Goal: Transaction & Acquisition: Purchase product/service

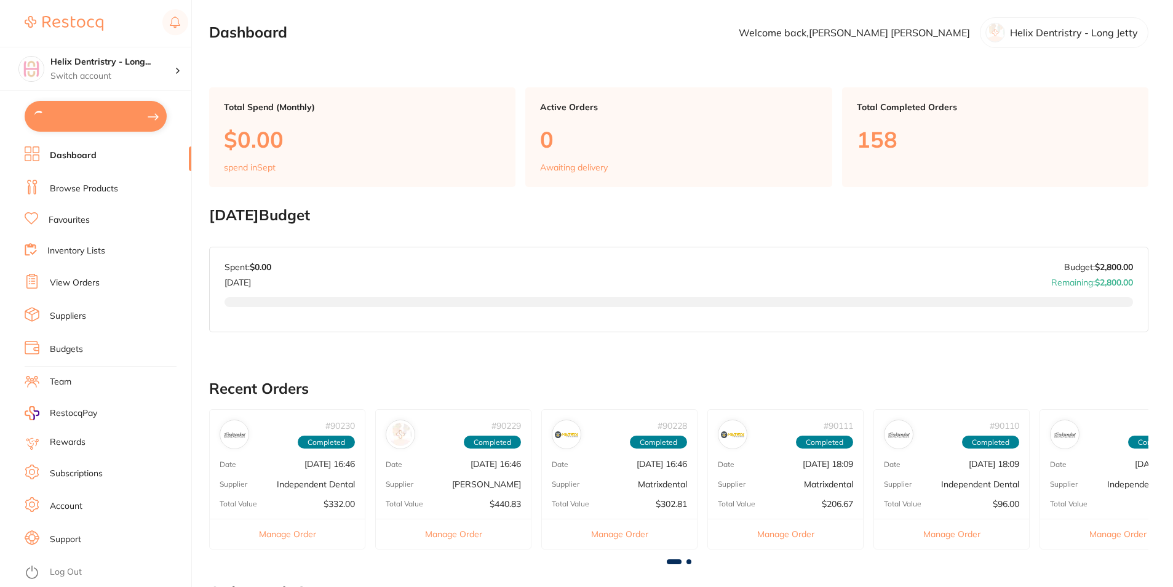
type input "3"
type input "10"
click at [93, 113] on button "$3,269.76 in your order" at bounding box center [96, 116] width 142 height 30
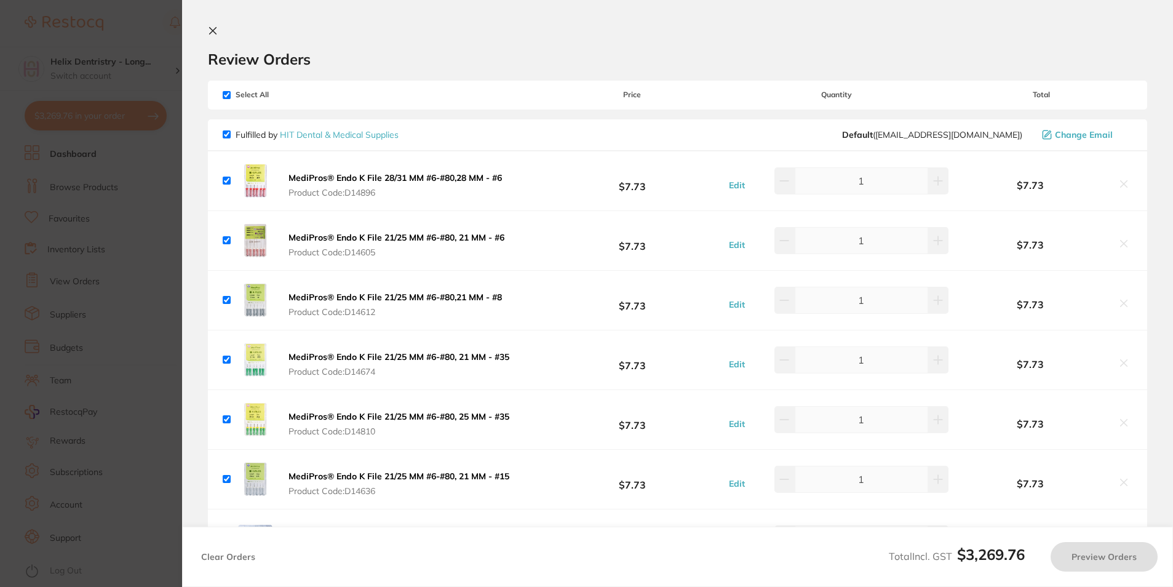
checkbox input "true"
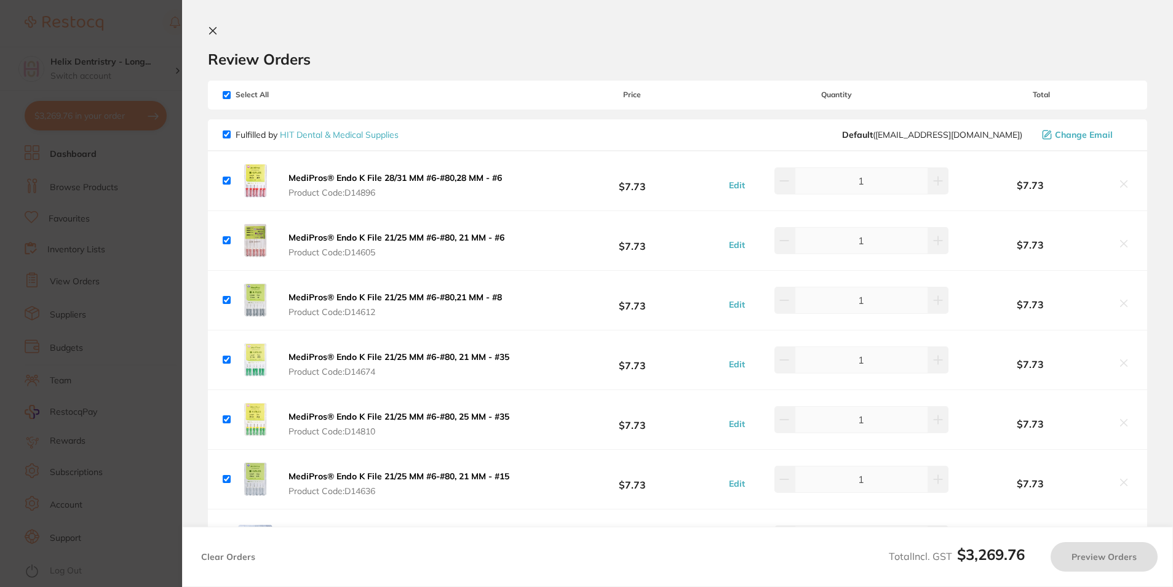
checkbox input "true"
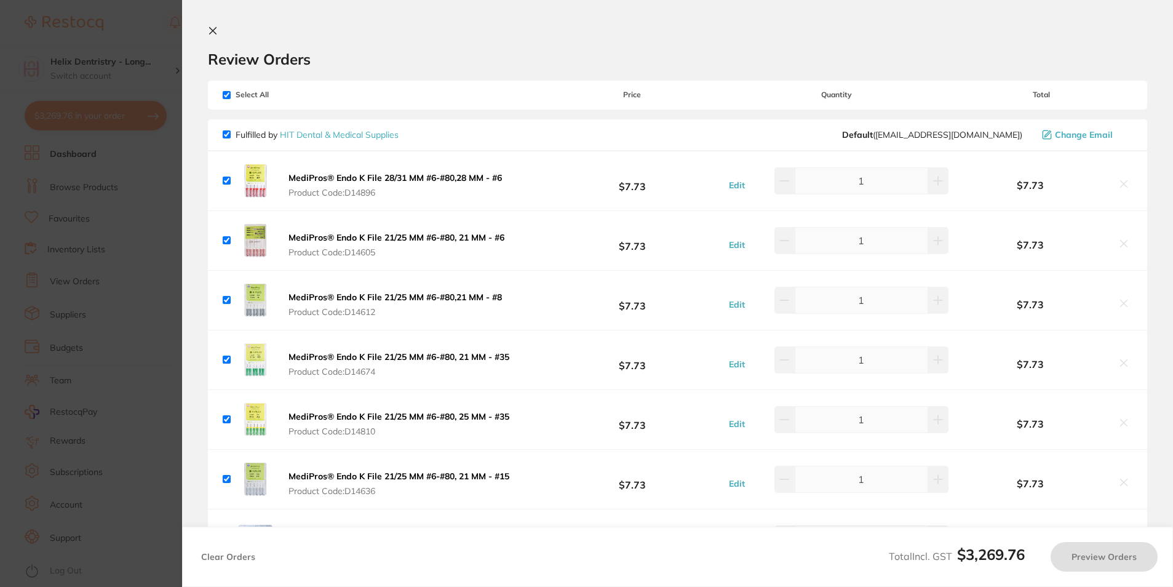
checkbox input "true"
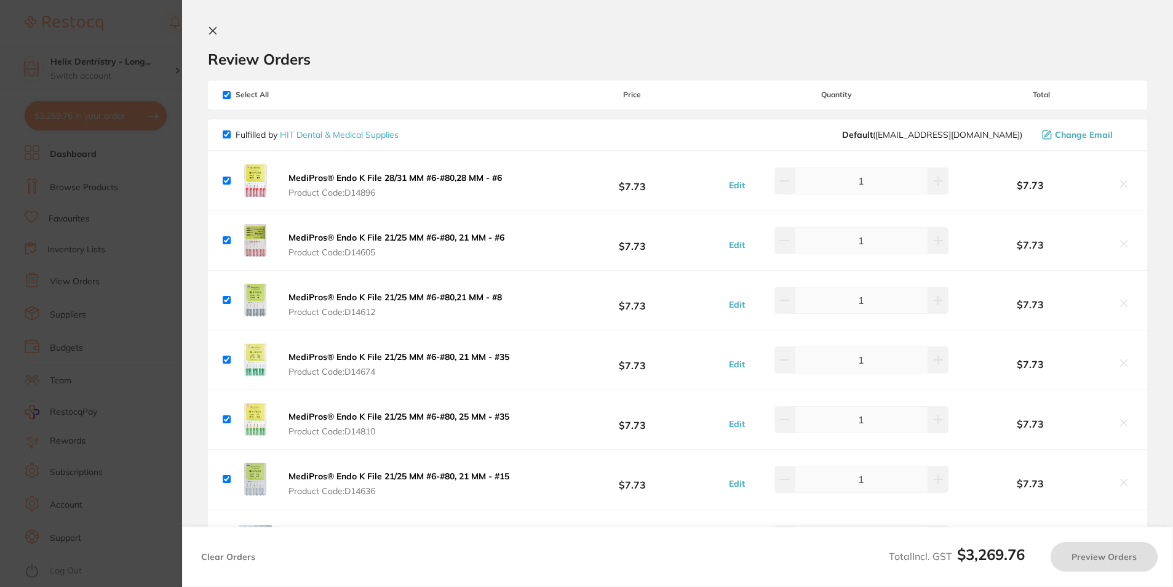
checkbox input "true"
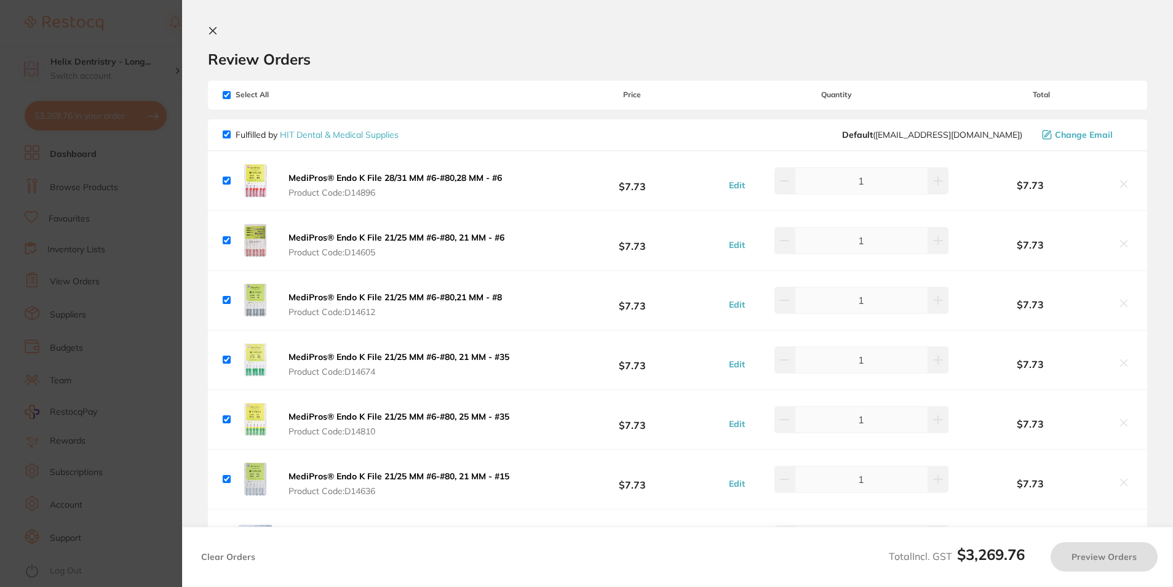
checkbox input "true"
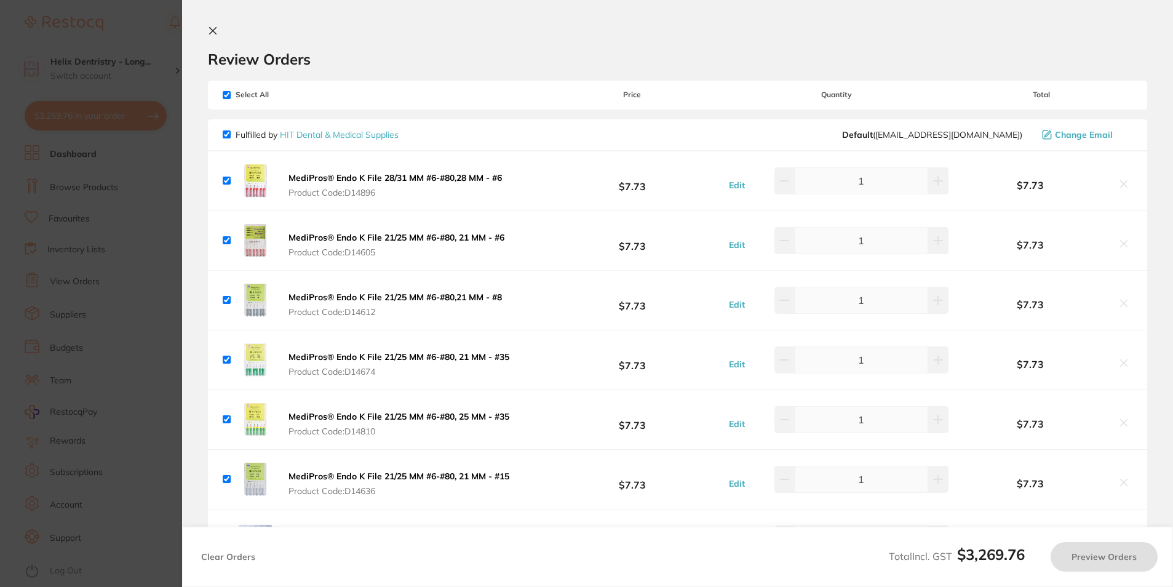
checkbox input "true"
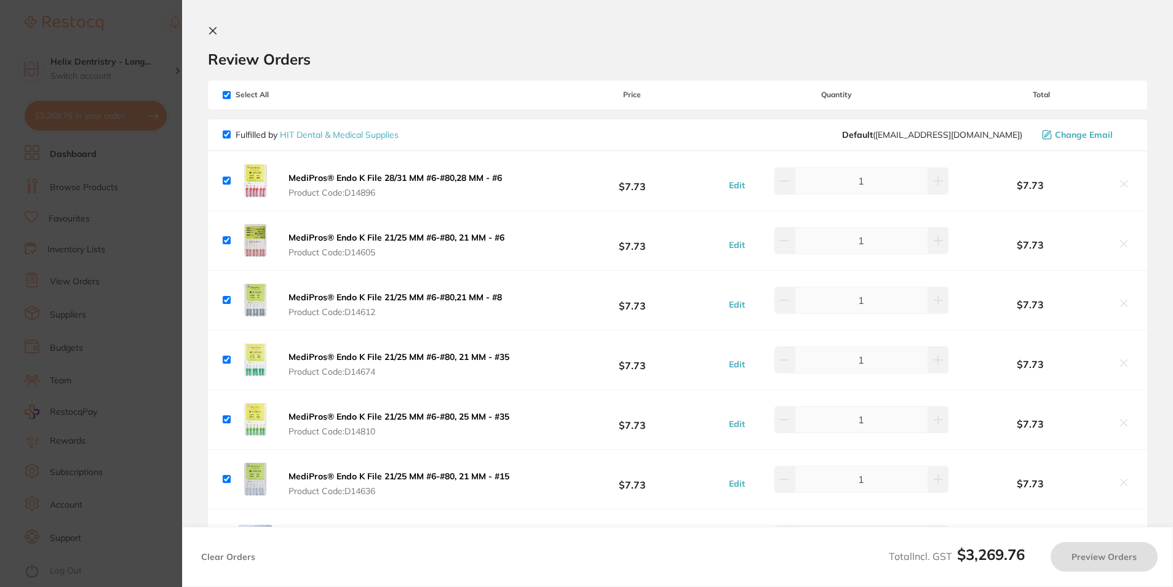
checkbox input "true"
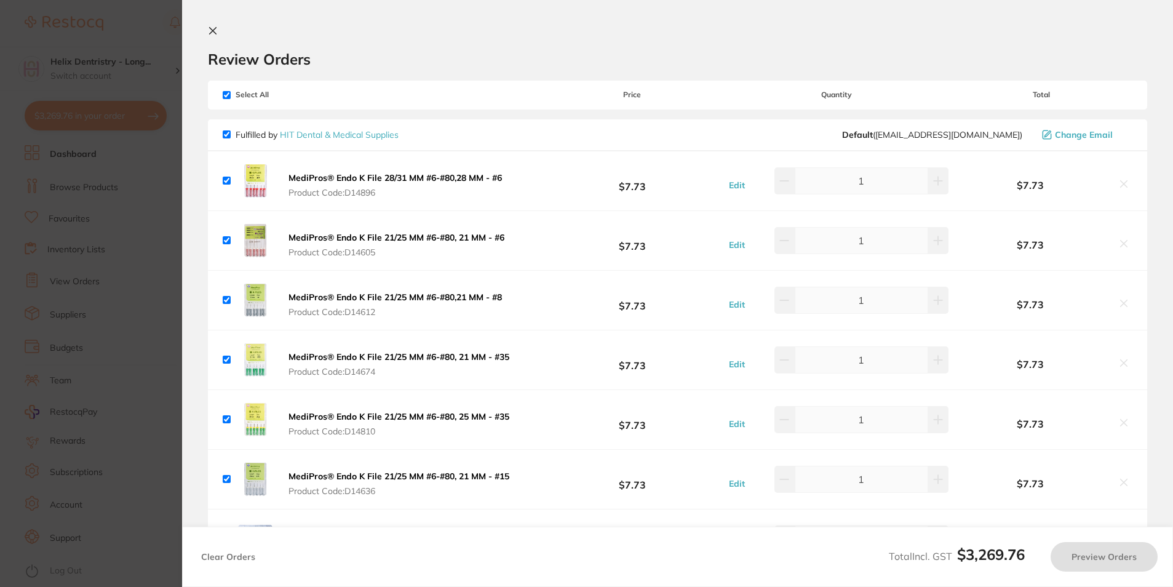
checkbox input "true"
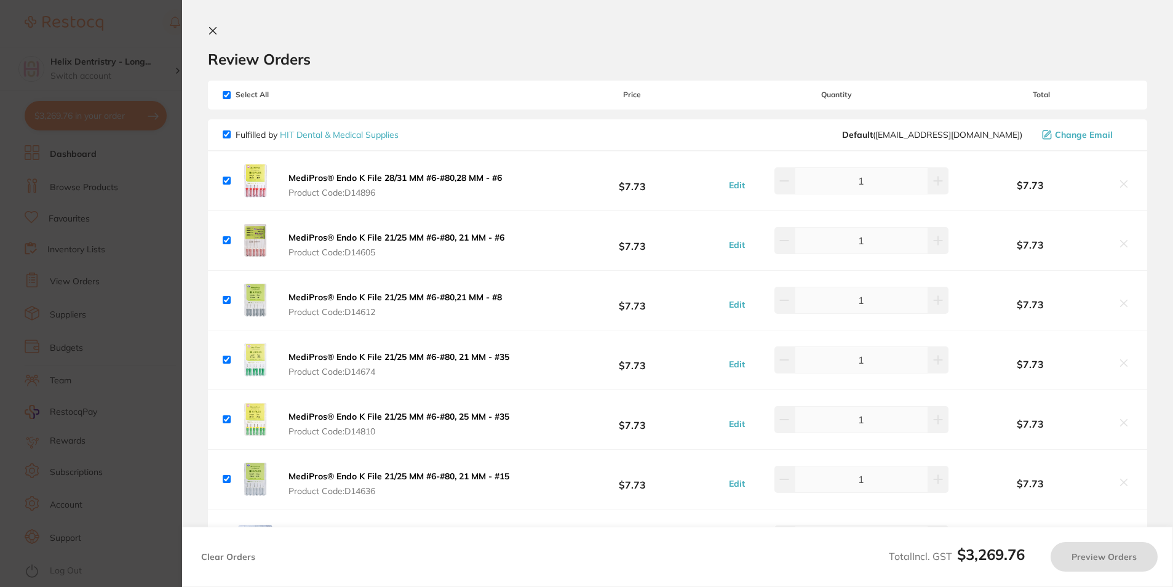
checkbox input "true"
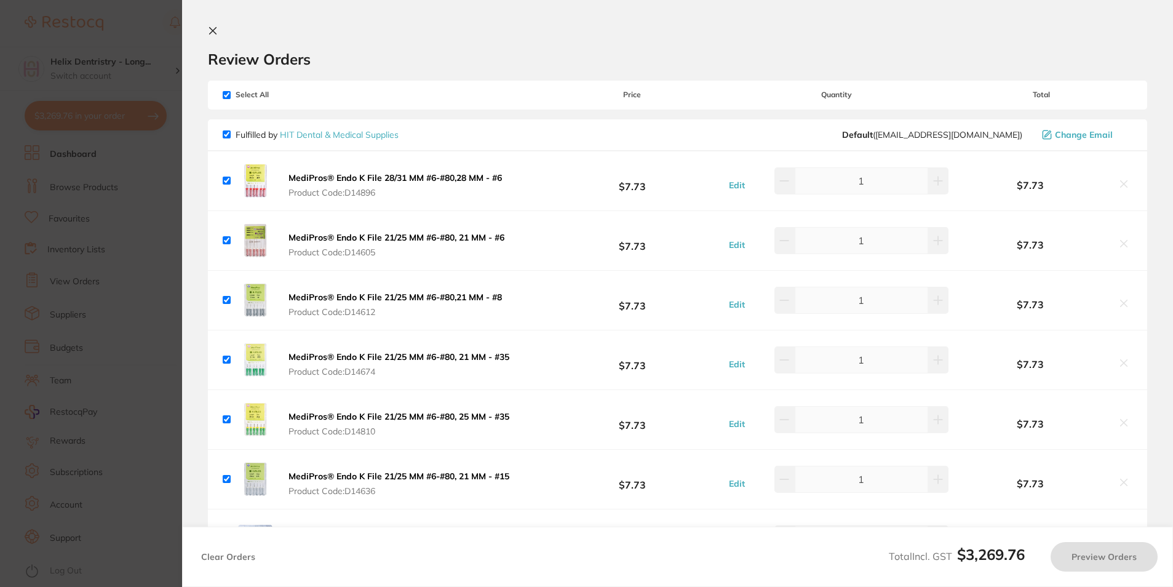
checkbox input "true"
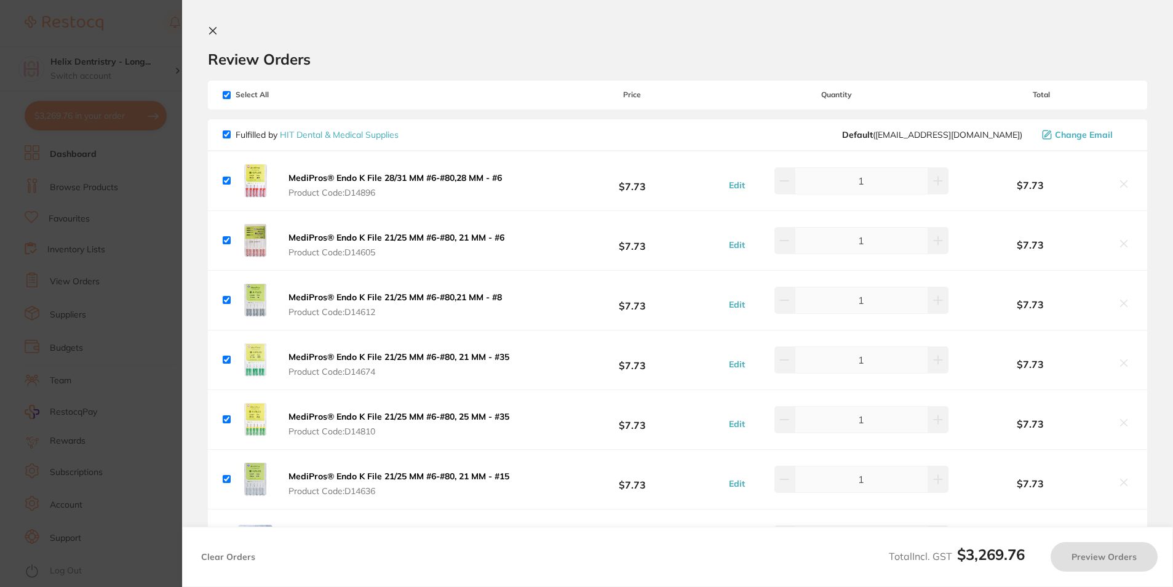
checkbox input "true"
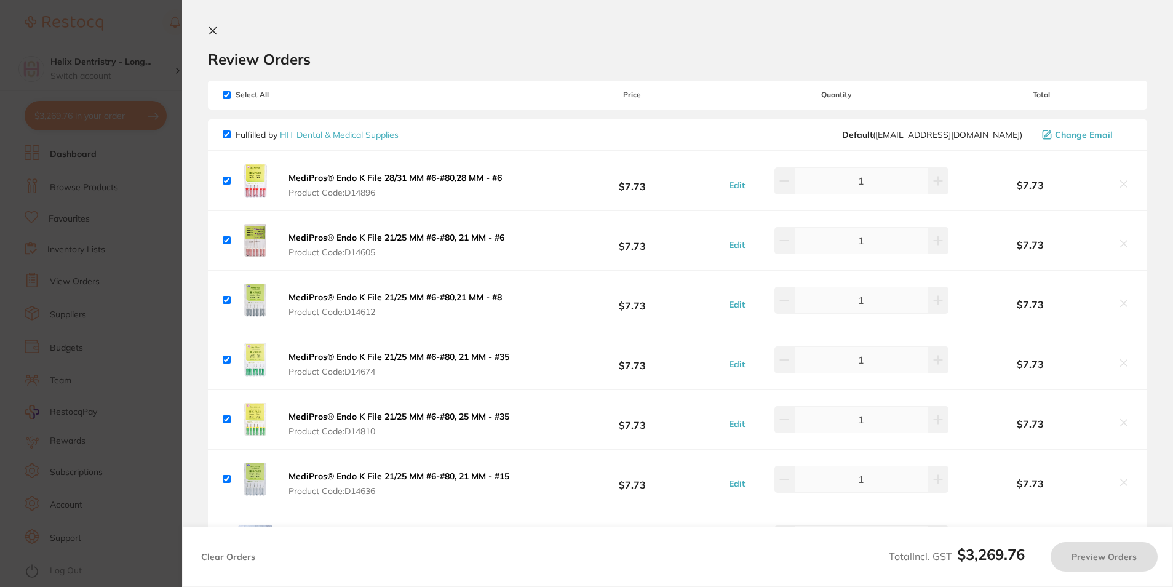
checkbox input "true"
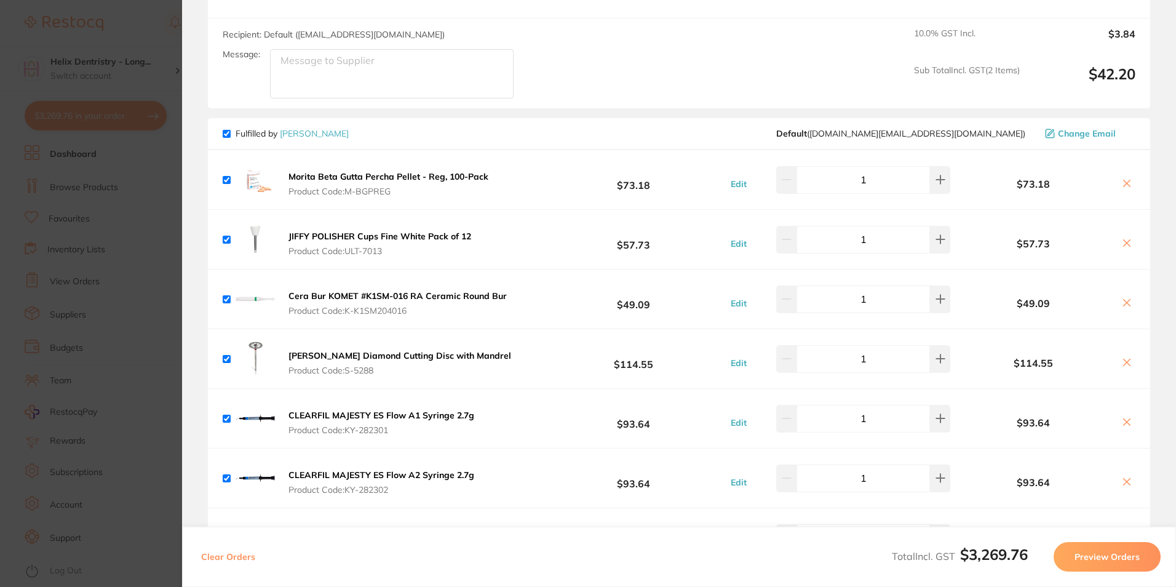
scroll to position [3876, 0]
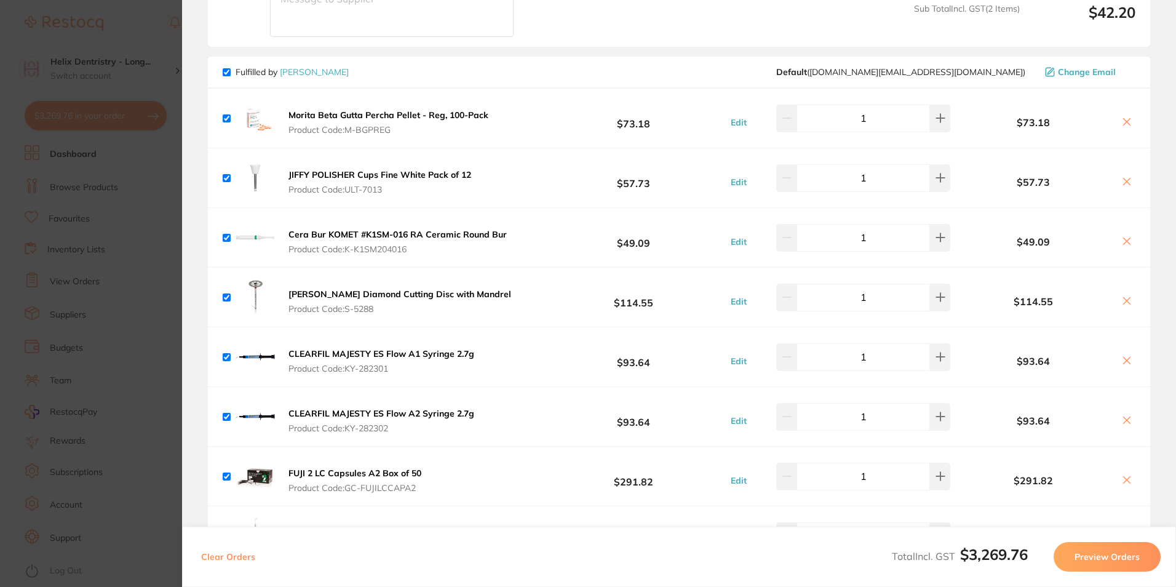
click at [1128, 296] on icon at bounding box center [1127, 301] width 10 height 10
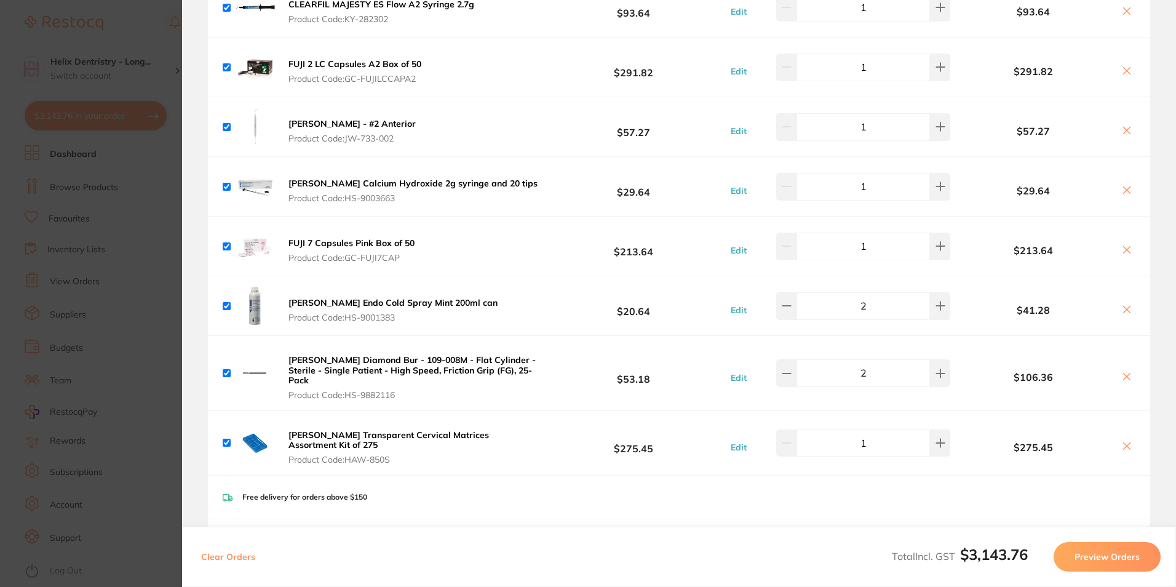
scroll to position [4245, 0]
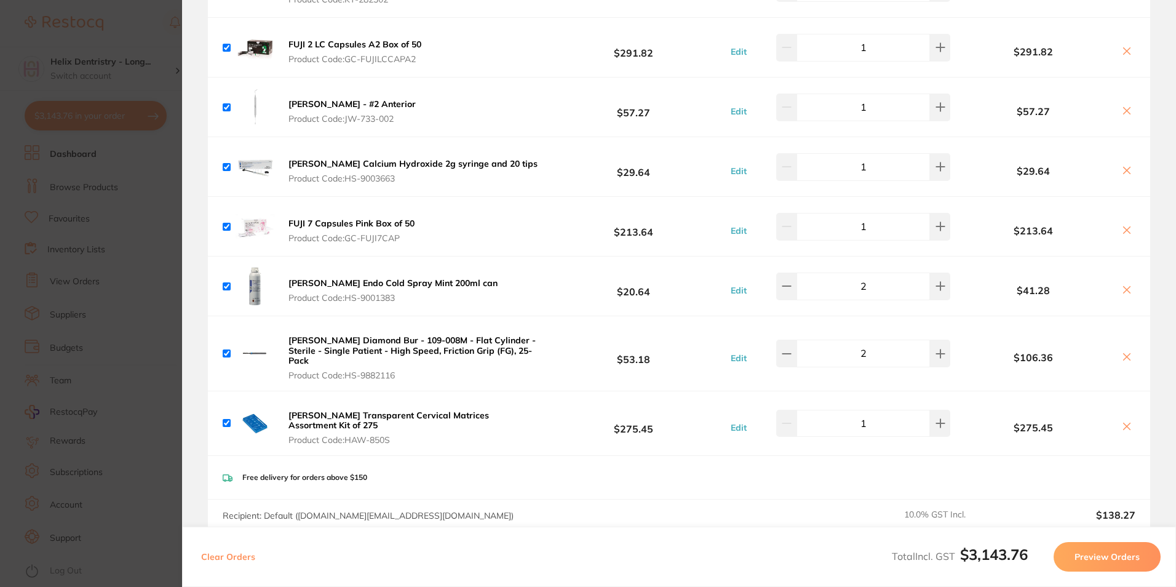
click at [1123, 285] on icon at bounding box center [1127, 290] width 10 height 10
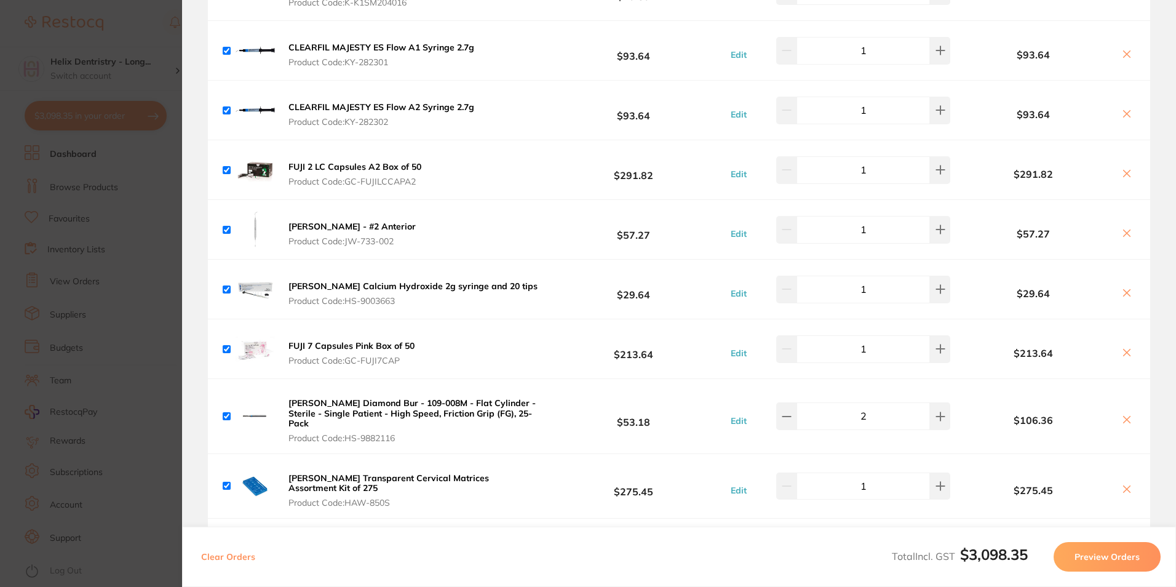
scroll to position [4122, 0]
click at [1124, 350] on icon at bounding box center [1126, 353] width 7 height 7
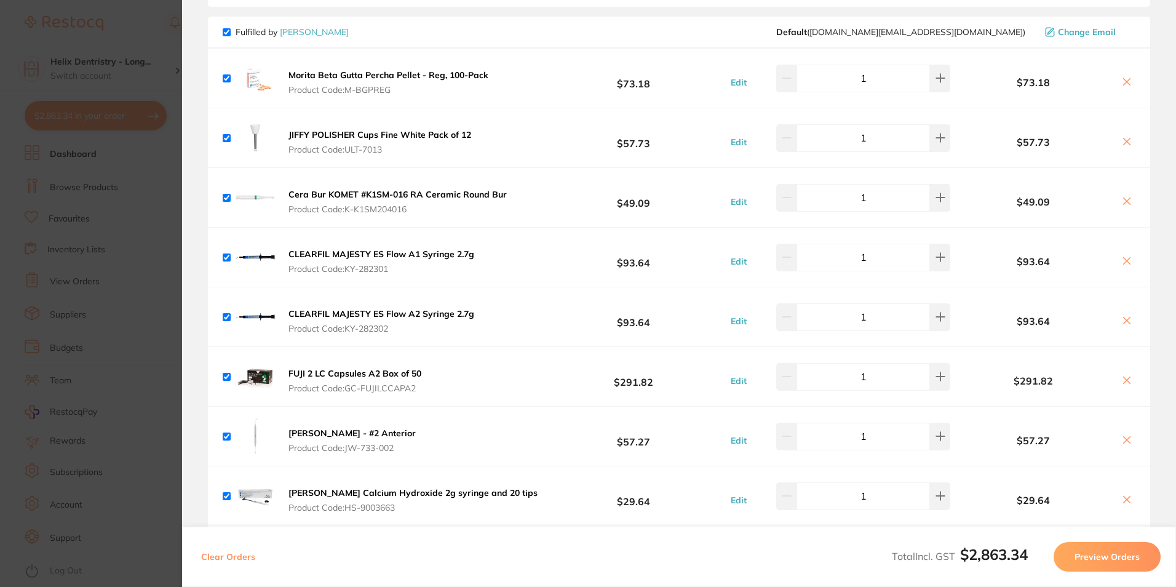
scroll to position [3999, 0]
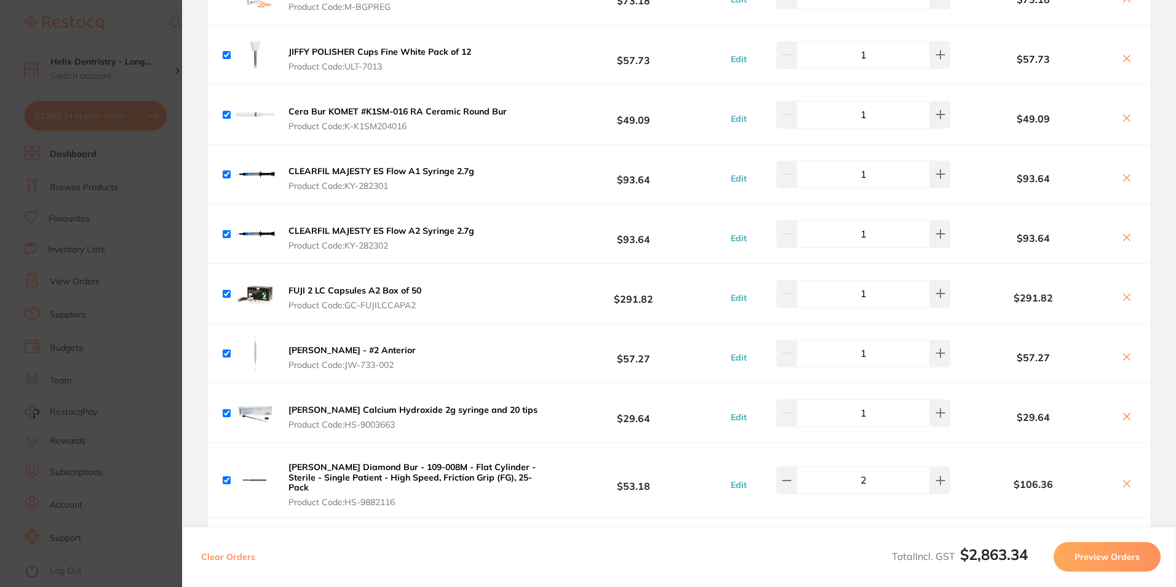
click at [1127, 413] on icon at bounding box center [1126, 416] width 7 height 7
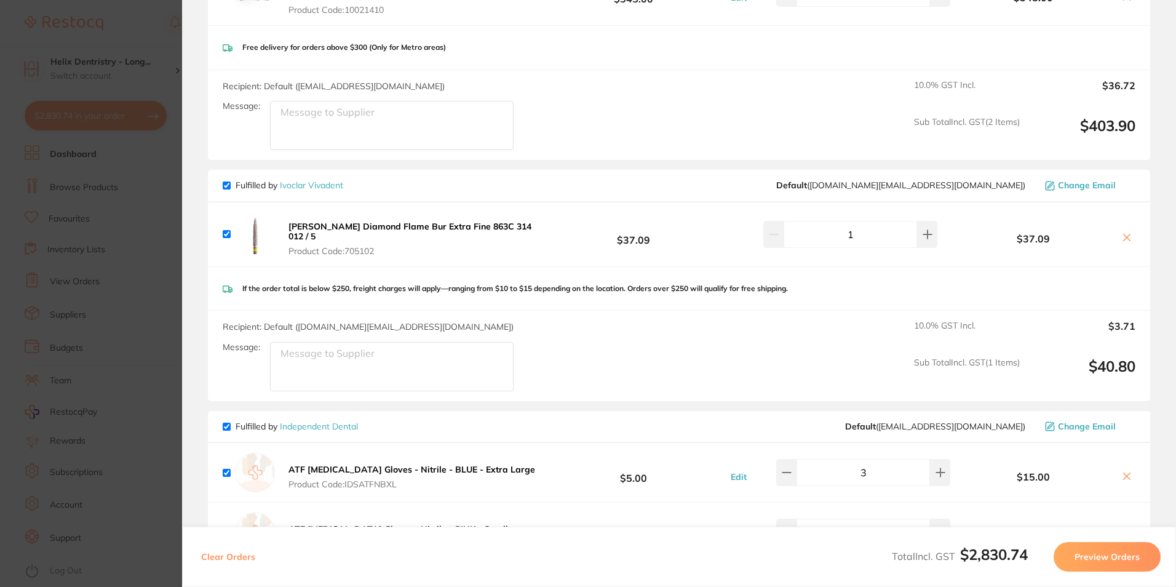
scroll to position [617, 0]
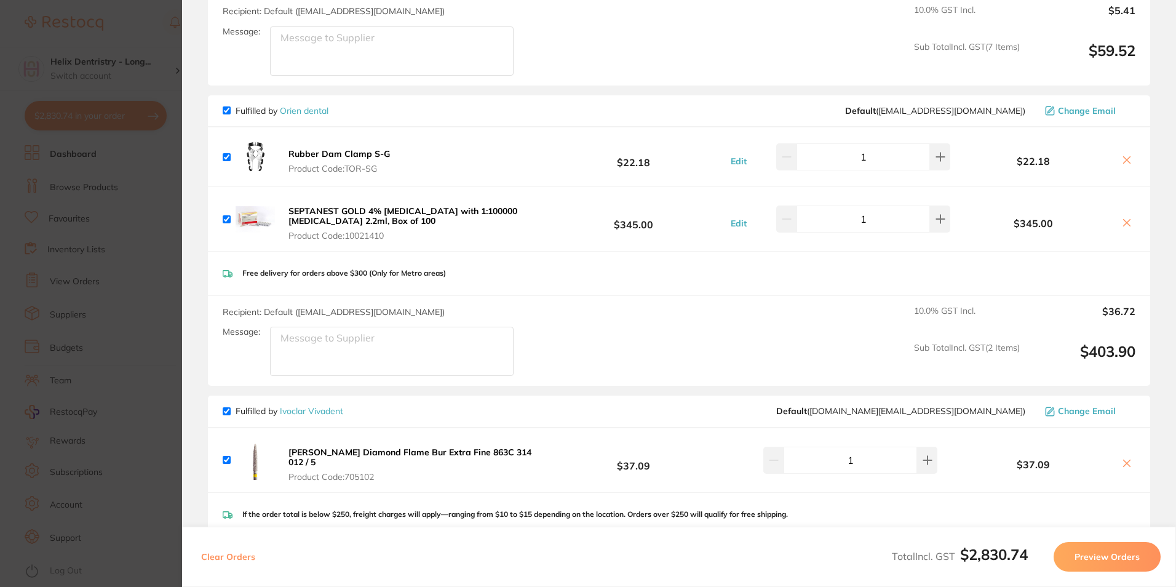
click at [1123, 221] on icon at bounding box center [1127, 223] width 10 height 10
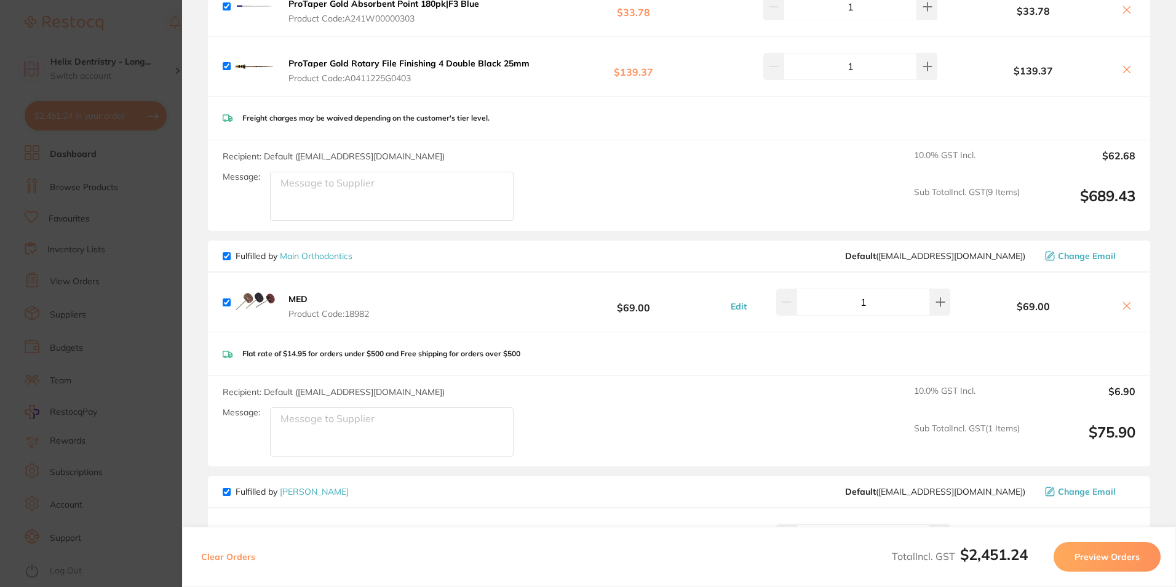
scroll to position [2216, 0]
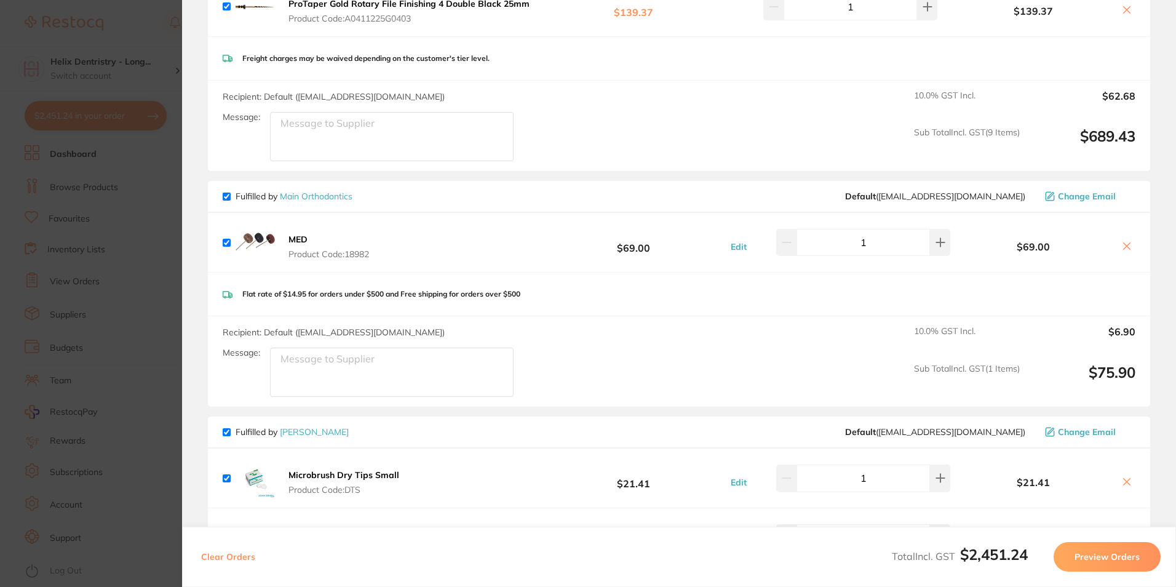
click at [1123, 244] on icon at bounding box center [1126, 245] width 7 height 7
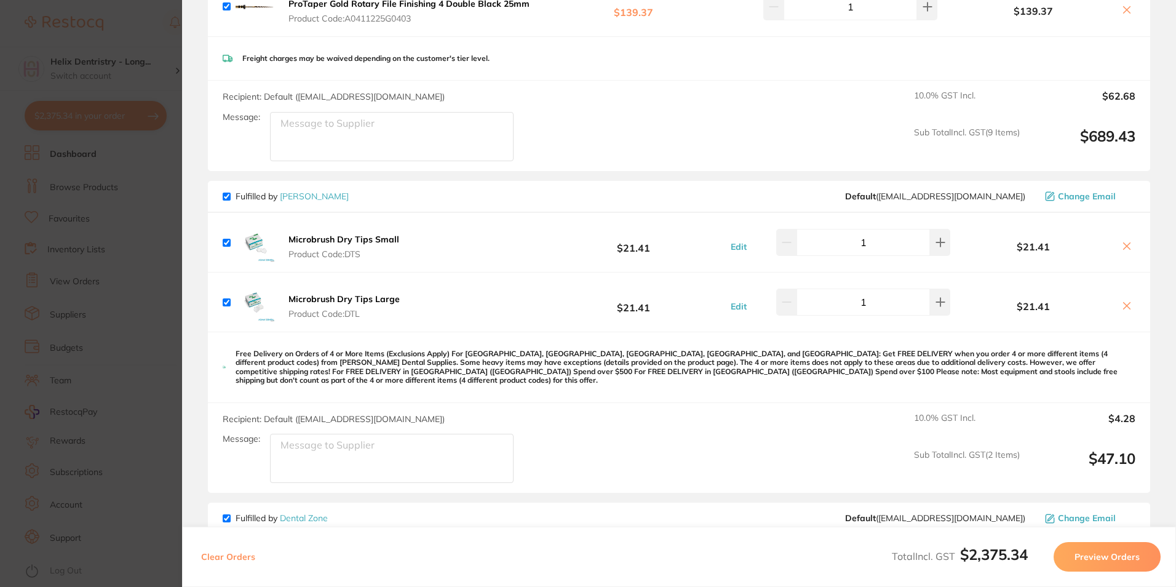
click at [1123, 244] on icon at bounding box center [1127, 246] width 10 height 10
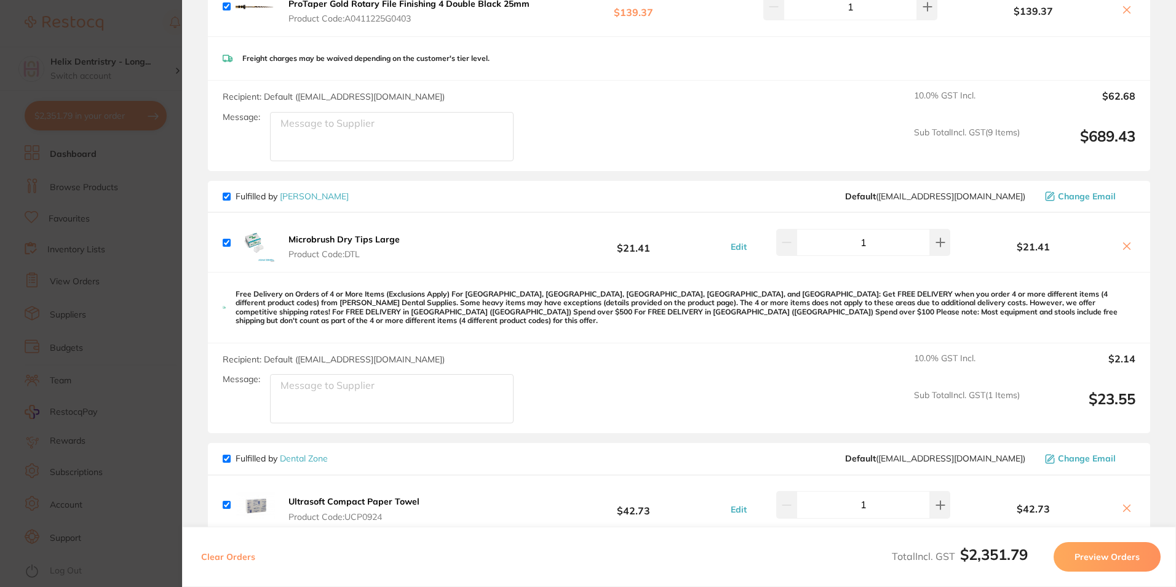
click at [1123, 247] on icon at bounding box center [1126, 245] width 7 height 7
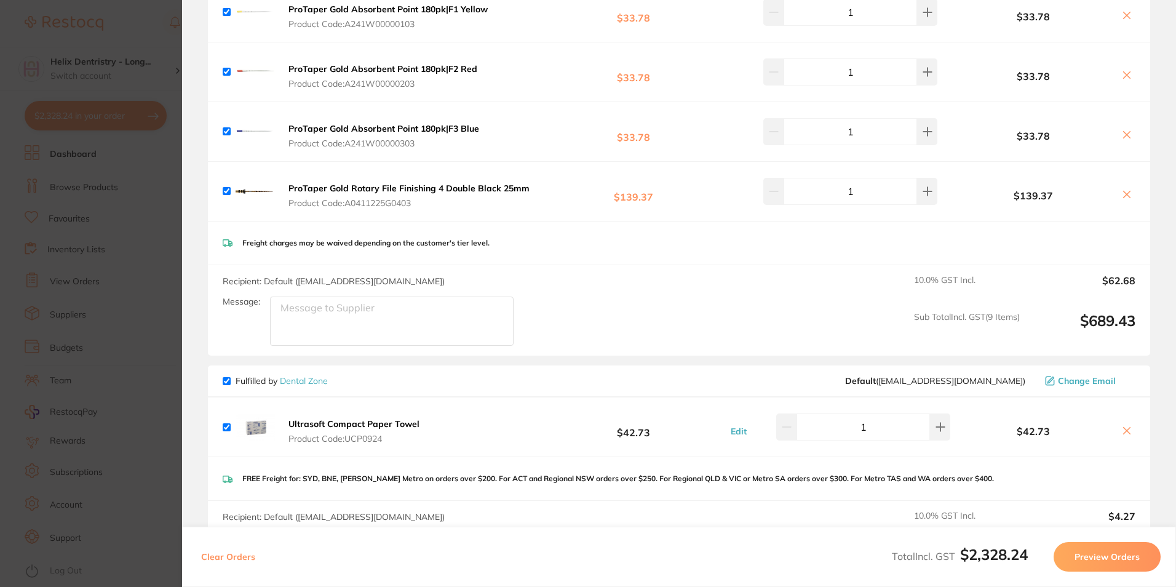
scroll to position [2278, 0]
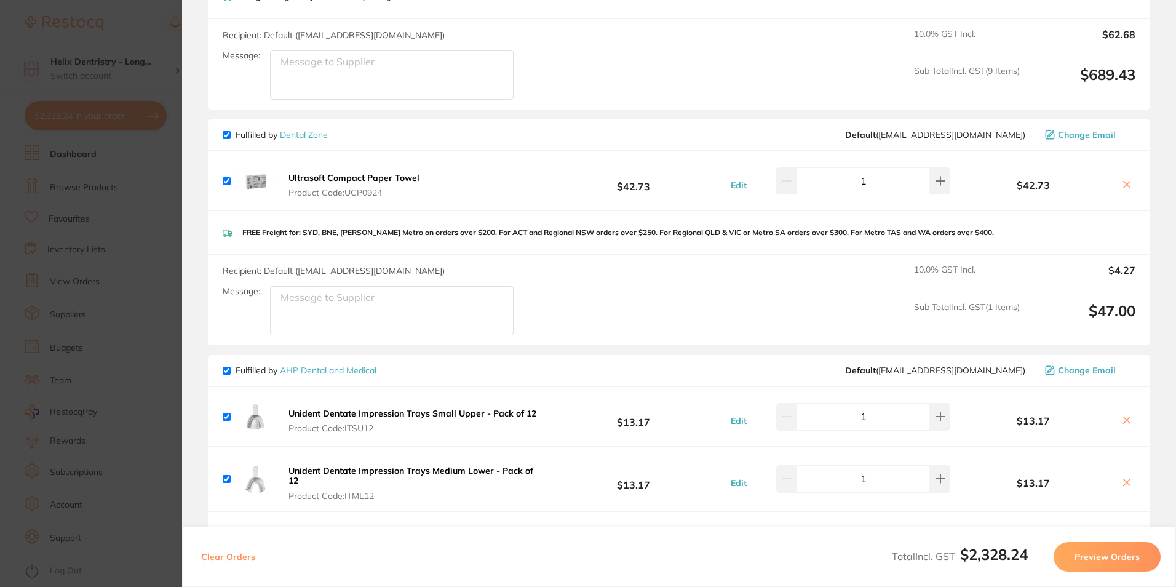
click at [1122, 184] on icon at bounding box center [1127, 185] width 10 height 10
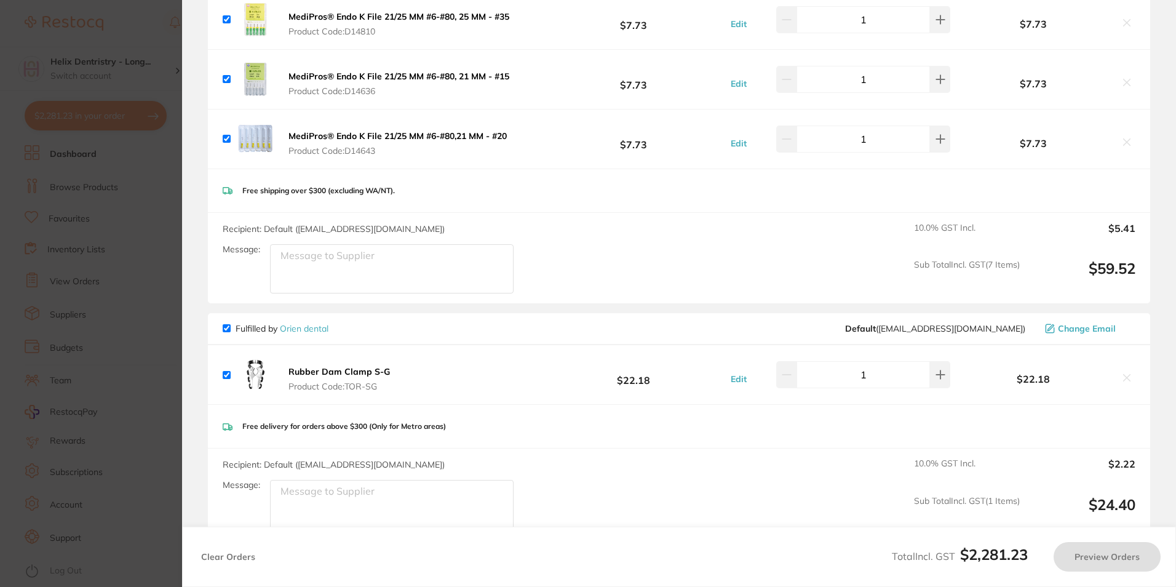
scroll to position [0, 0]
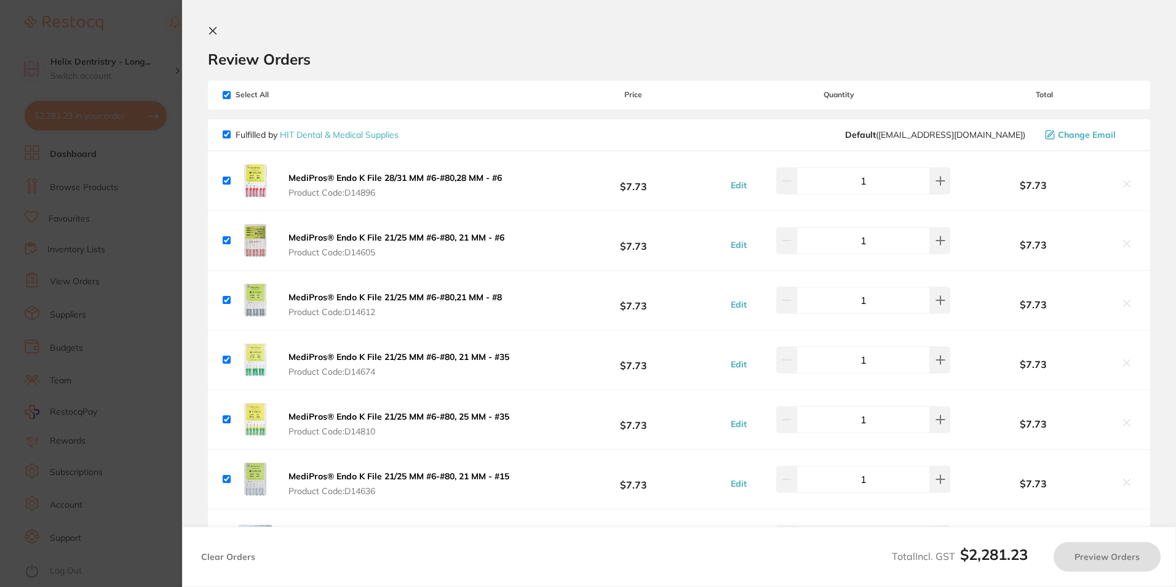
checkbox input "true"
click at [217, 34] on icon at bounding box center [213, 31] width 10 height 10
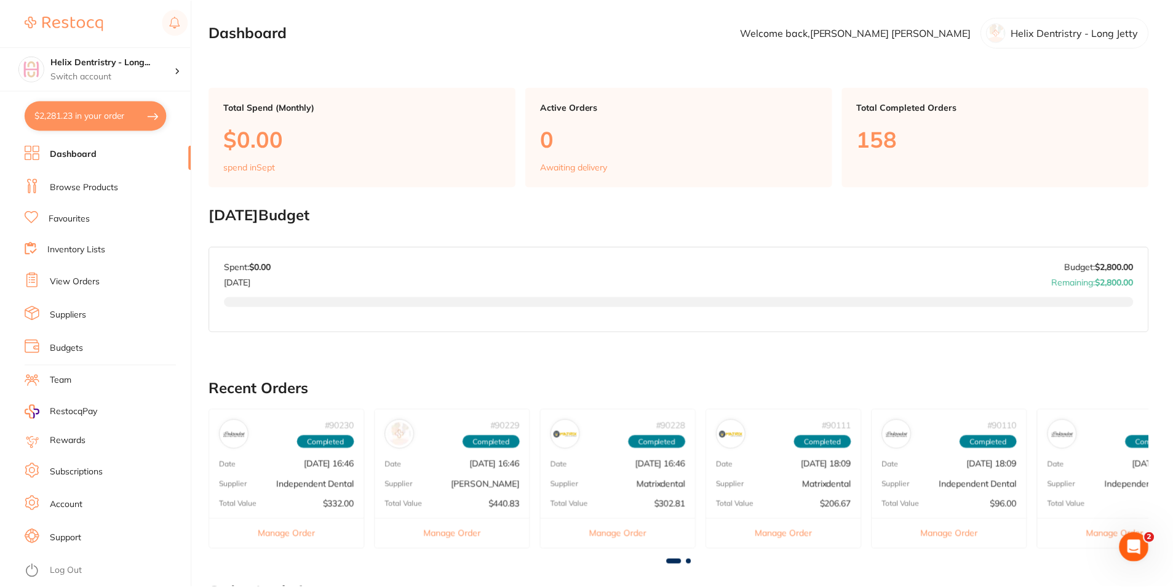
scroll to position [1, 0]
click at [72, 282] on link "View Orders" at bounding box center [75, 281] width 50 height 12
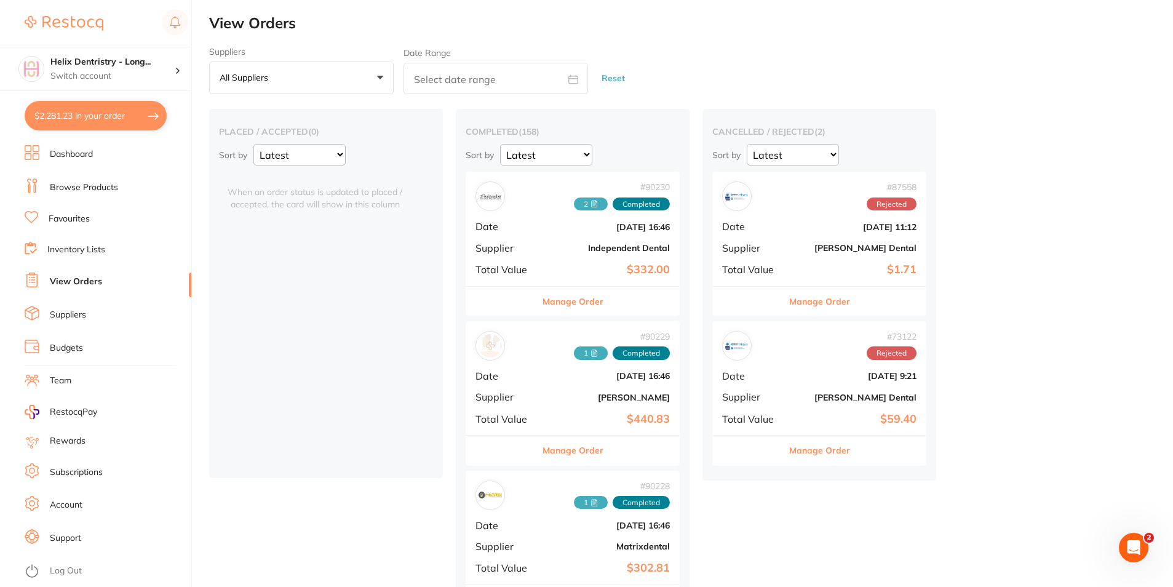
click at [77, 181] on link "Browse Products" at bounding box center [84, 187] width 68 height 12
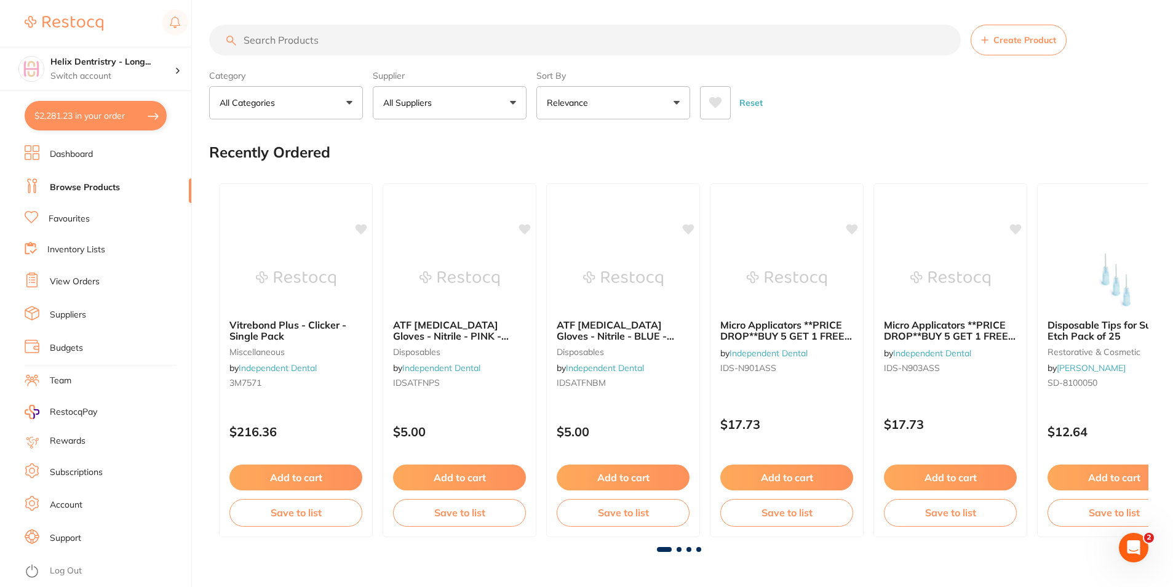
click at [309, 42] on input "search" at bounding box center [584, 40] width 751 height 31
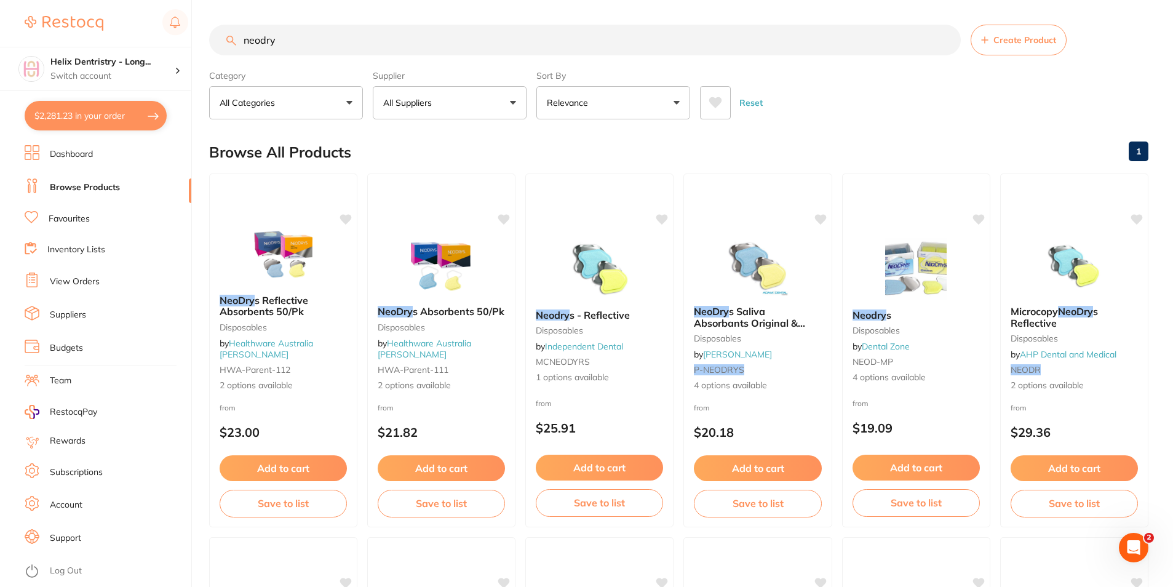
drag, startPoint x: 362, startPoint y: 39, endPoint x: 119, endPoint y: 31, distance: 242.4
click at [132, 31] on div "$2,281.23 Helix Dentristry - Long... Switch account Helix Dentristry - Long Jet…" at bounding box center [586, 293] width 1173 height 587
type input "paper towel"
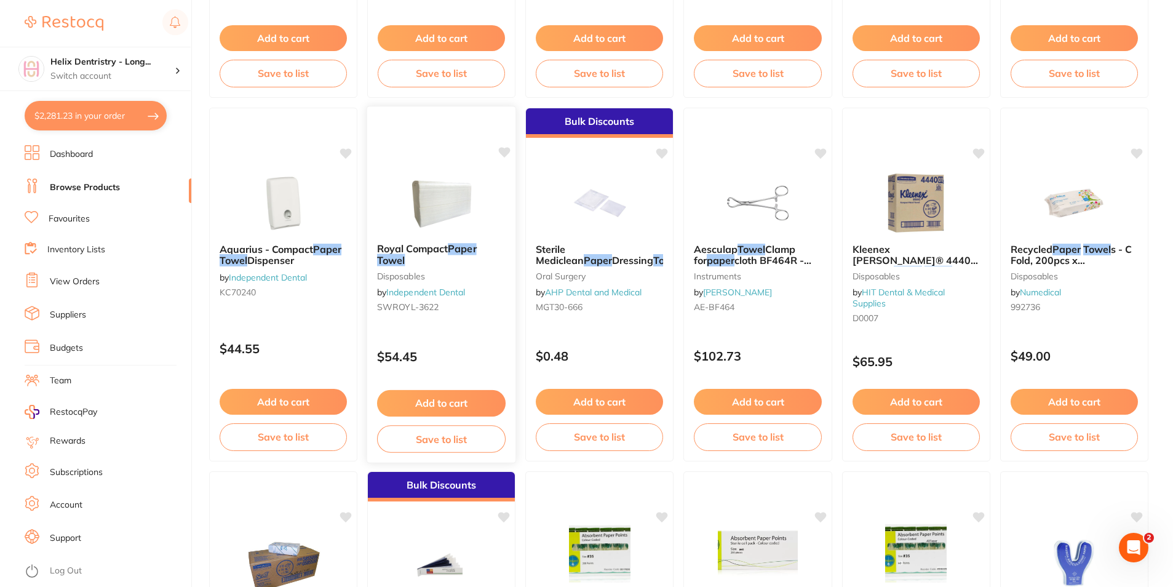
scroll to position [430, 0]
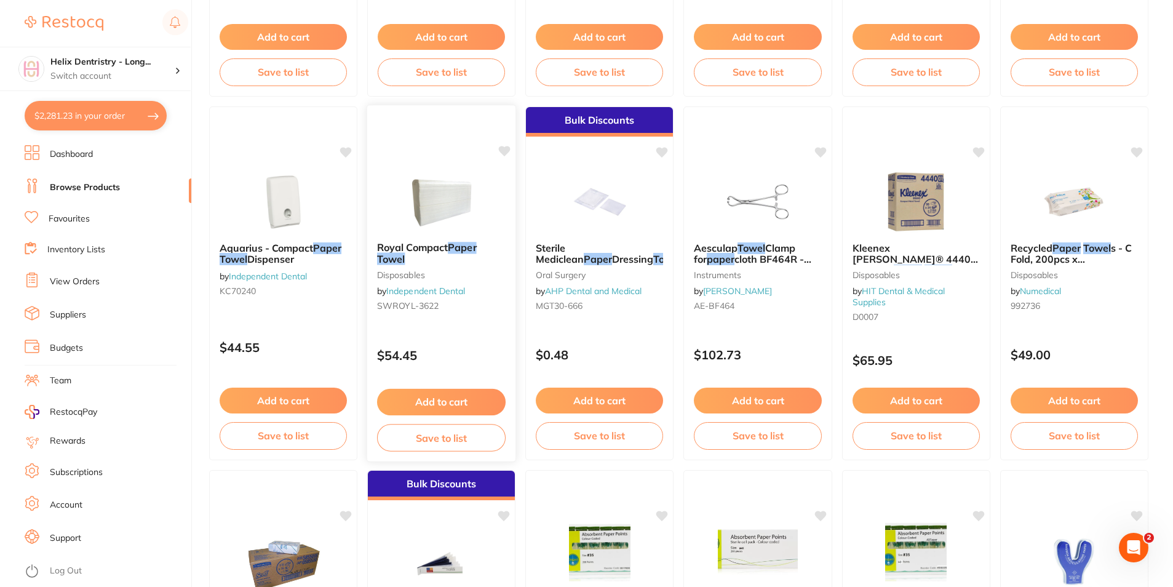
click at [445, 392] on button "Add to cart" at bounding box center [441, 402] width 129 height 26
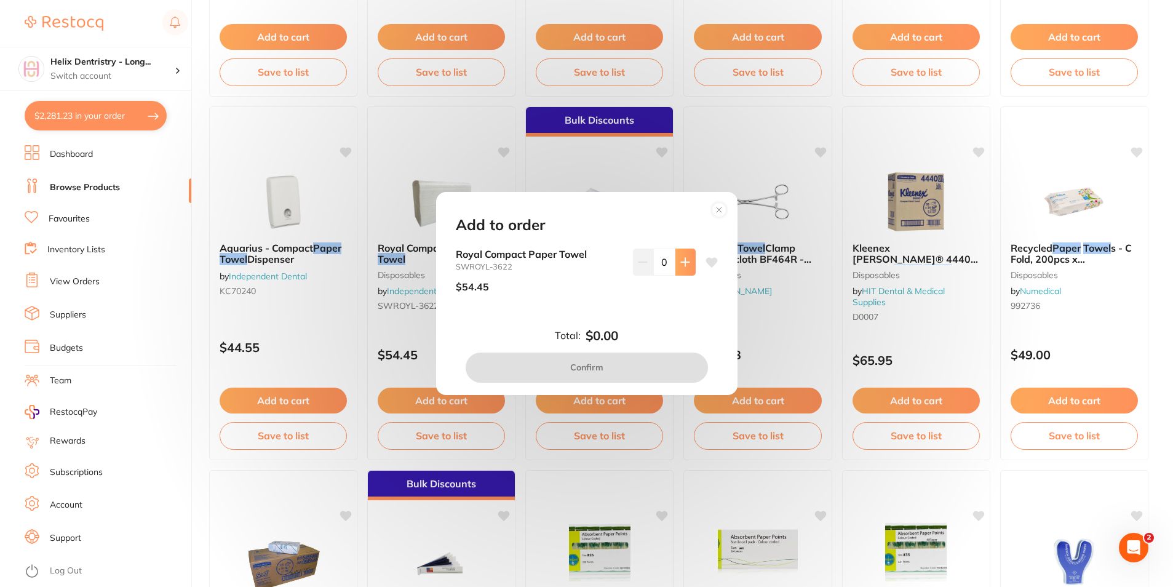
scroll to position [0, 0]
click at [686, 263] on icon at bounding box center [685, 262] width 8 height 8
type input "1"
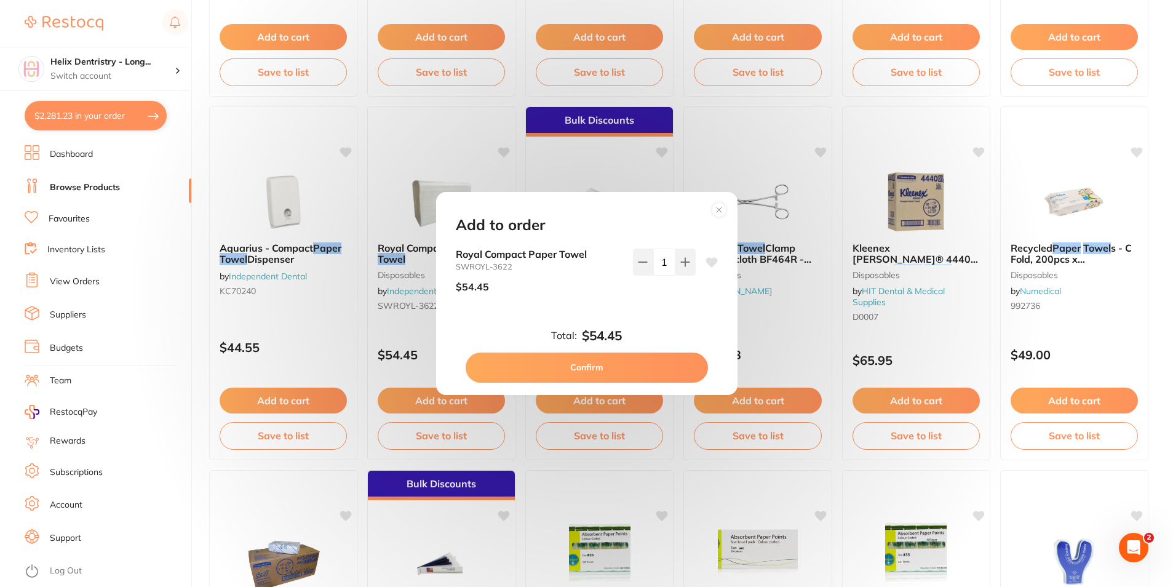
click at [636, 367] on button "Confirm" at bounding box center [586, 367] width 242 height 30
checkbox input "false"
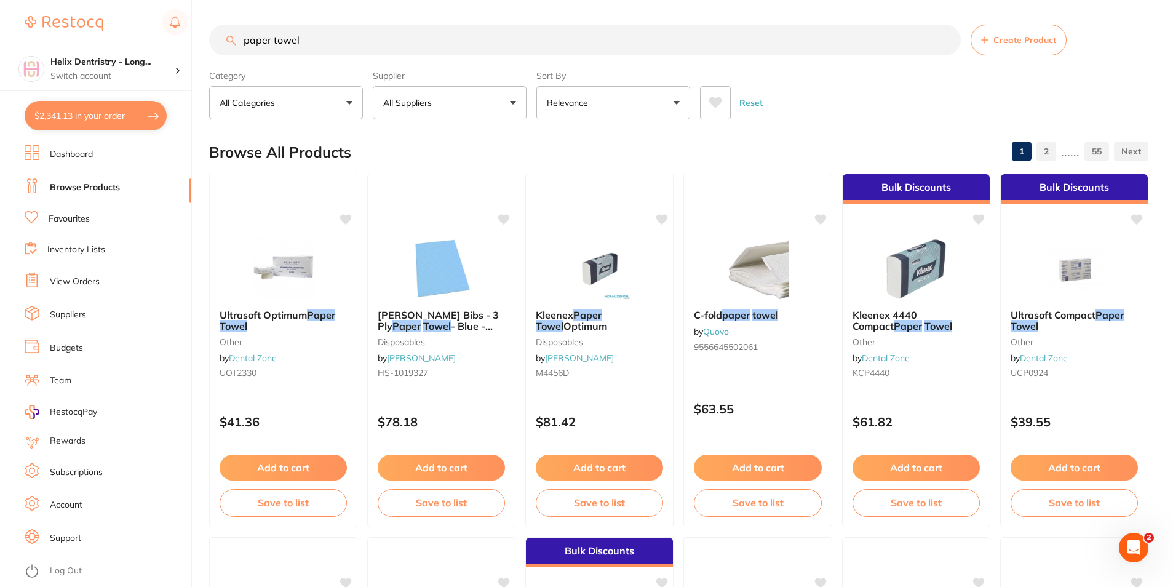
click at [76, 116] on button "$2,341.13 in your order" at bounding box center [96, 116] width 142 height 30
checkbox input "true"
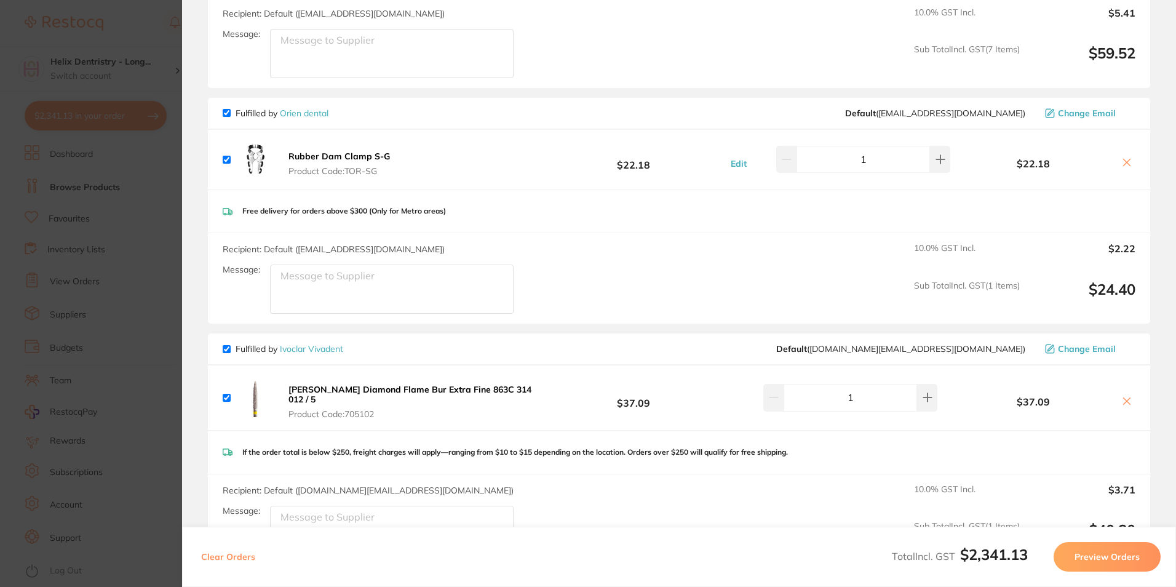
checkbox input "true"
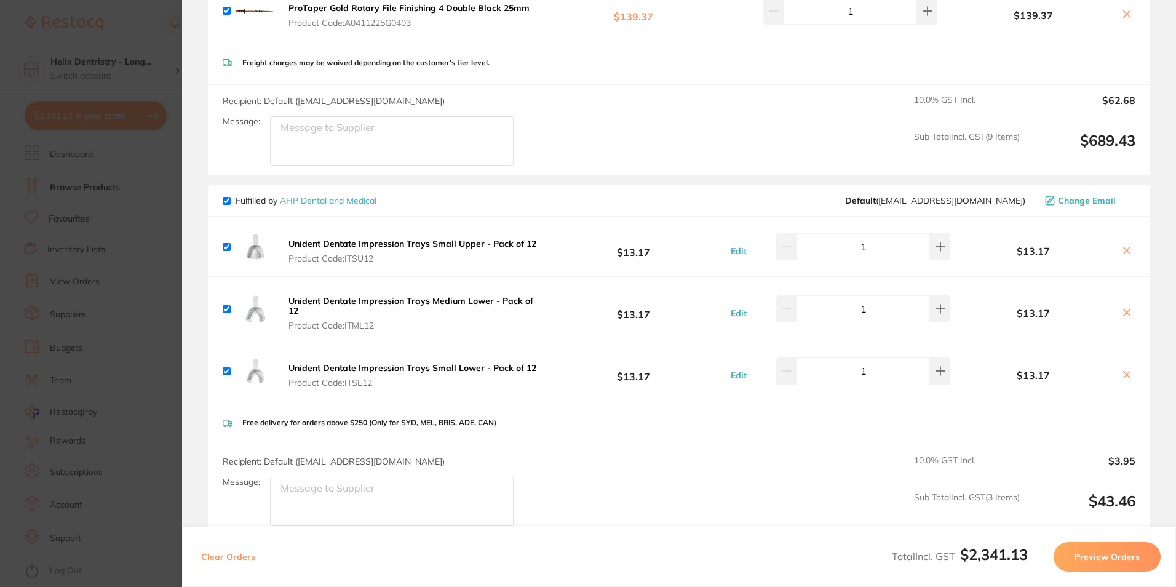
scroll to position [2275, 0]
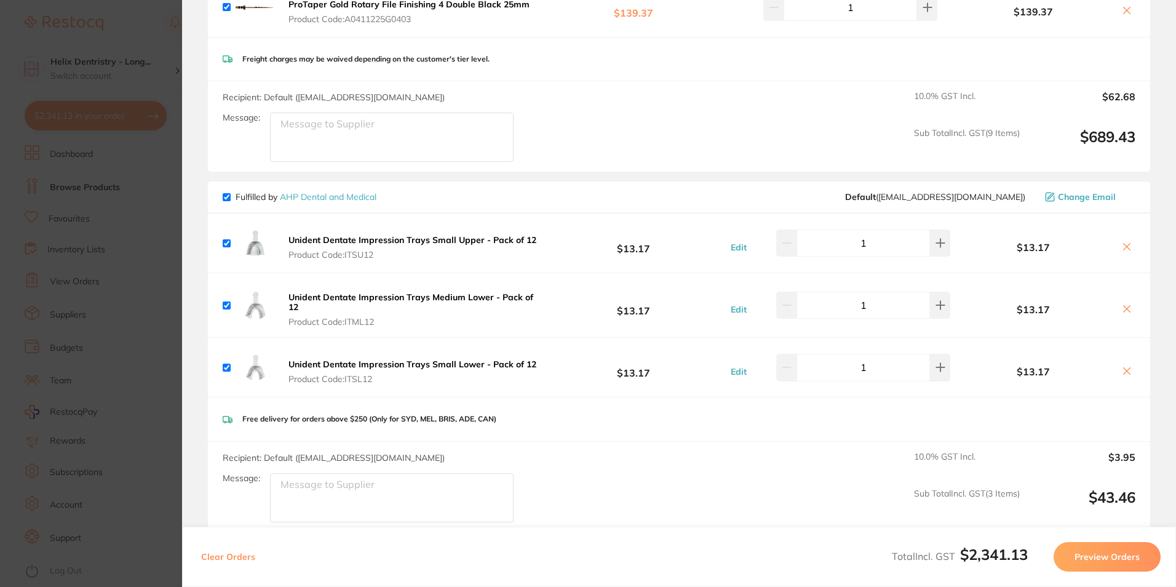
click at [1128, 248] on button at bounding box center [1126, 247] width 17 height 13
checkbox input "false"
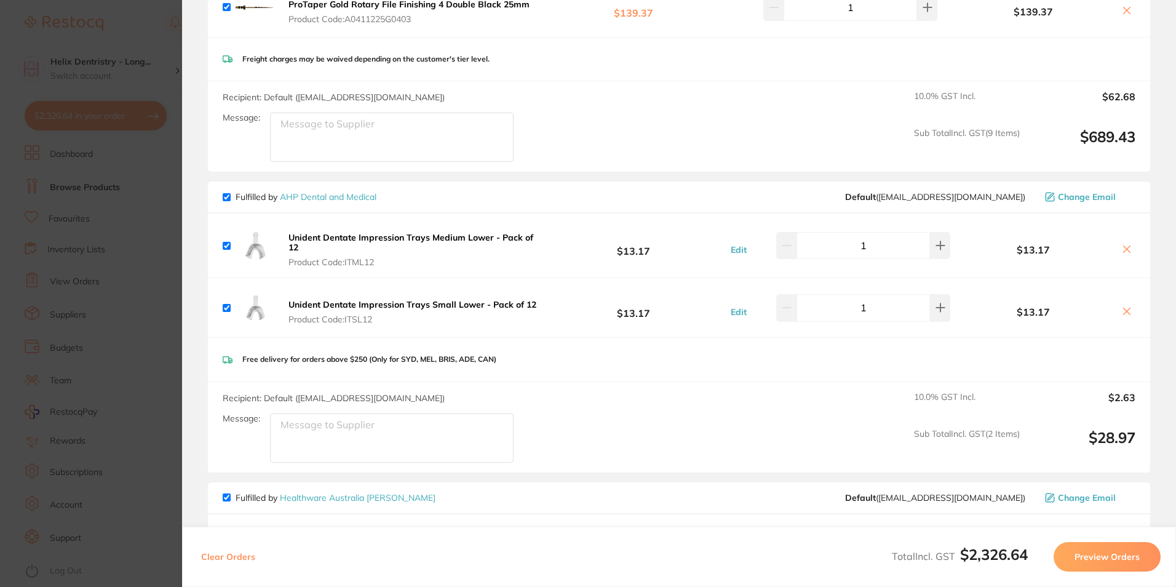
click at [1128, 248] on button at bounding box center [1126, 250] width 17 height 13
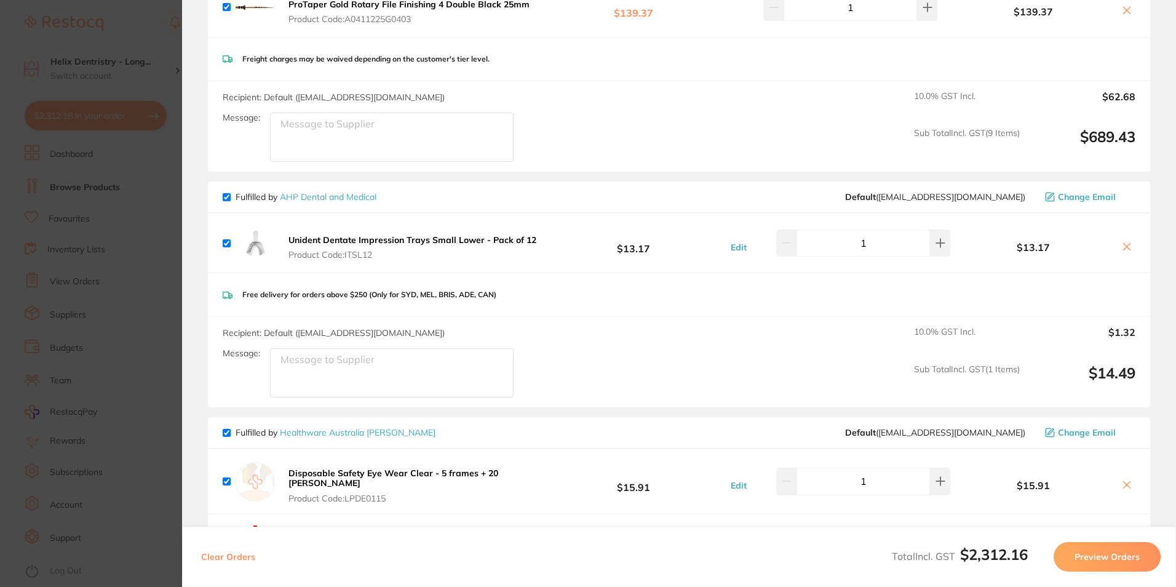
click at [1128, 248] on button at bounding box center [1126, 247] width 17 height 13
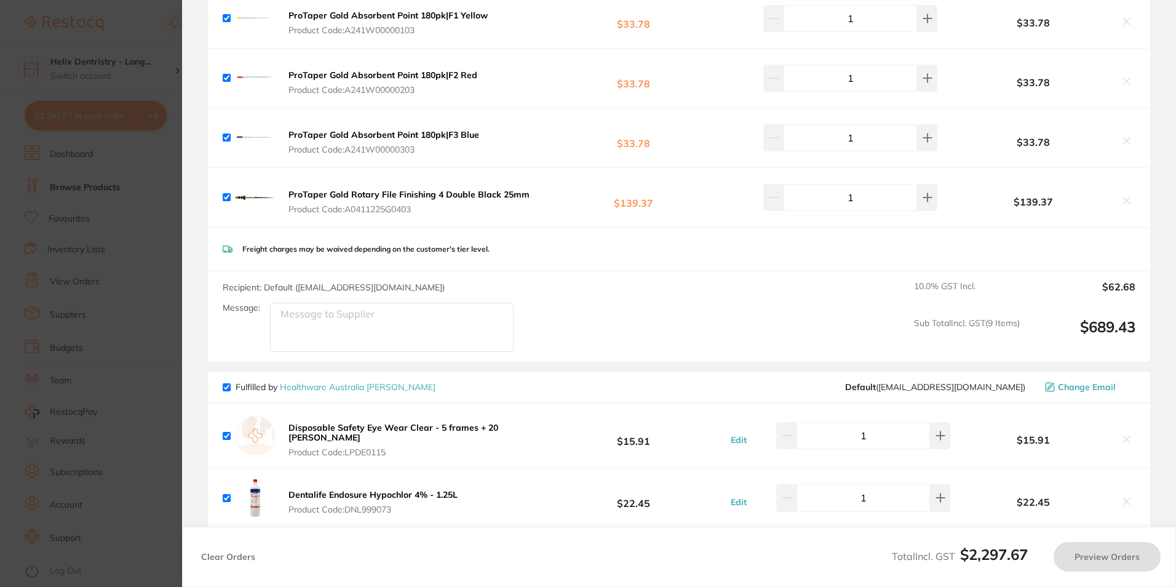
scroll to position [1968, 0]
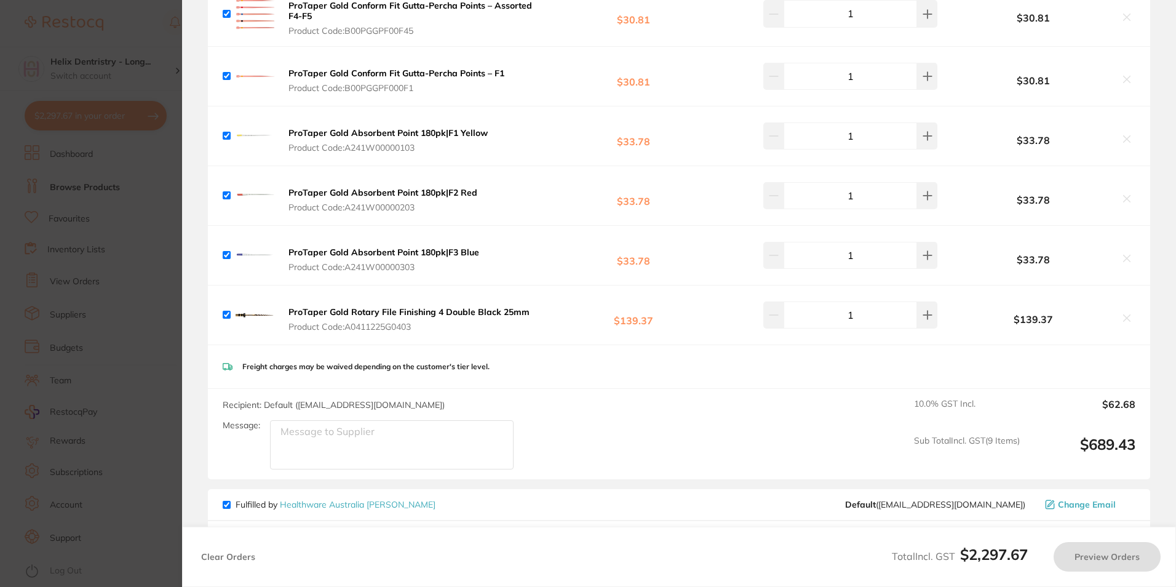
click at [136, 58] on section "Update RRP Set your pre negotiated price for this item. Item Agreed RRP (excl. …" at bounding box center [588, 293] width 1176 height 587
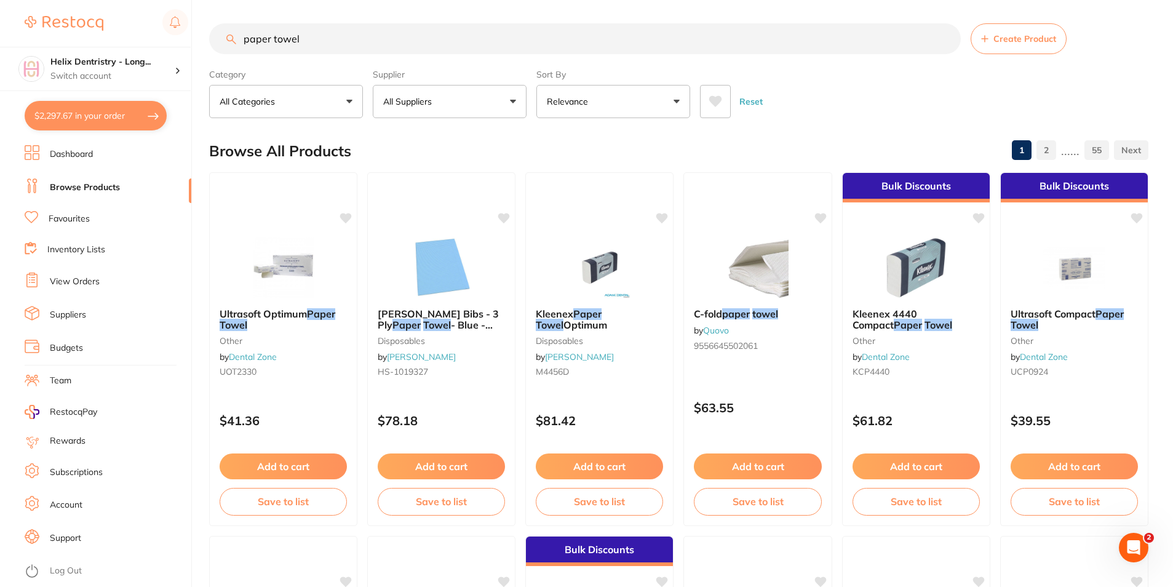
scroll to position [0, 0]
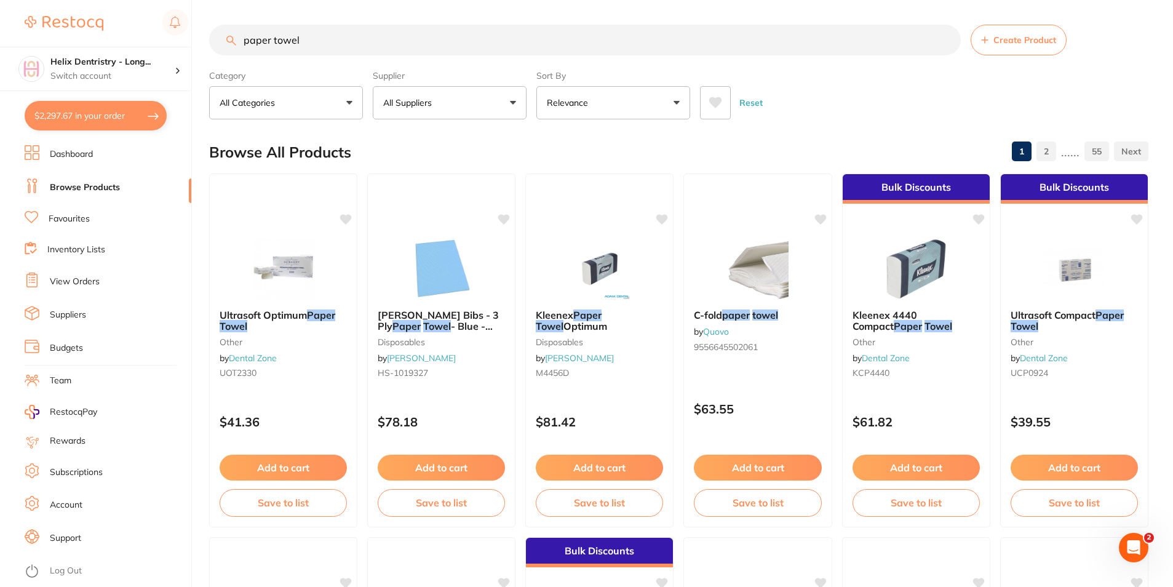
drag, startPoint x: 301, startPoint y: 31, endPoint x: 27, endPoint y: 1, distance: 275.9
click at [33, 0] on html "$2,297.67 Helix Dentristry - Long... Switch account Helix Dentristry - Long Jet…" at bounding box center [586, 293] width 1173 height 587
type input "impression trays"
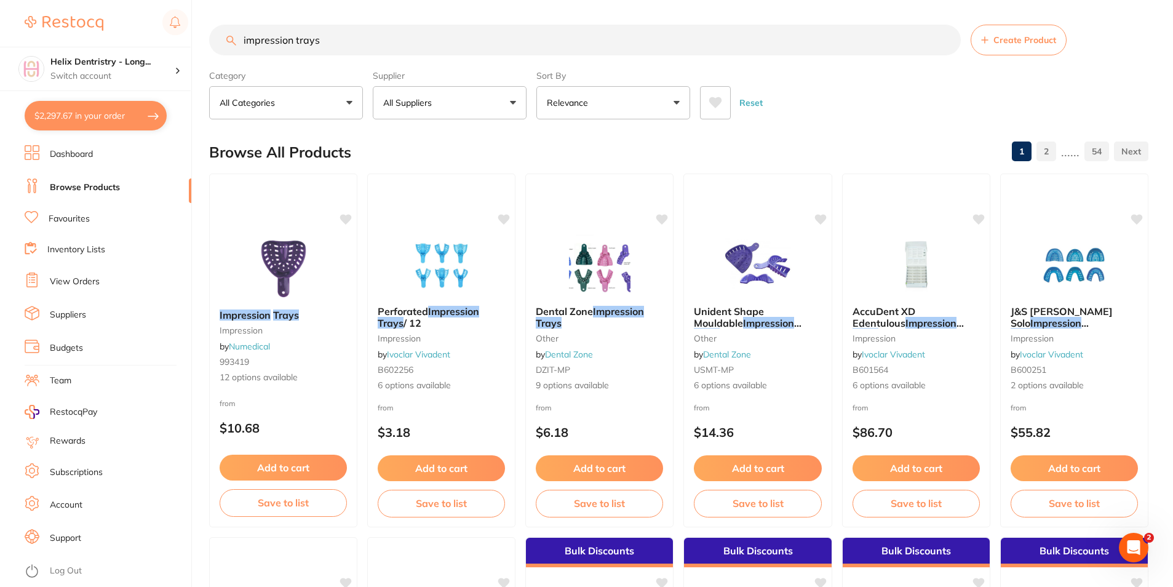
click at [463, 108] on button "All Suppliers" at bounding box center [450, 102] width 154 height 33
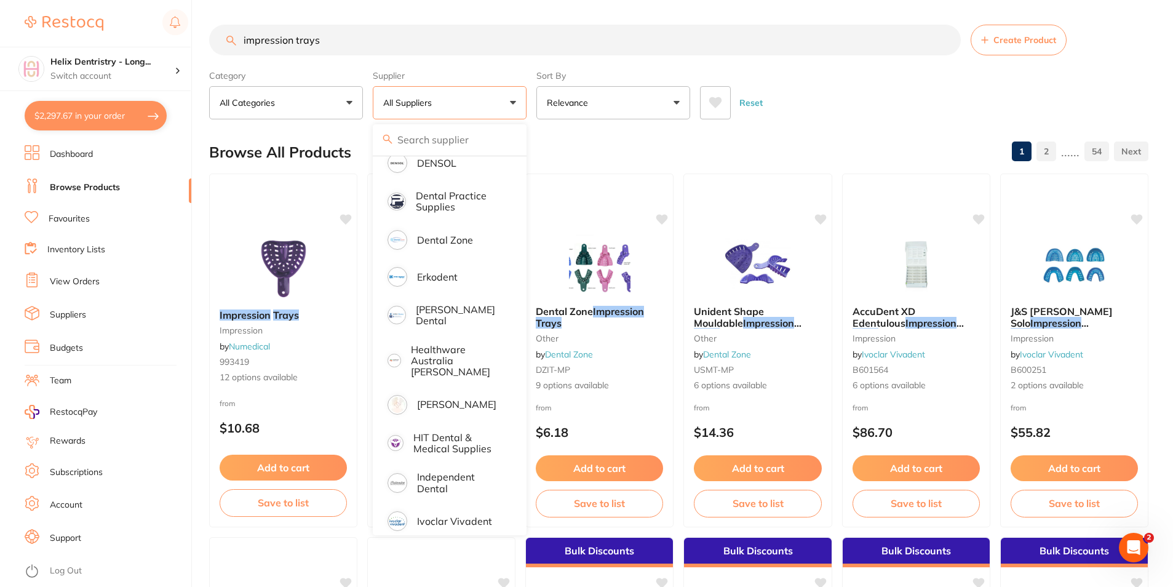
scroll to position [369, 0]
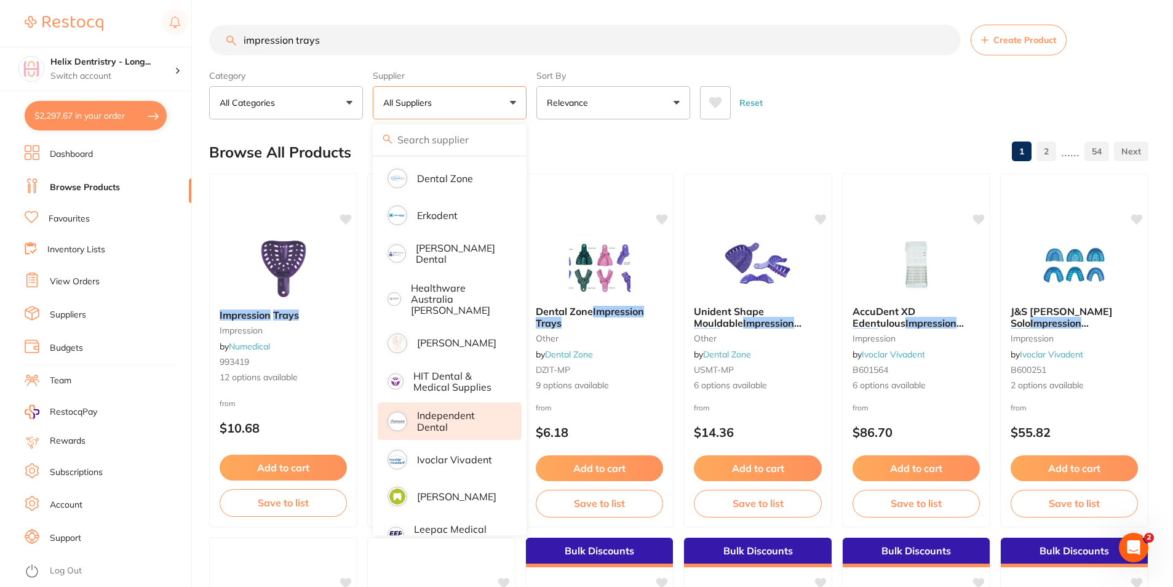
click at [454, 415] on p "Independent Dental" at bounding box center [460, 421] width 87 height 23
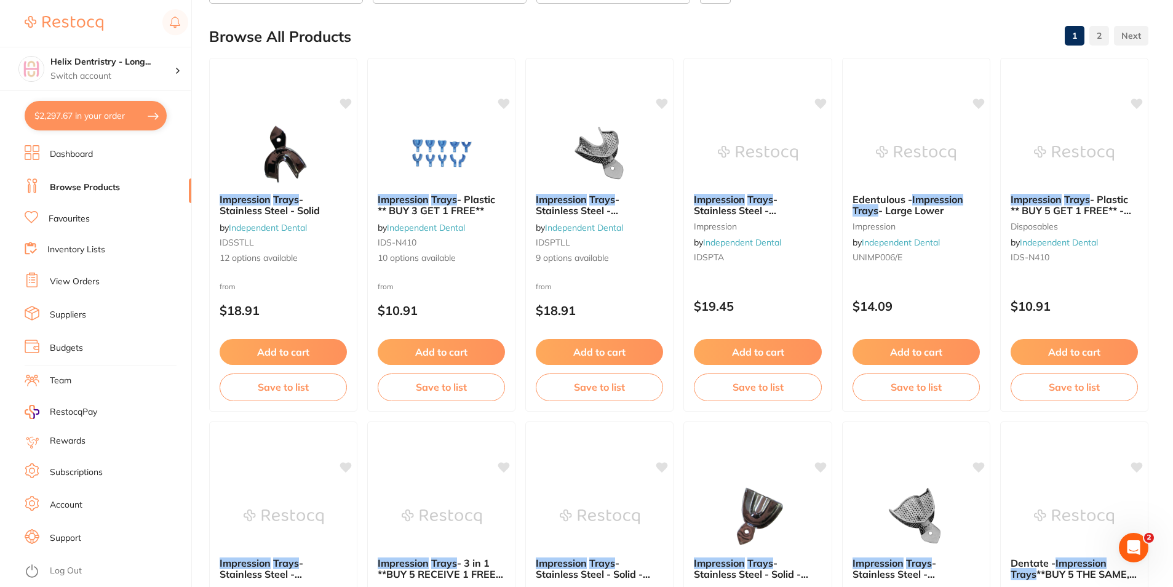
scroll to position [0, 0]
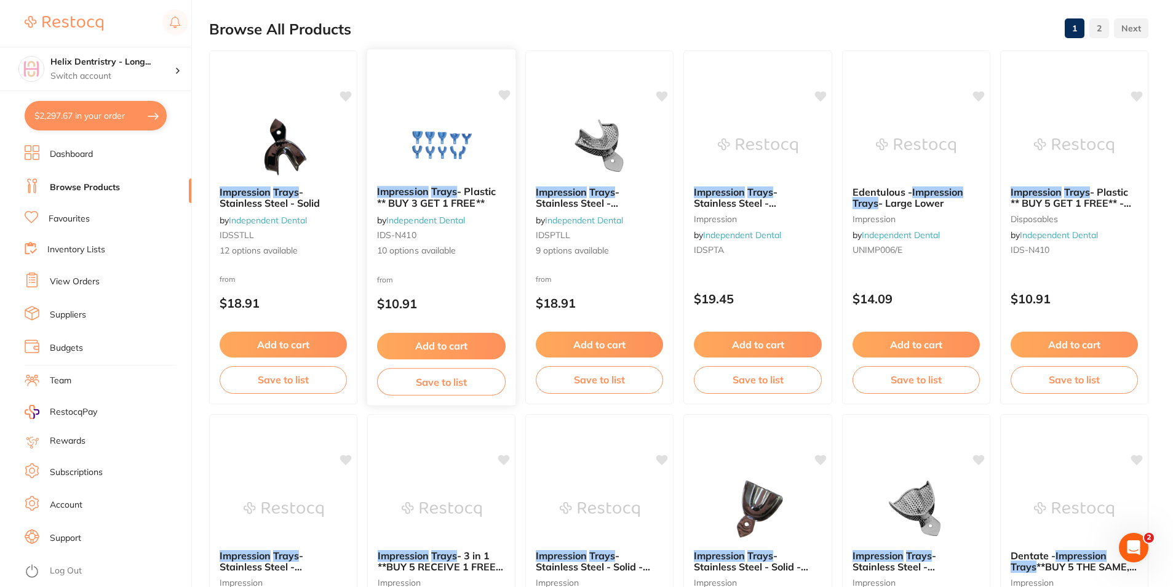
click at [467, 192] on span "- Plastic ** BUY 3 GET 1 FREE**" at bounding box center [436, 197] width 119 height 24
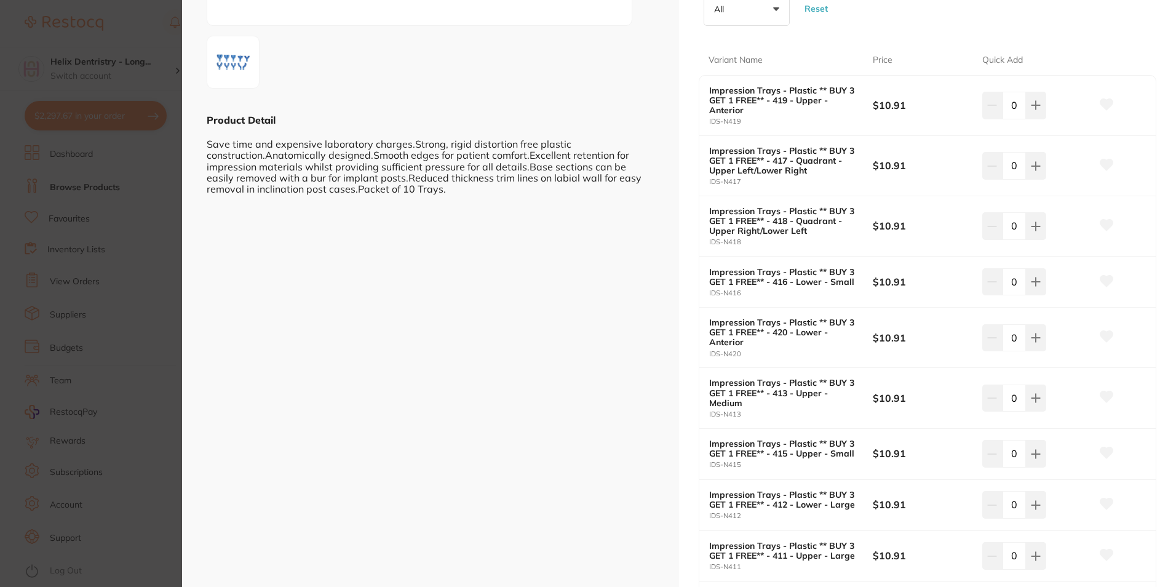
scroll to position [1, 0]
click at [1031, 285] on icon at bounding box center [1036, 282] width 10 height 10
type input "1"
click at [1034, 463] on button at bounding box center [1036, 453] width 20 height 27
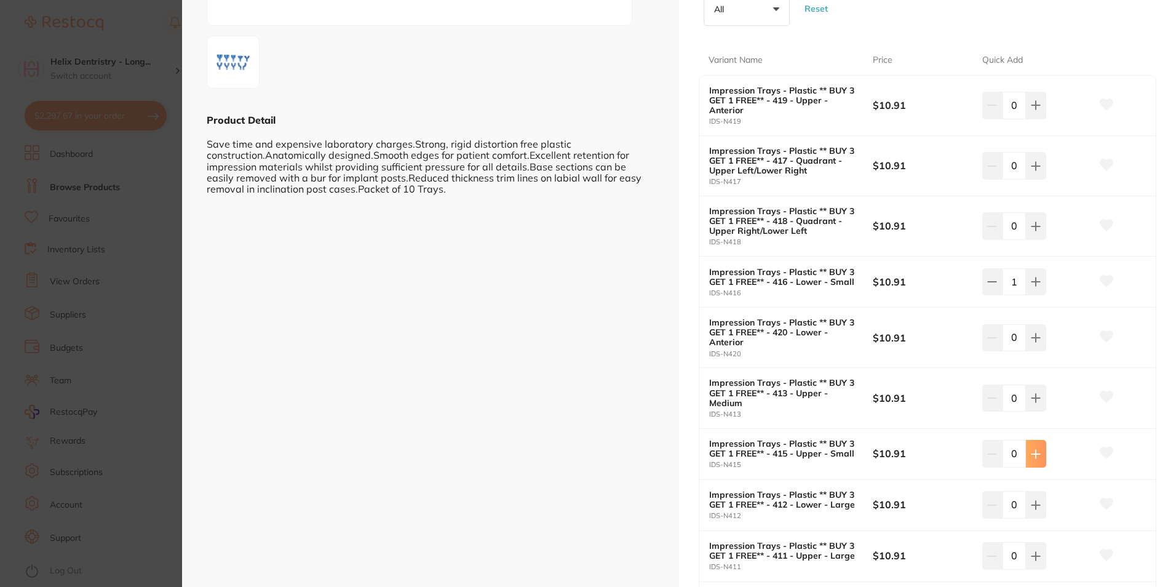
type input "1"
click at [1038, 395] on icon at bounding box center [1036, 398] width 10 height 10
type input "1"
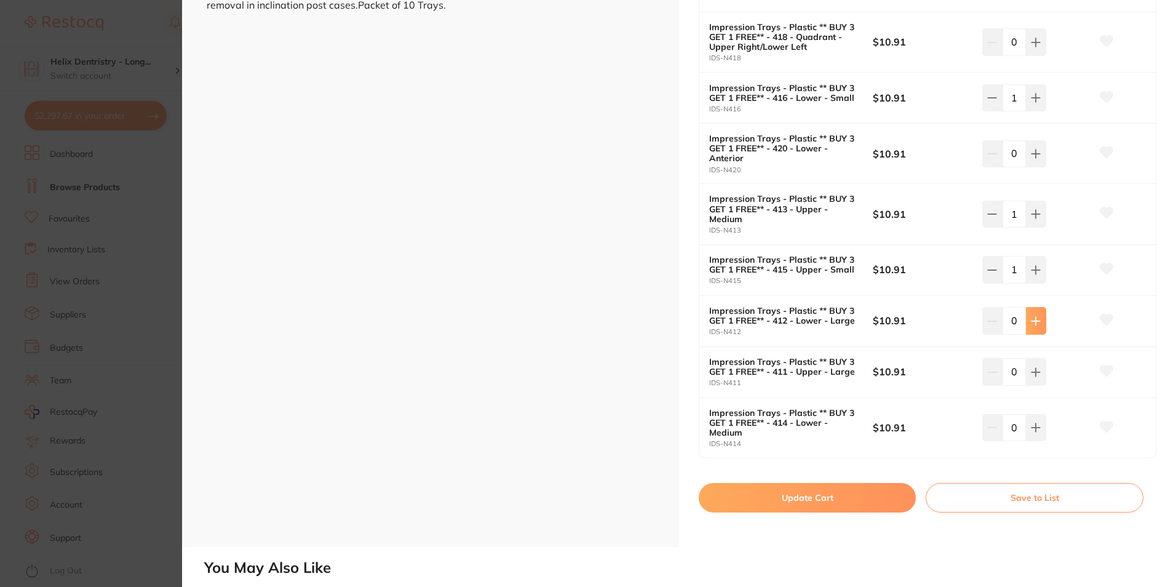
scroll to position [430, 0]
click at [1037, 429] on icon at bounding box center [1036, 427] width 10 height 10
type input "1"
click at [861, 488] on button "Update Cart" at bounding box center [807, 497] width 217 height 30
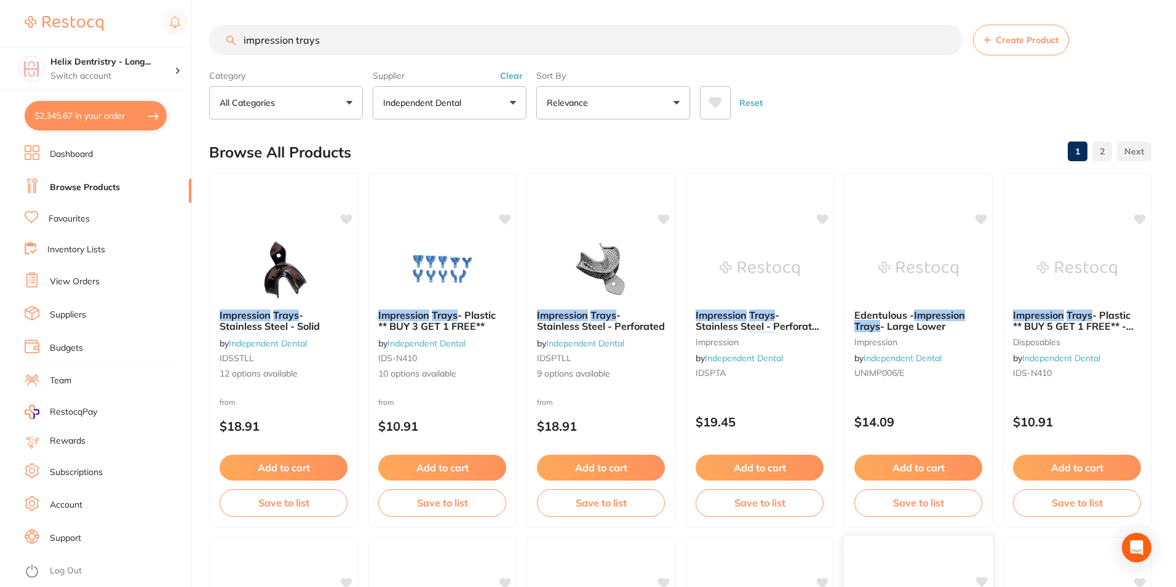
checkbox input "false"
click at [141, 116] on button "$2,345.67 in your order" at bounding box center [96, 116] width 142 height 30
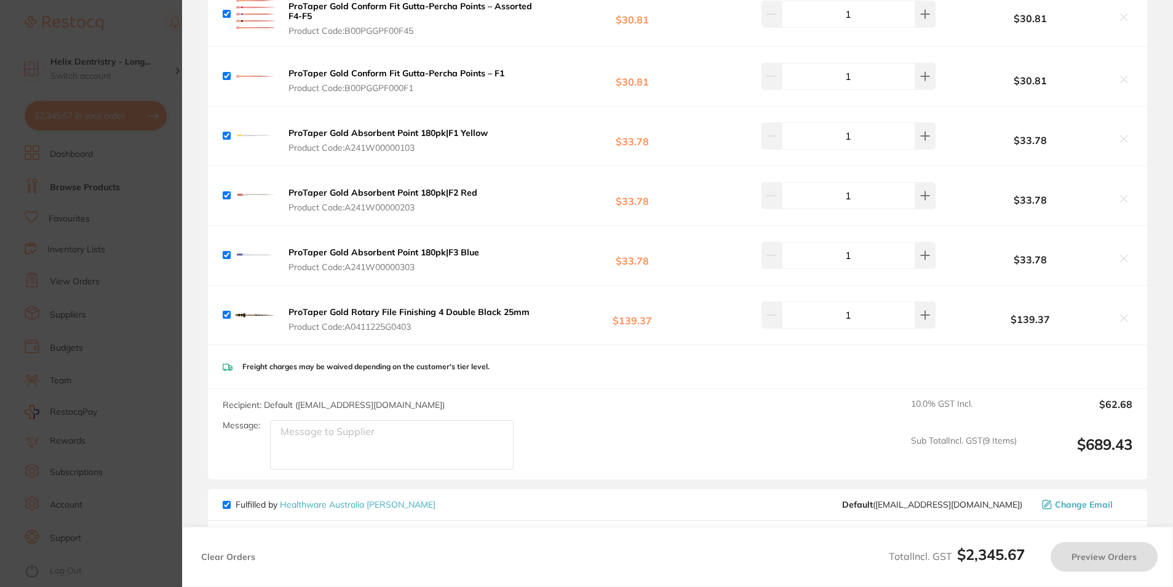
checkbox input "true"
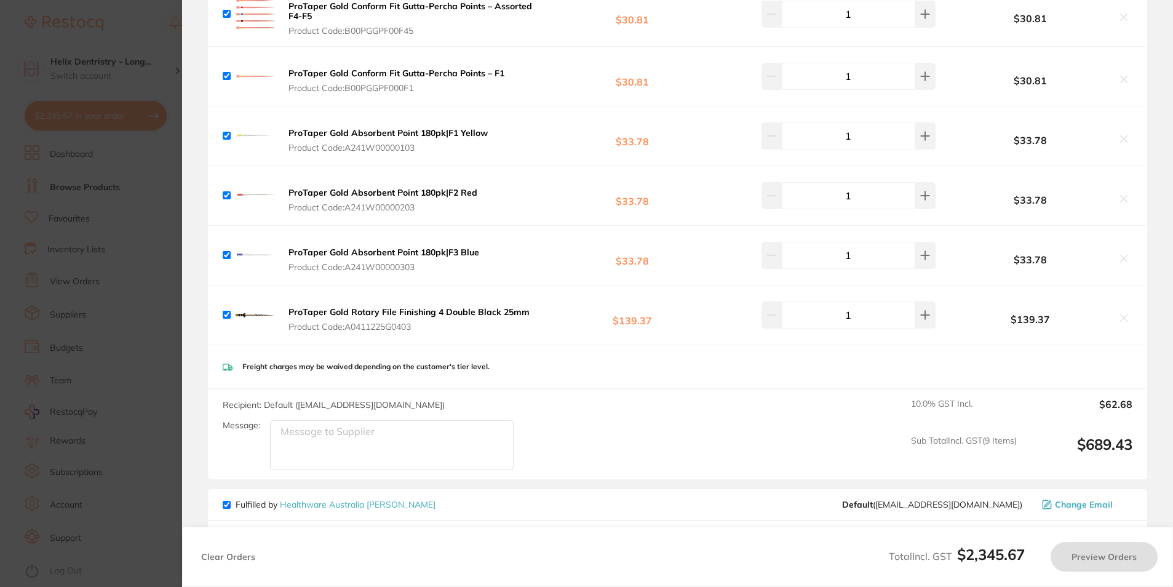
checkbox input "true"
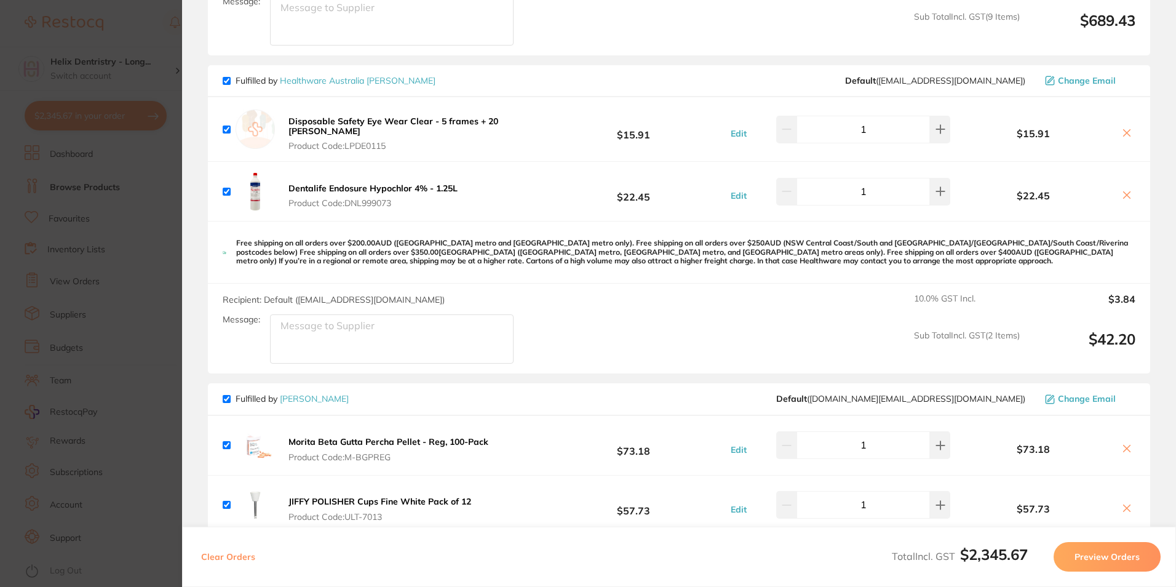
scroll to position [2644, 0]
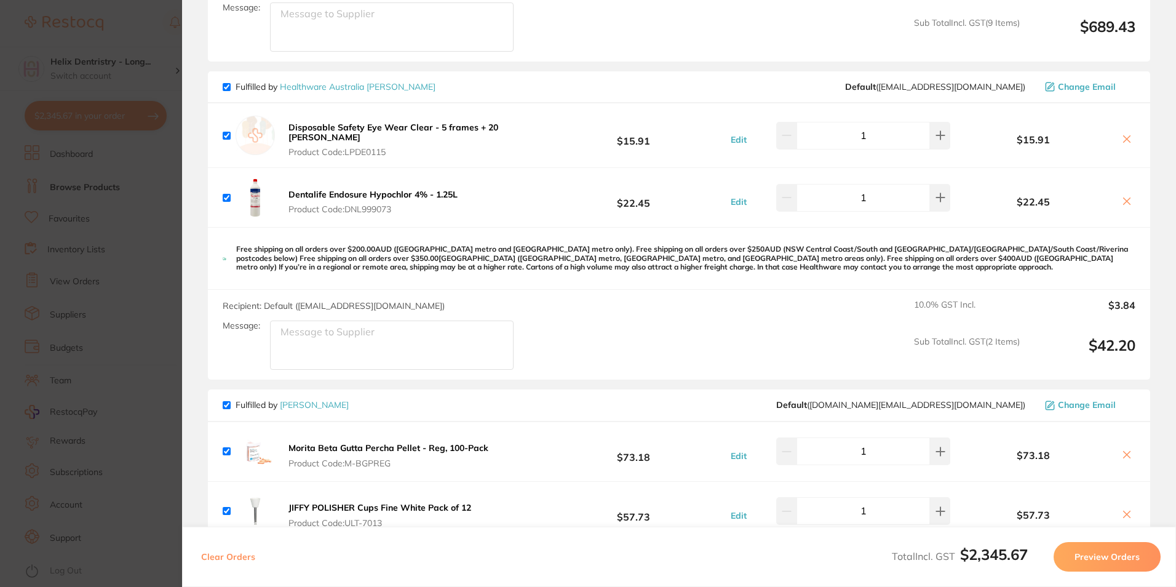
click at [142, 39] on section "Update RRP Set your pre negotiated price for this item. Item Agreed RRP (excl. …" at bounding box center [588, 293] width 1176 height 587
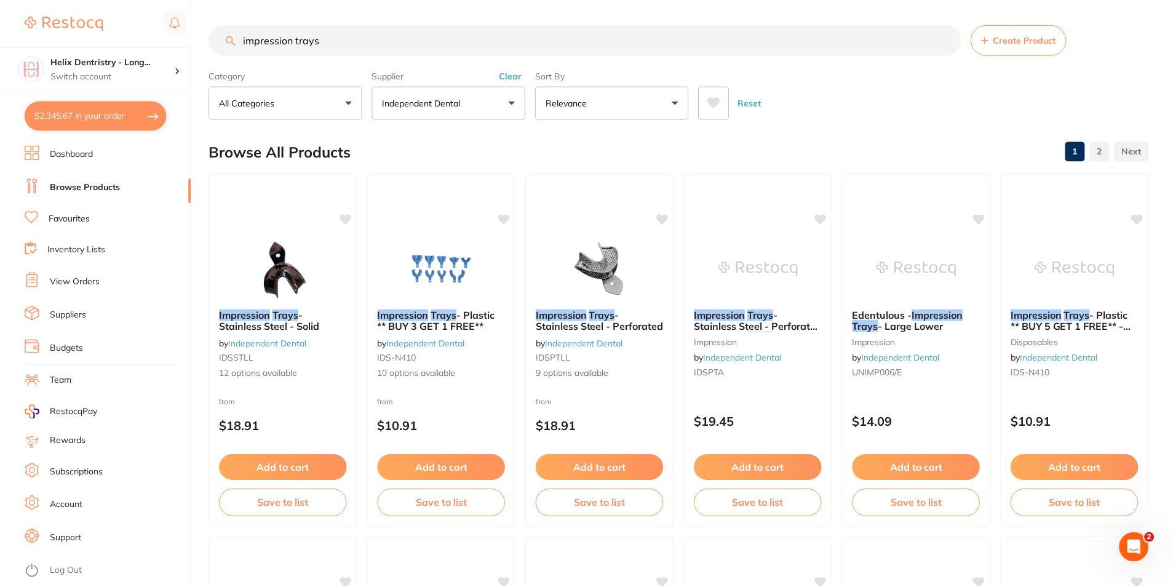
scroll to position [1, 0]
drag, startPoint x: 350, startPoint y: 39, endPoint x: 157, endPoint y: 20, distance: 193.4
click at [157, 20] on div "$2,345.67 Helix Dentristry - Long... Switch account Helix Dentristry - Long Jet…" at bounding box center [586, 292] width 1173 height 587
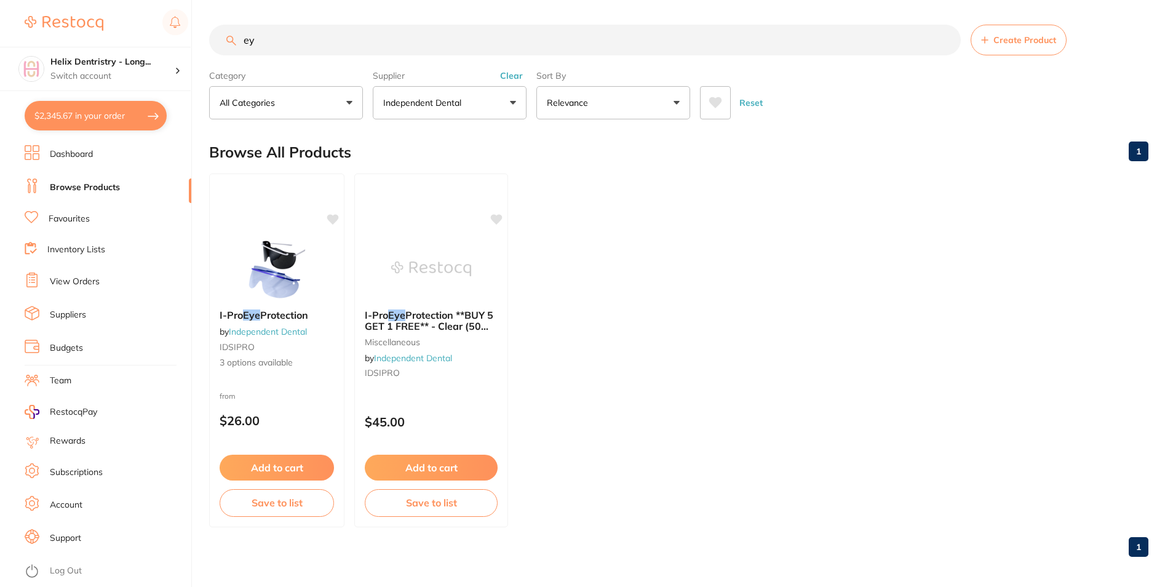
type input "e"
type input "s"
type input "eye"
click at [267, 320] on span "Protection" at bounding box center [284, 314] width 49 height 12
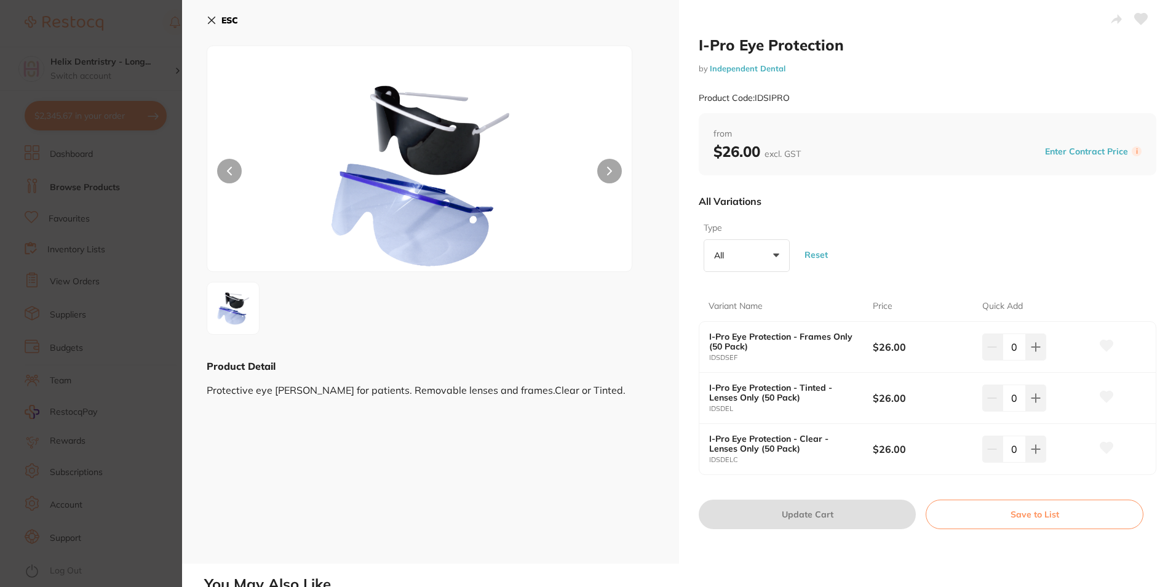
click at [218, 18] on button "ESC" at bounding box center [222, 20] width 31 height 21
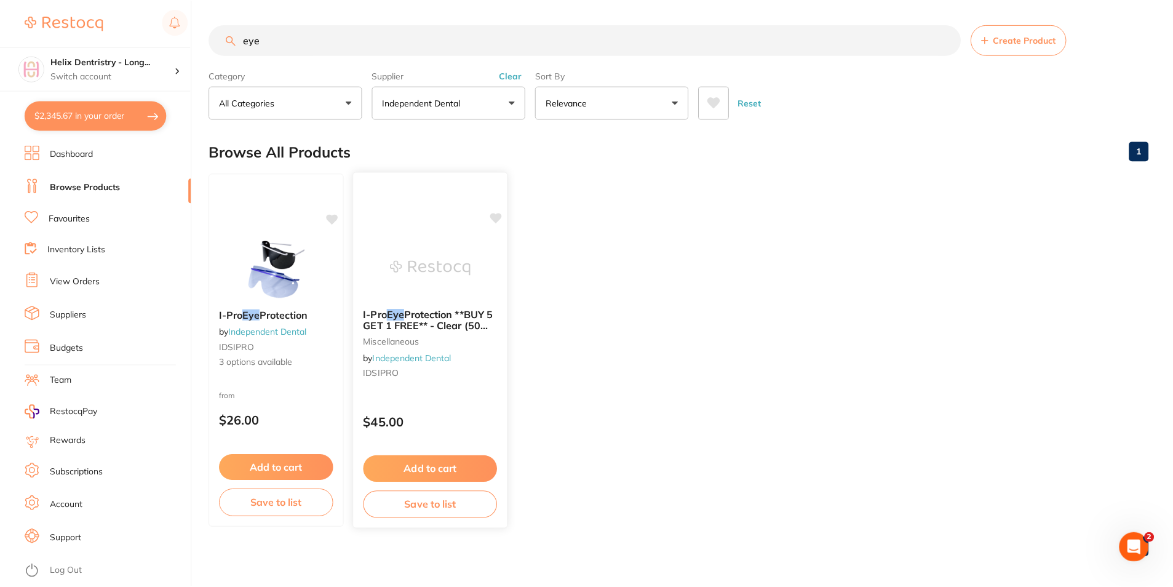
scroll to position [1, 0]
click at [454, 319] on span "Protection **BUY 5 GET 1 FREE** - Clear (50 frames + 50 lenses)" at bounding box center [429, 324] width 130 height 35
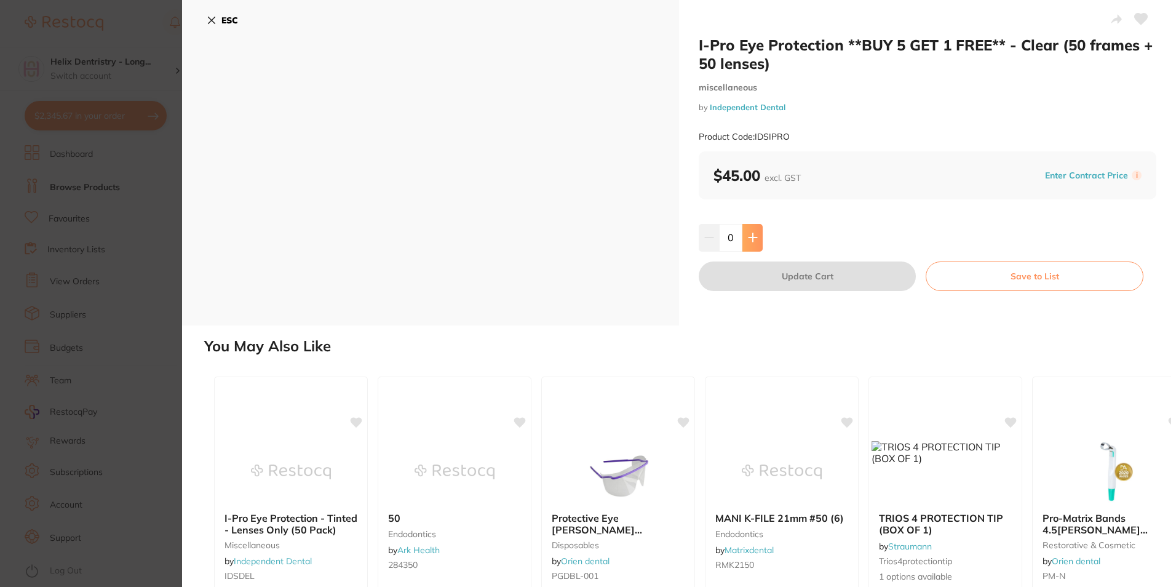
click at [756, 240] on button at bounding box center [752, 237] width 20 height 27
type input "1"
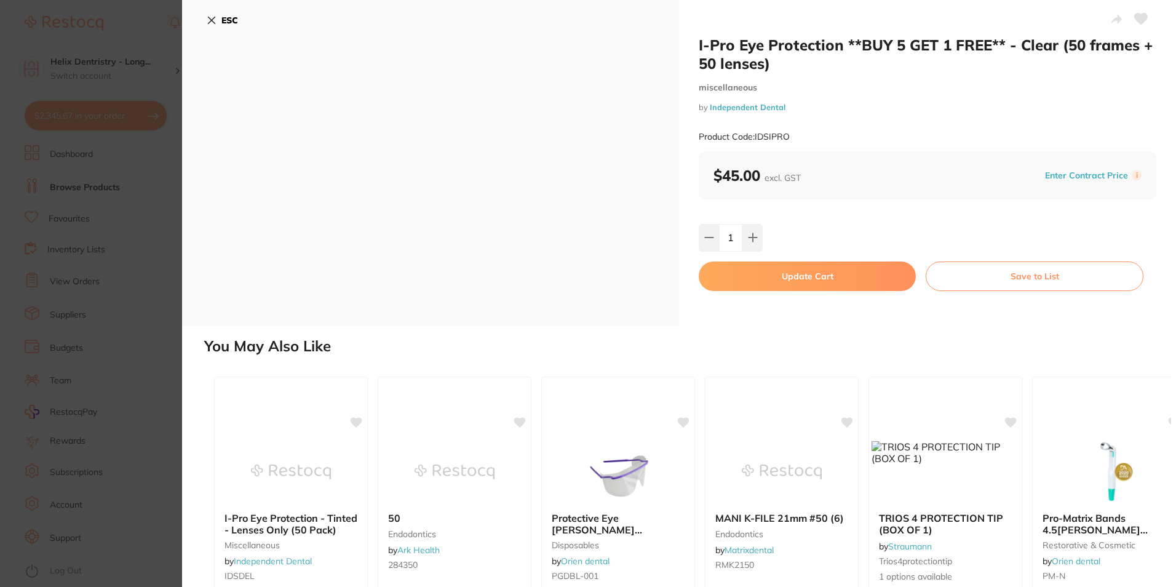
click at [788, 271] on button "Update Cart" at bounding box center [807, 276] width 217 height 30
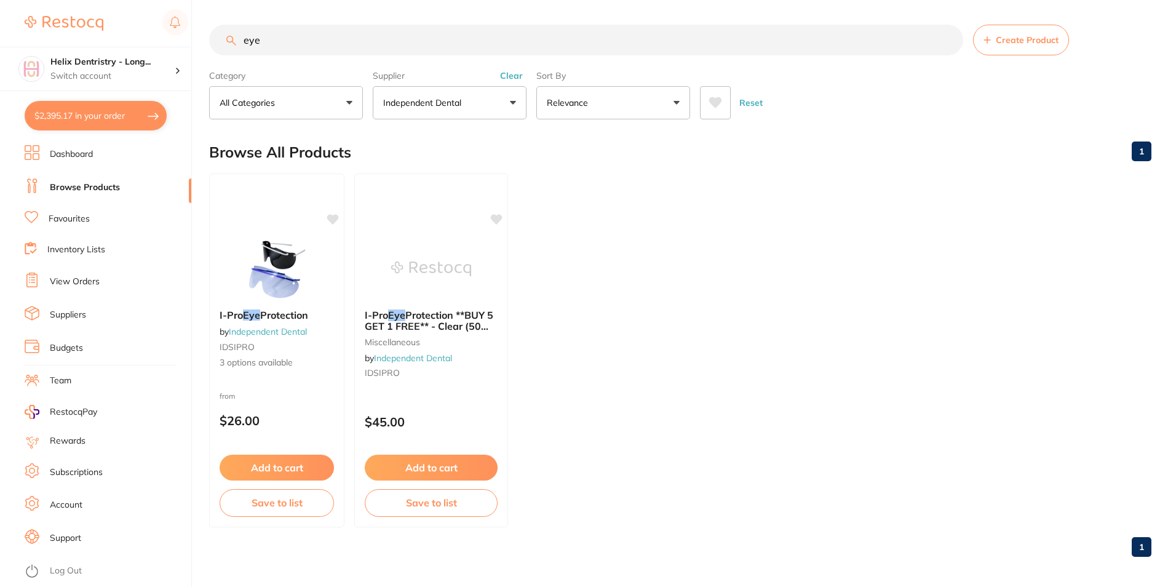
checkbox input "false"
drag, startPoint x: 79, startPoint y: 117, endPoint x: 347, endPoint y: 260, distance: 303.7
click at [79, 117] on button "$2,395.17 in your order" at bounding box center [96, 116] width 142 height 30
checkbox input "true"
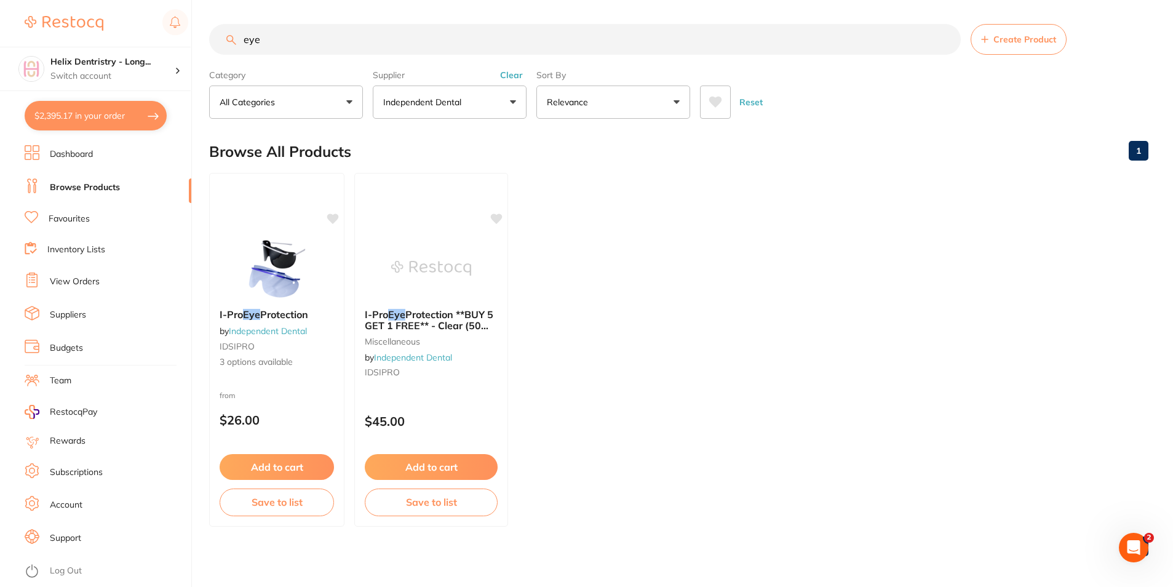
checkbox input "true"
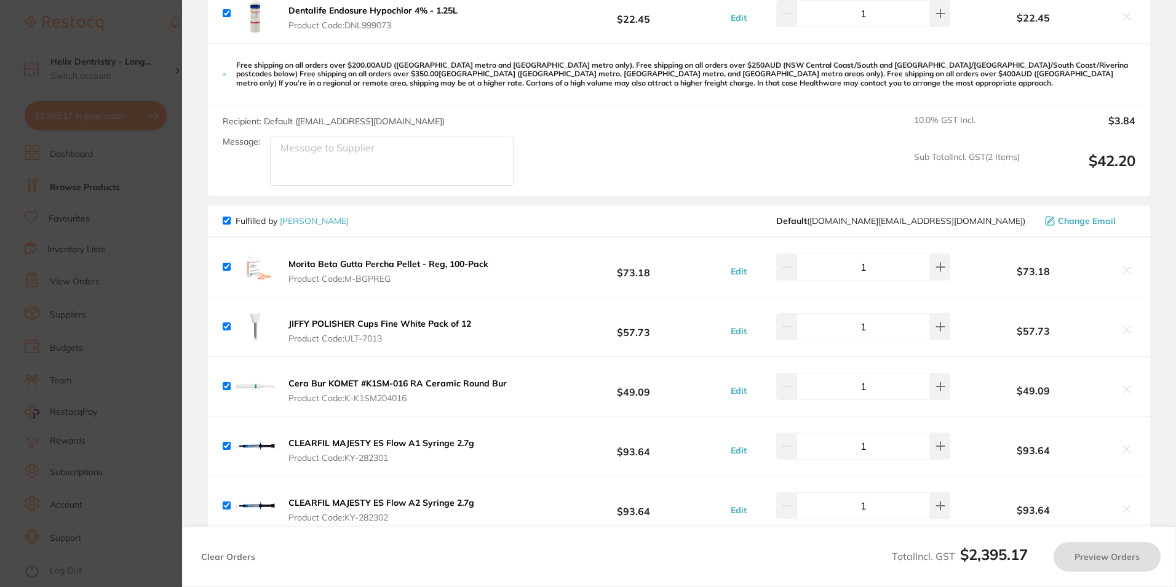
scroll to position [2709, 0]
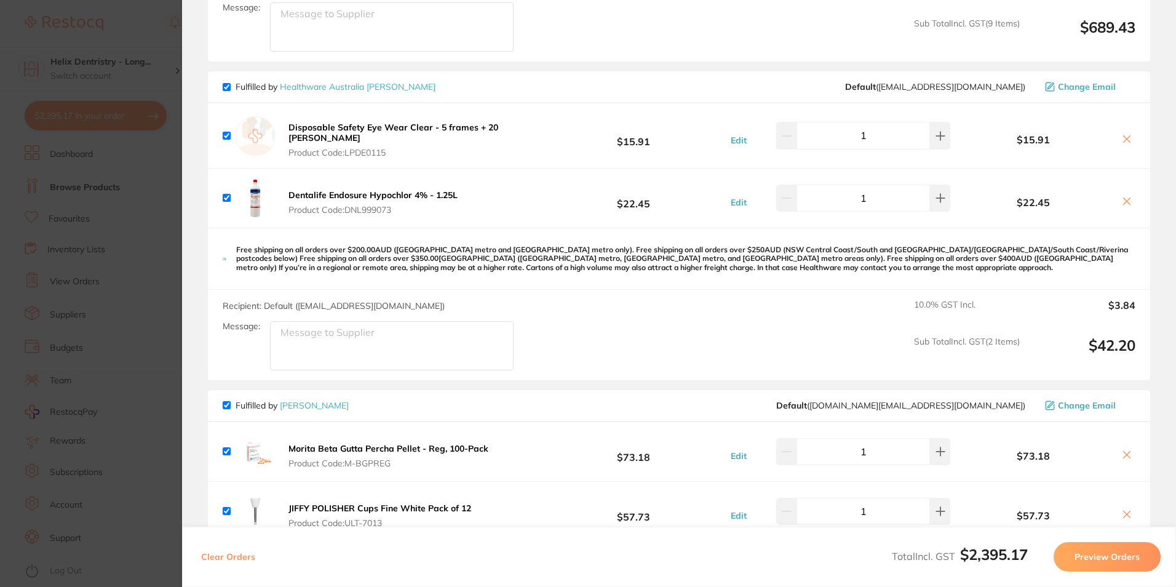
click at [1123, 137] on icon at bounding box center [1126, 139] width 7 height 7
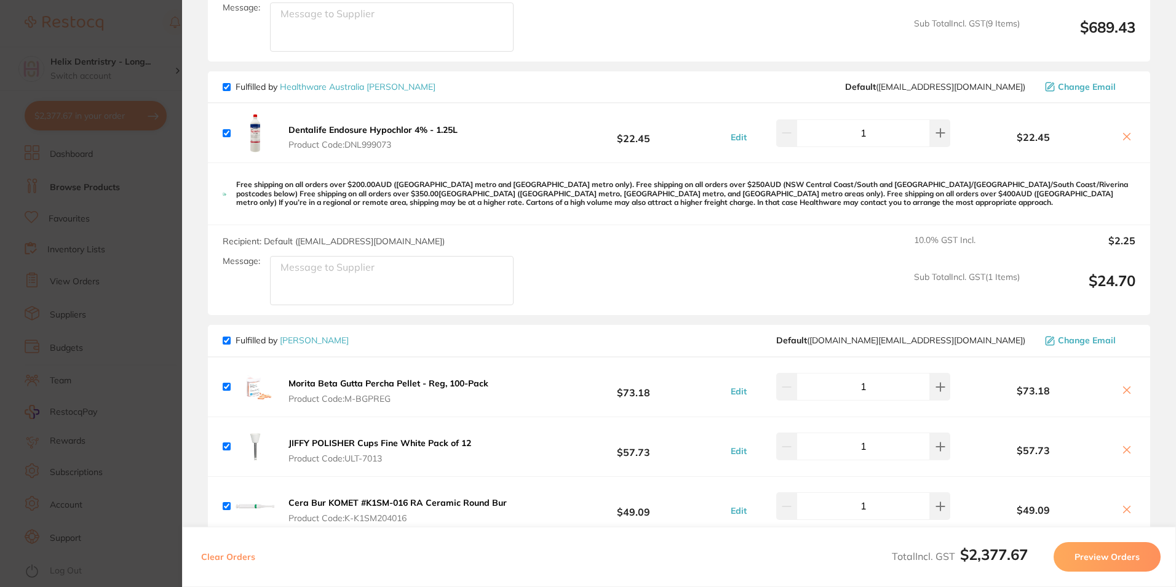
scroll to position [2647, 0]
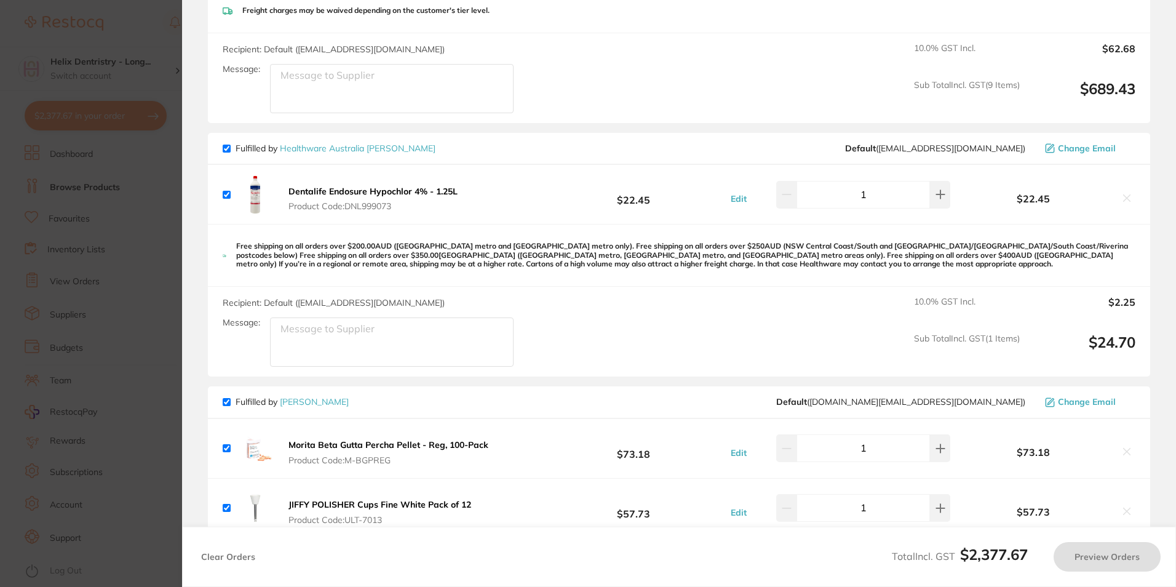
checkbox input "true"
click at [157, 79] on section "Update RRP Set your pre negotiated price for this item. Item Agreed RRP (excl. …" at bounding box center [588, 293] width 1176 height 587
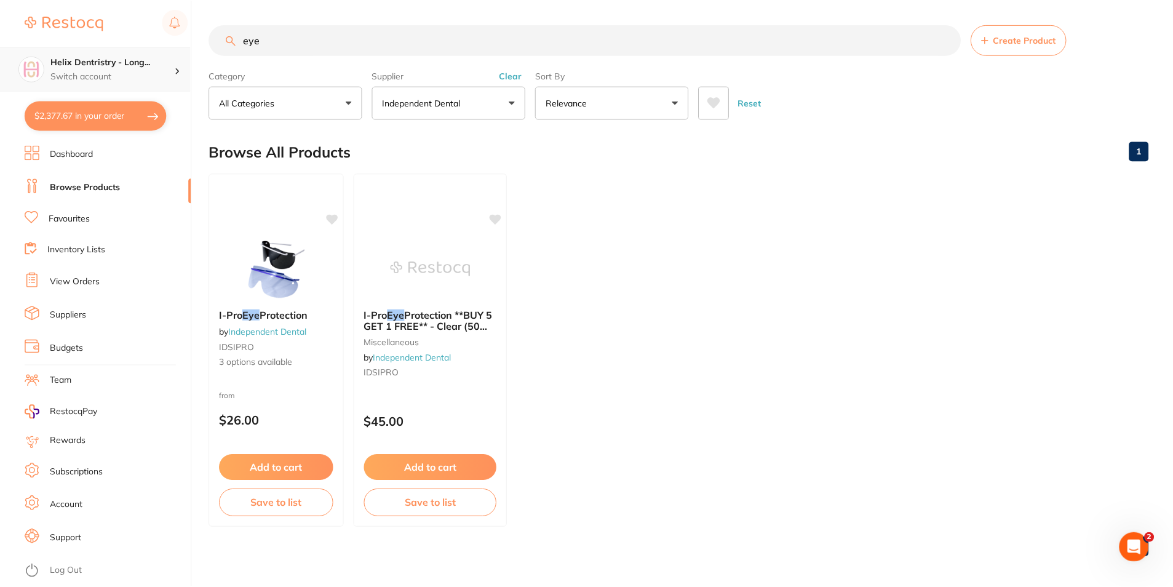
scroll to position [1, 0]
drag, startPoint x: 297, startPoint y: 39, endPoint x: 189, endPoint y: 36, distance: 108.3
click at [189, 36] on div "$2,377.67 Helix Dentristry - Long... Switch account Helix Dentristry - Long Jet…" at bounding box center [586, 292] width 1173 height 587
type input "hypochlor"
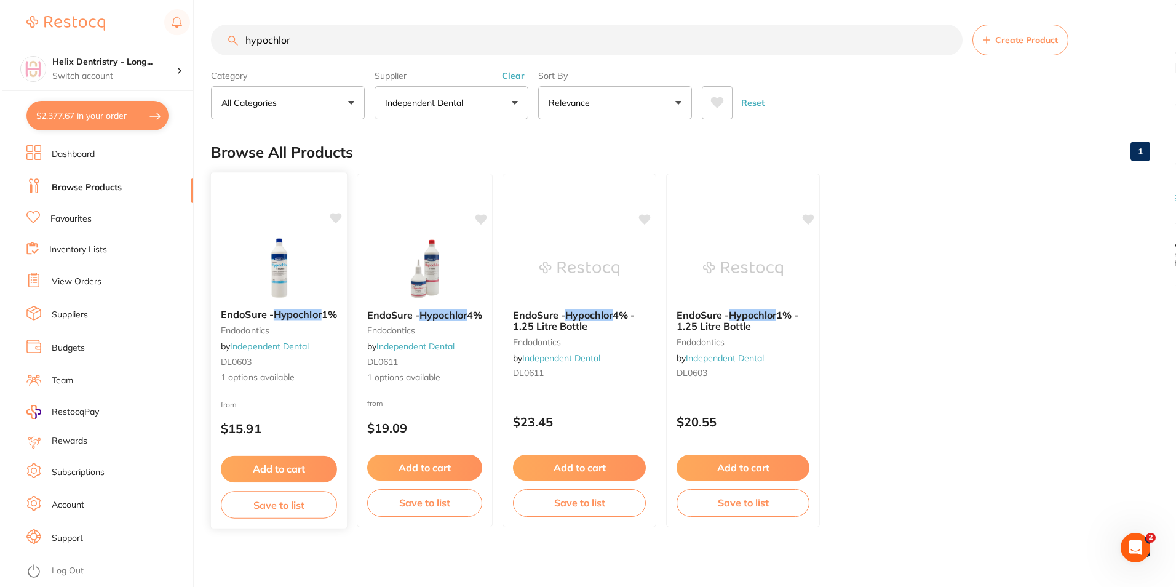
scroll to position [0, 0]
click at [103, 125] on button "$2,377.67 in your order" at bounding box center [96, 116] width 142 height 30
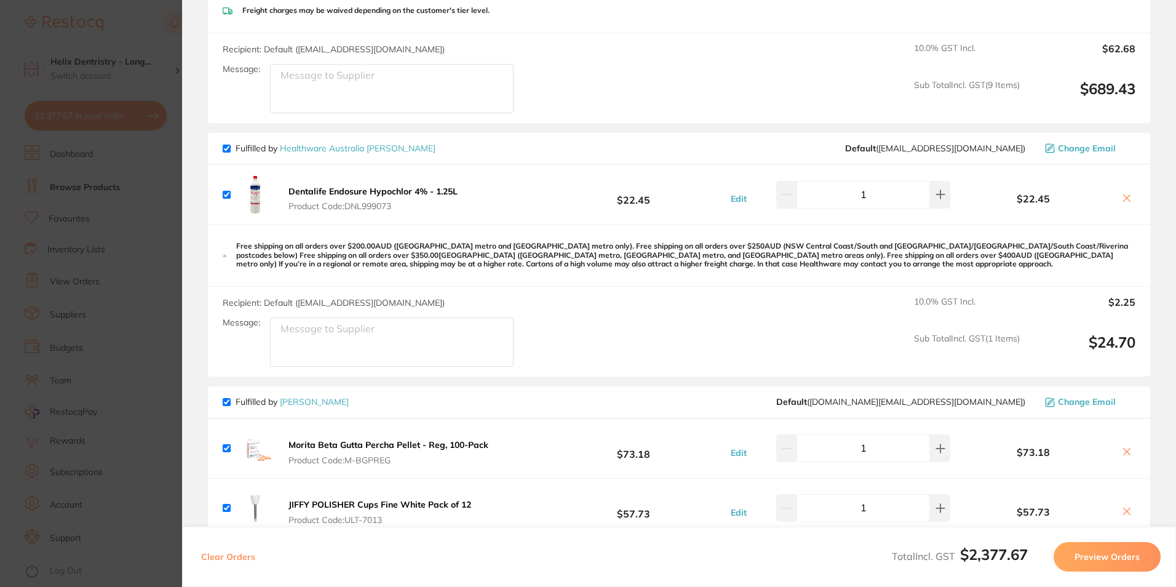
click at [167, 32] on section "Update RRP Set your pre negotiated price for this item. Item Agreed RRP (excl. …" at bounding box center [588, 293] width 1176 height 587
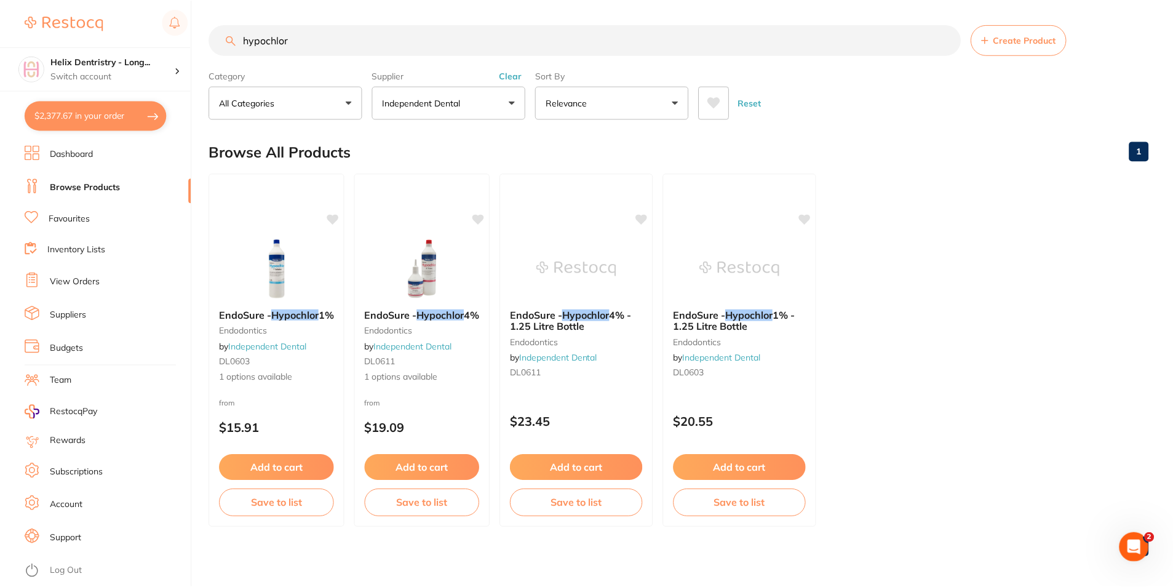
scroll to position [1, 0]
click at [418, 312] on span "EndoSure -" at bounding box center [391, 313] width 53 height 12
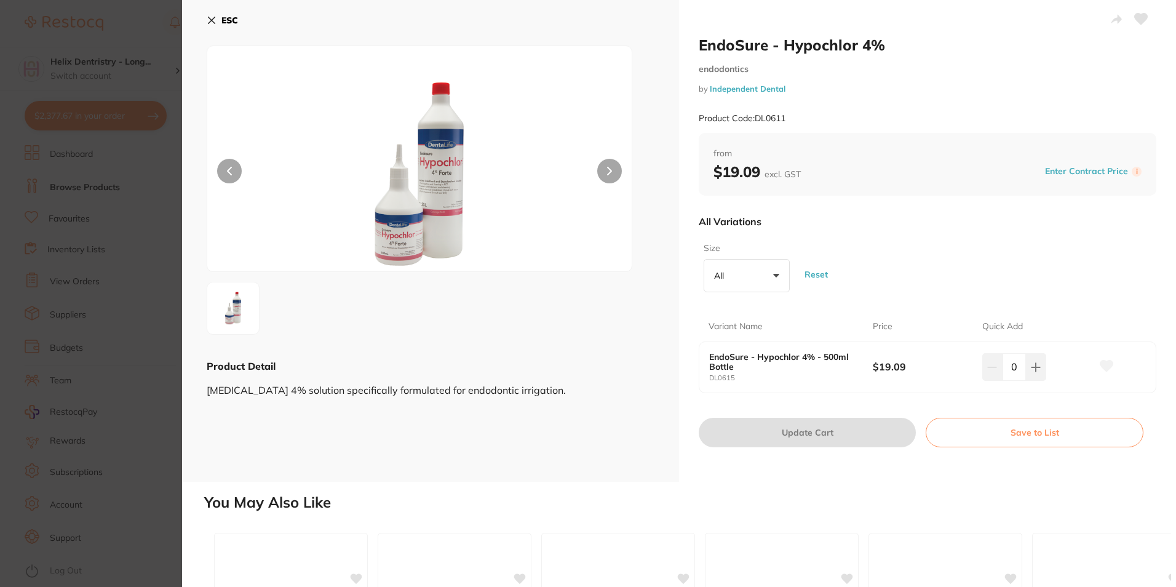
click at [715, 269] on button "All +0" at bounding box center [746, 275] width 86 height 33
click at [845, 235] on div "All Variations" at bounding box center [927, 221] width 457 height 32
click at [228, 19] on b "ESC" at bounding box center [229, 20] width 17 height 11
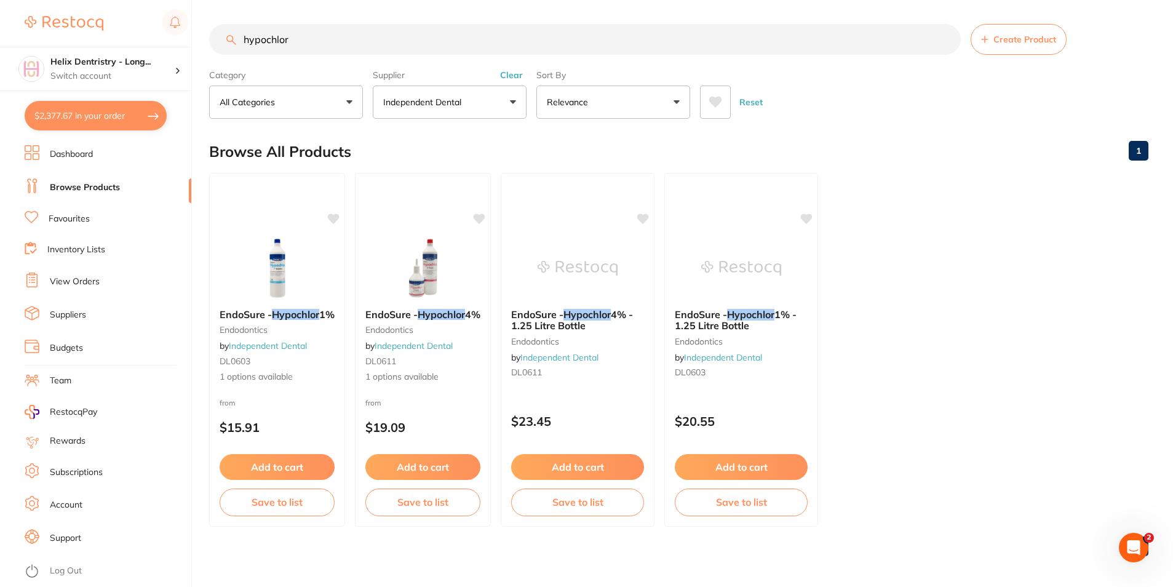
click at [84, 115] on button "$2,377.67 in your order" at bounding box center [96, 116] width 142 height 30
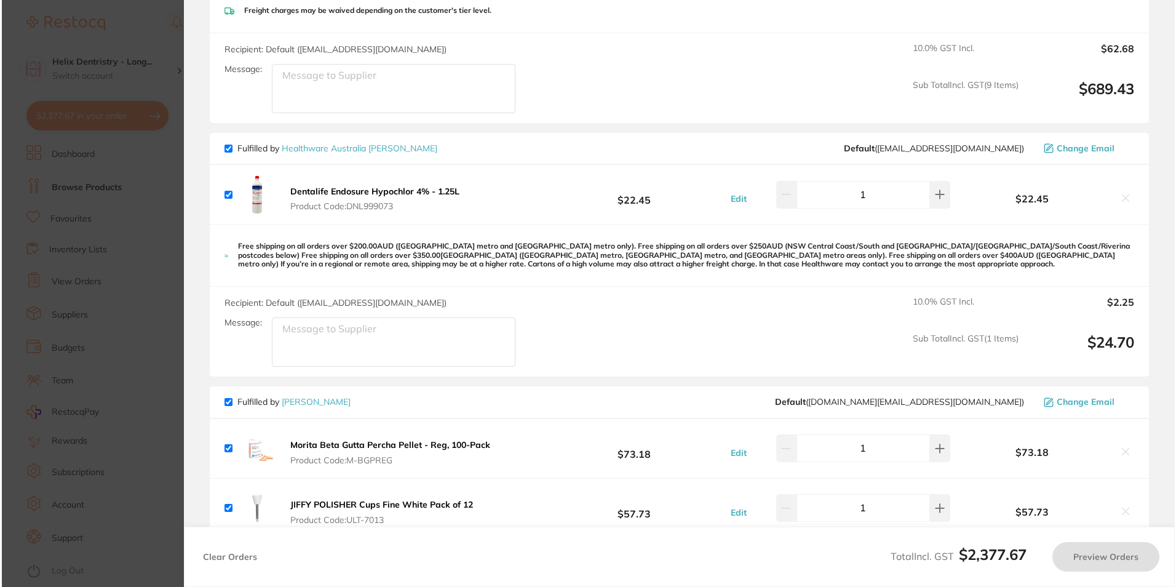
scroll to position [0, 0]
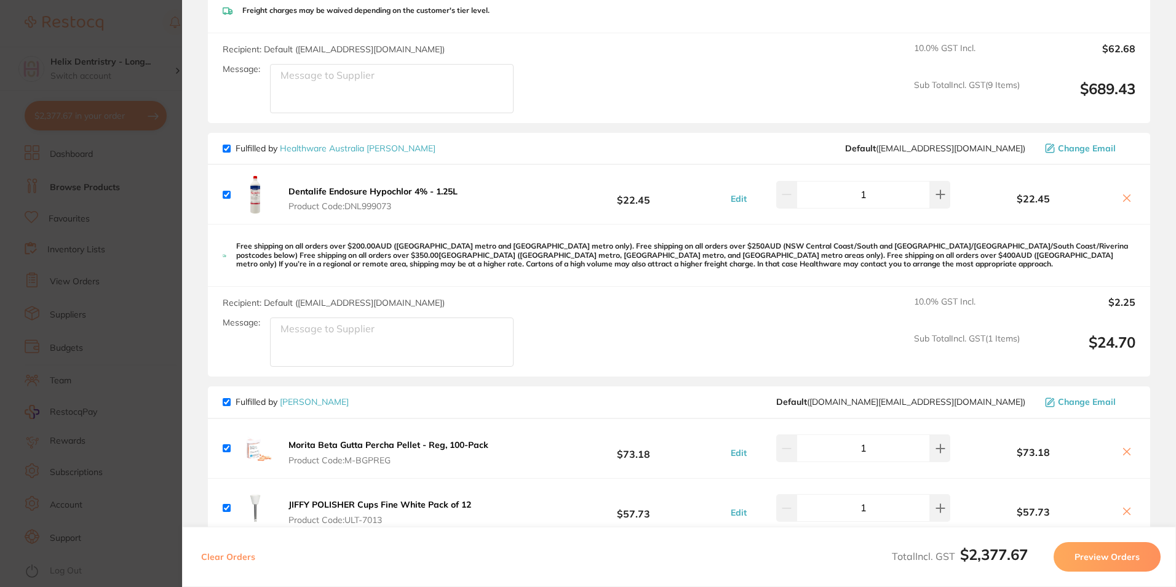
click at [171, 34] on section "Update RRP Set your pre negotiated price for this item. Item Agreed RRP (excl. …" at bounding box center [588, 293] width 1176 height 587
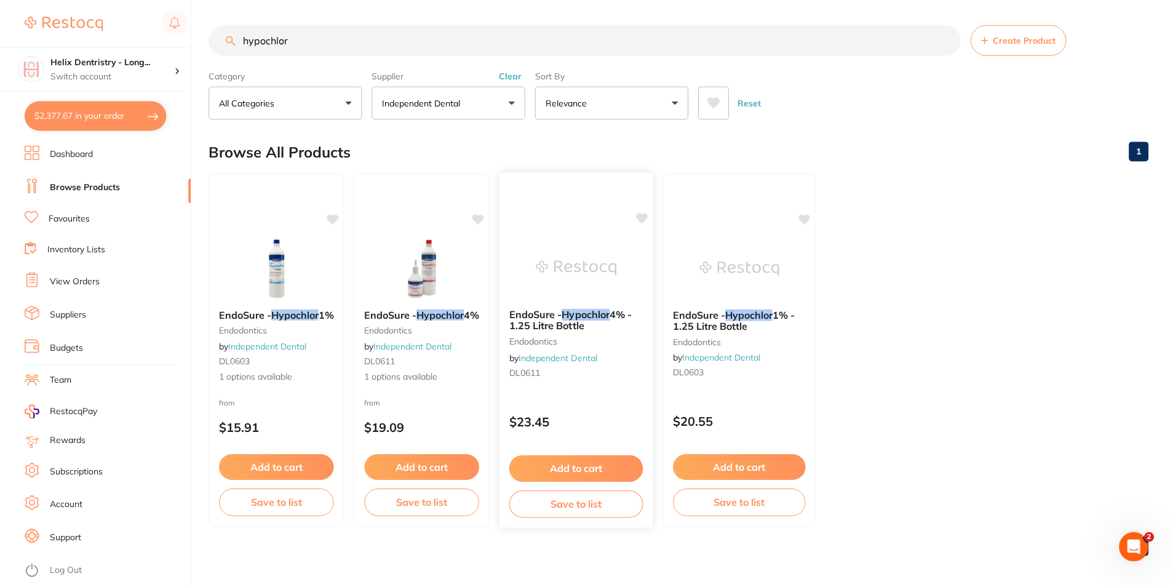
scroll to position [1, 0]
click at [597, 469] on button "Add to cart" at bounding box center [577, 468] width 134 height 26
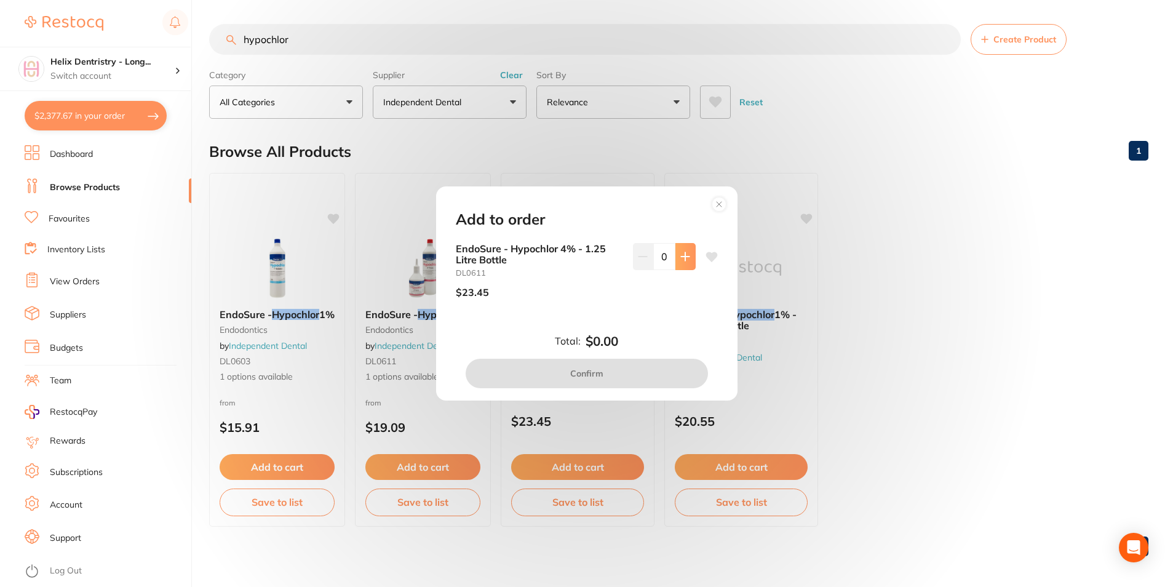
click at [692, 253] on button at bounding box center [685, 256] width 20 height 27
type input "1"
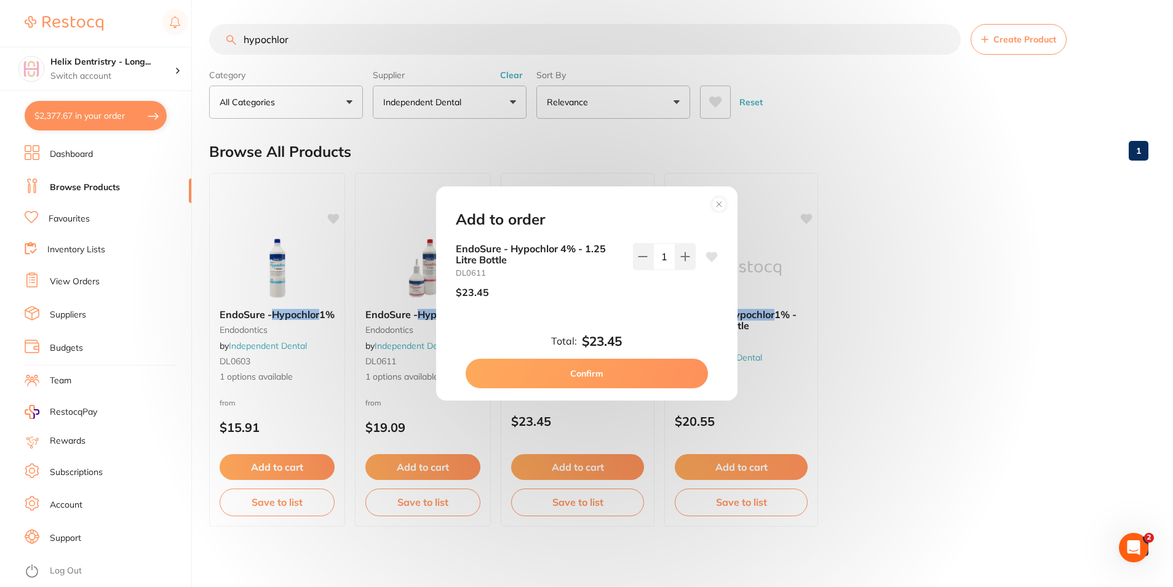
click at [645, 368] on button "Confirm" at bounding box center [586, 373] width 242 height 30
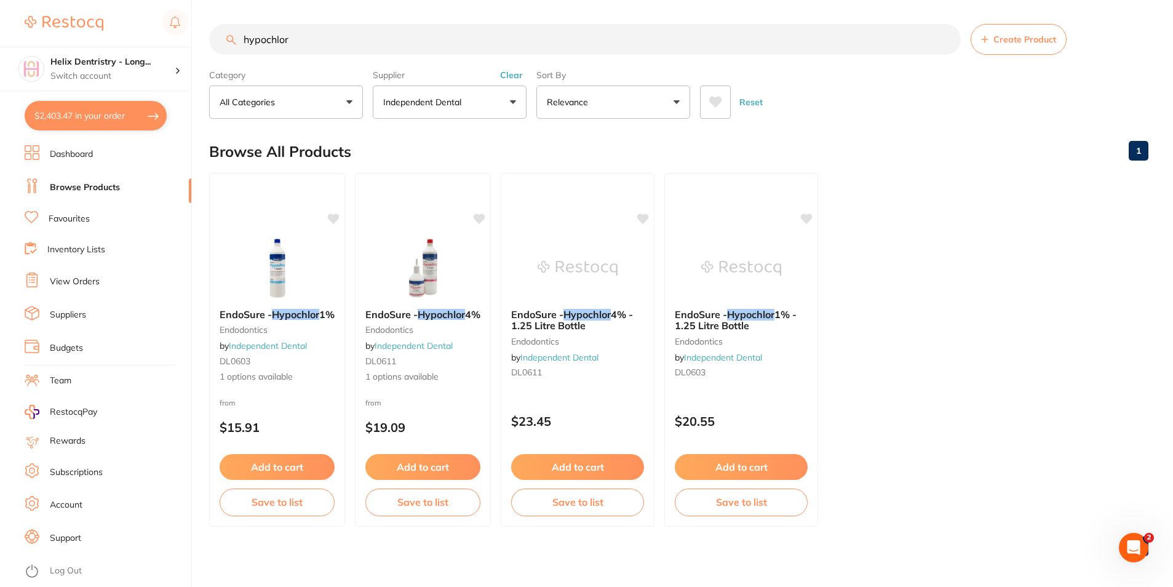
checkbox input "false"
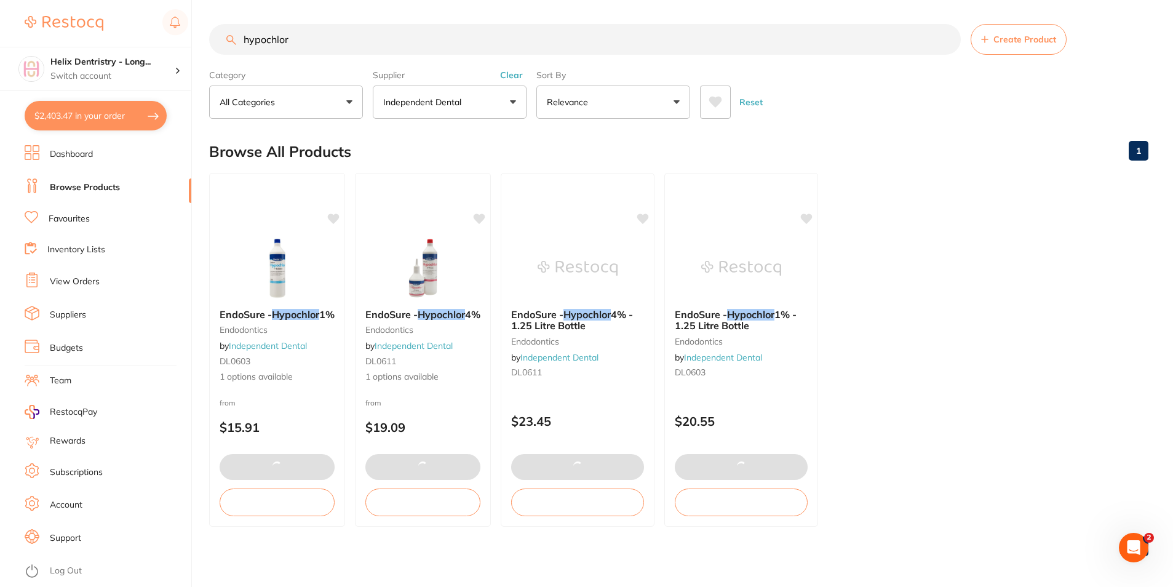
click at [147, 115] on button "$2,403.47 in your order" at bounding box center [96, 116] width 142 height 30
checkbox input "true"
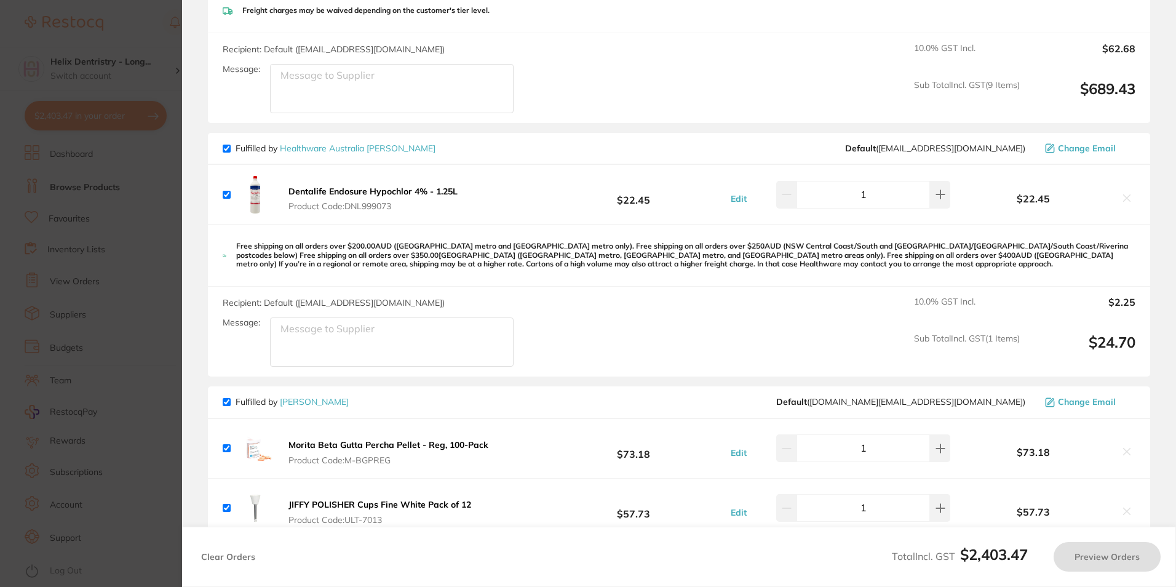
checkbox input "true"
click at [1122, 196] on icon at bounding box center [1127, 198] width 10 height 10
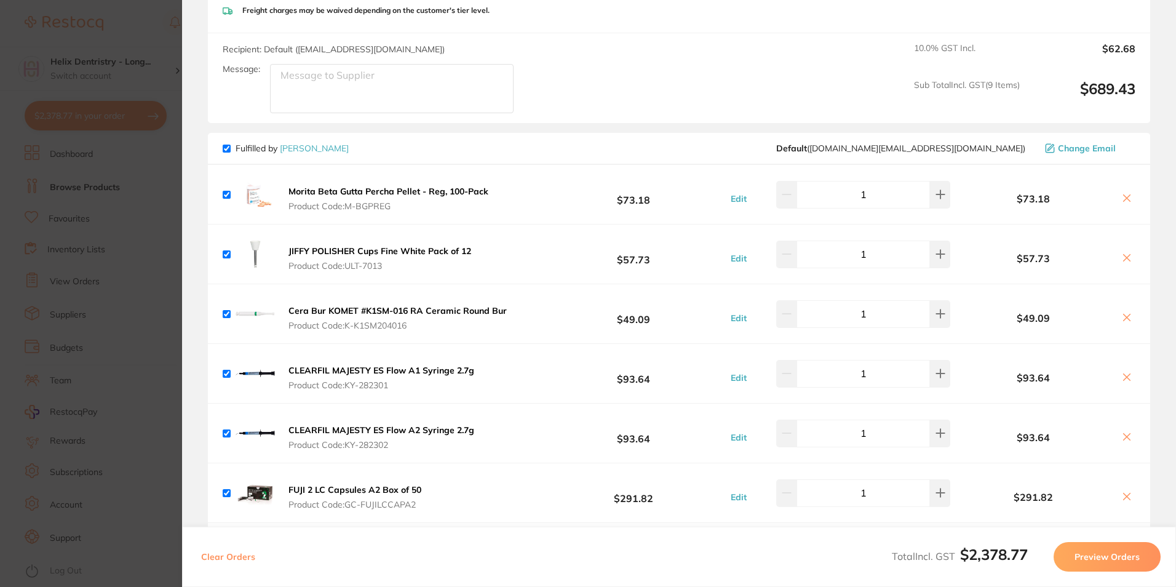
click at [1123, 434] on icon at bounding box center [1127, 437] width 10 height 10
click at [1126, 378] on icon at bounding box center [1127, 377] width 10 height 10
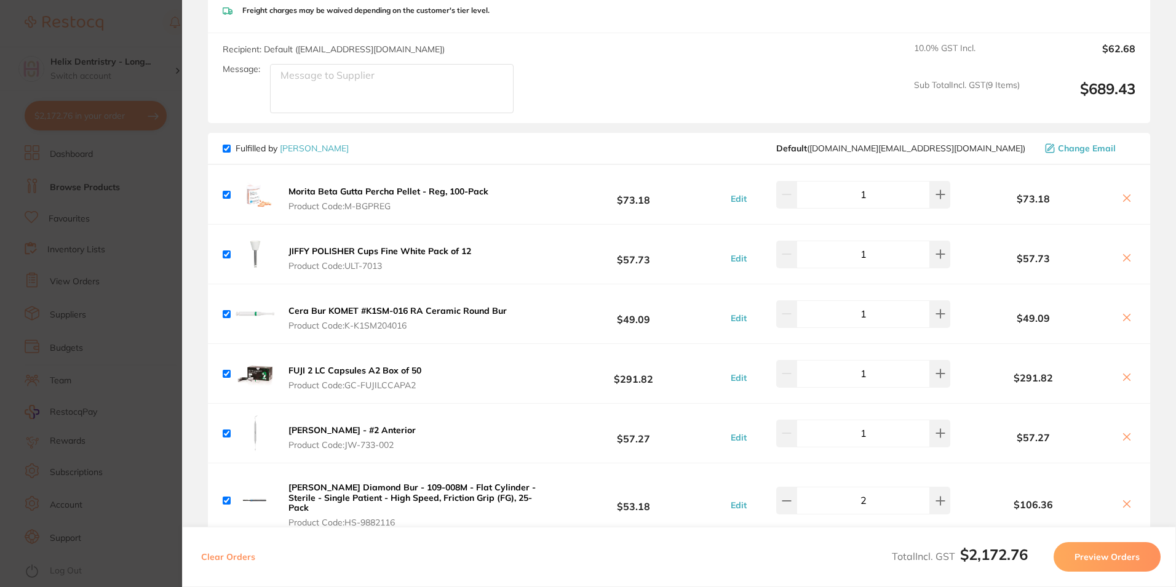
click at [1126, 378] on icon at bounding box center [1127, 377] width 10 height 10
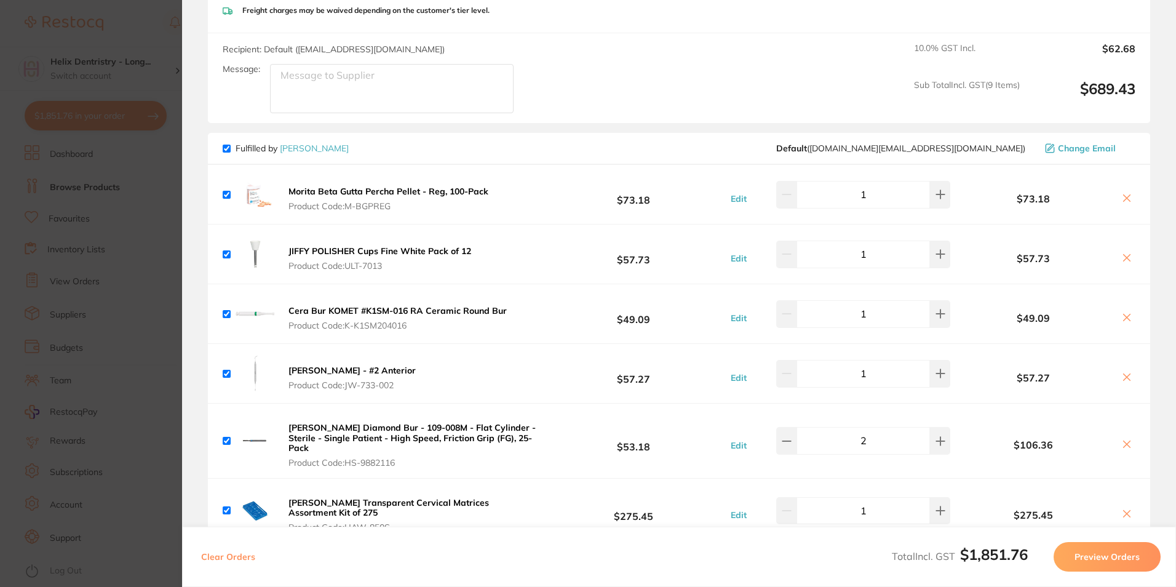
click at [1122, 377] on icon at bounding box center [1127, 377] width 10 height 10
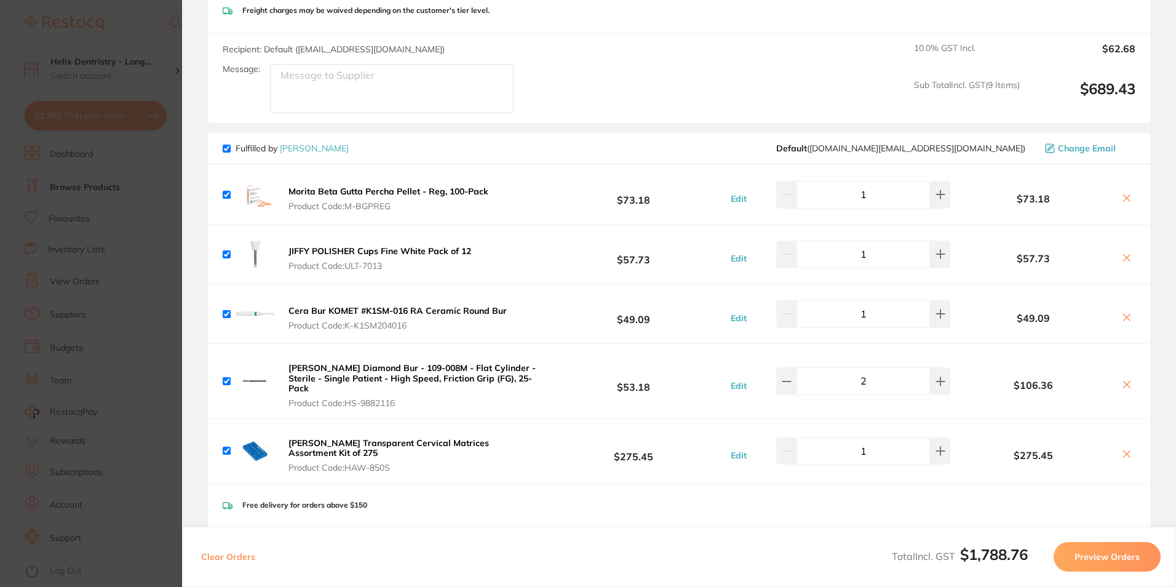
drag, startPoint x: 291, startPoint y: 368, endPoint x: 440, endPoint y: 366, distance: 148.2
click at [440, 366] on b "Henry Schein Diamond Bur - 109-008M - Flat Cylinder - Sterile - Single Patient …" at bounding box center [411, 377] width 247 height 31
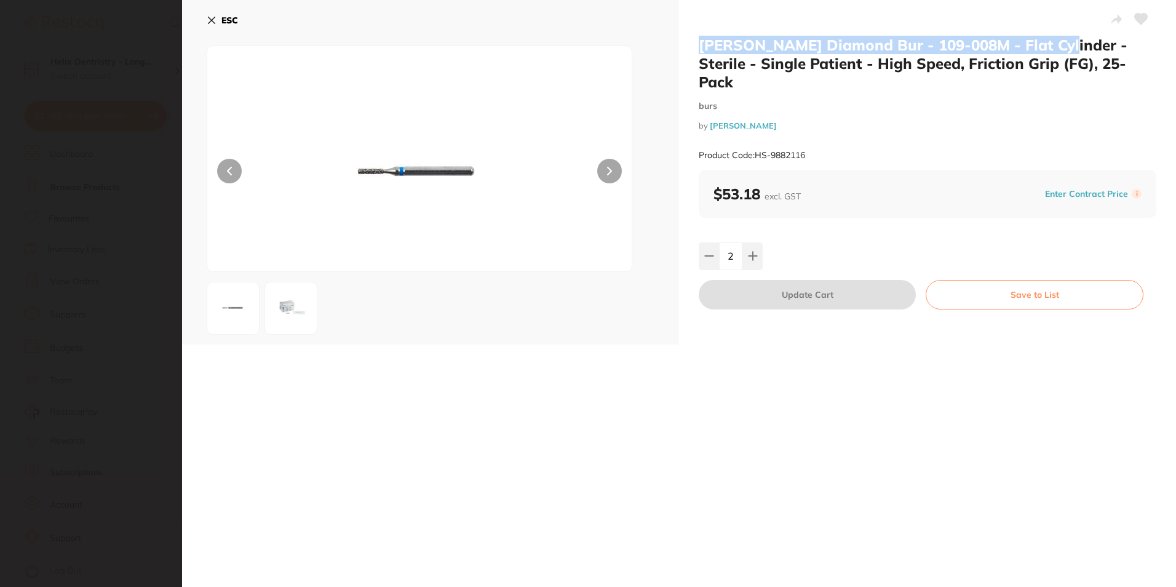
drag, startPoint x: 697, startPoint y: 40, endPoint x: 1077, endPoint y: 52, distance: 380.2
click at [1077, 52] on h2 "Henry Schein Diamond Bur - 109-008M - Flat Cylinder - Sterile - Single Patient …" at bounding box center [927, 63] width 457 height 55
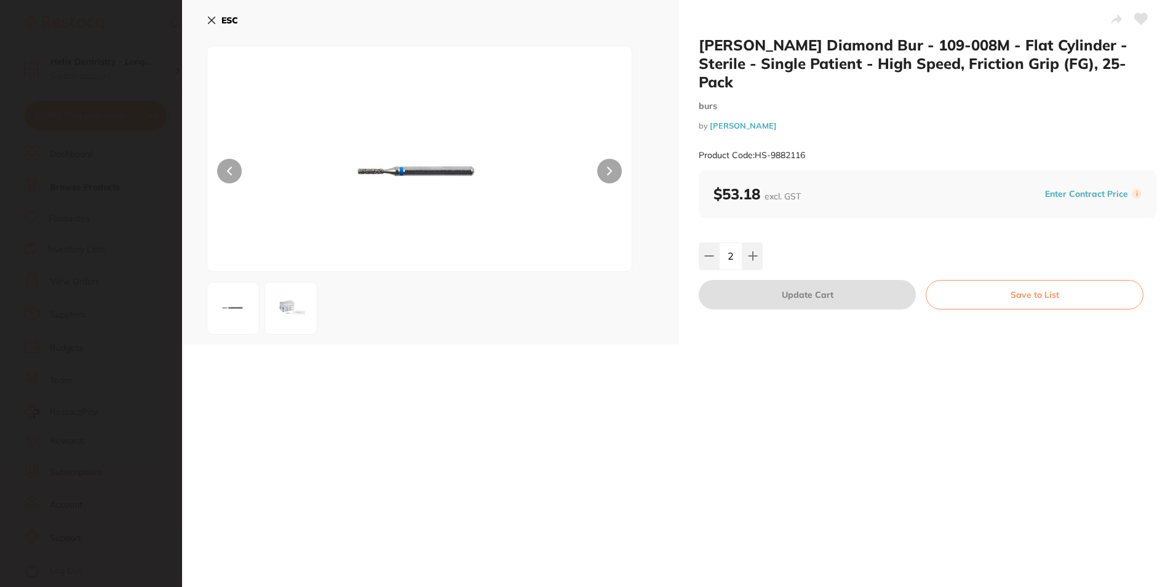
drag, startPoint x: 1077, startPoint y: 52, endPoint x: 923, endPoint y: 80, distance: 156.2
click at [1074, 101] on small "burs" at bounding box center [927, 106] width 457 height 10
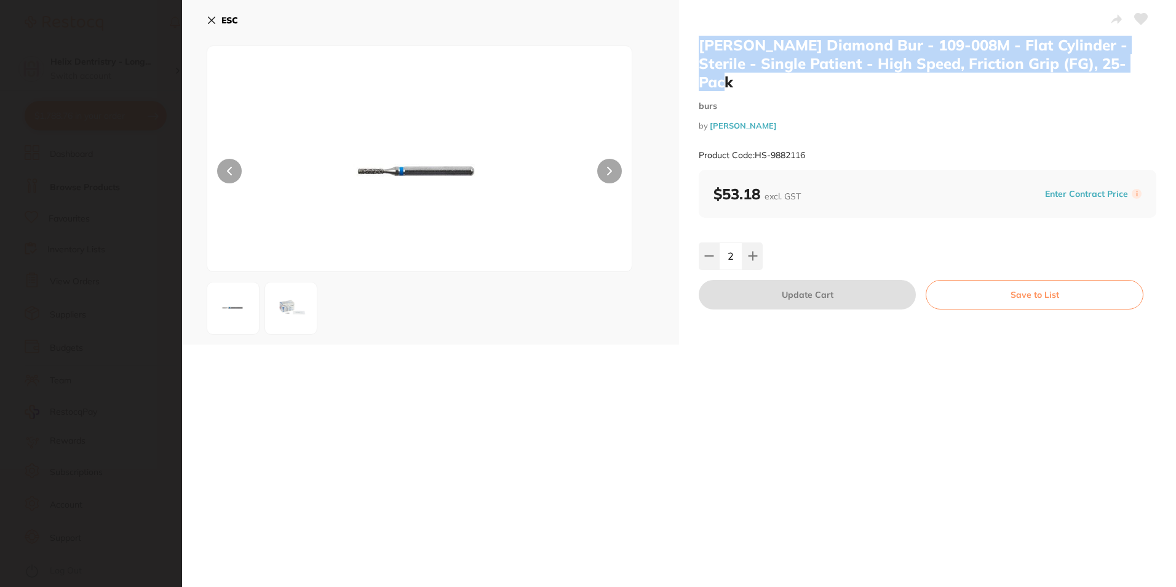
drag, startPoint x: 1129, startPoint y: 67, endPoint x: 678, endPoint y: 34, distance: 452.5
click at [679, 34] on div "Henry Schein Diamond Bur - 109-008M - Flat Cylinder - Sterile - Single Patient …" at bounding box center [927, 172] width 497 height 344
drag, startPoint x: 678, startPoint y: 34, endPoint x: 815, endPoint y: 47, distance: 137.7
copy h2 "Henry Schein Diamond Bur - 109-008M - Flat Cylinder - Sterile - Single Patient …"
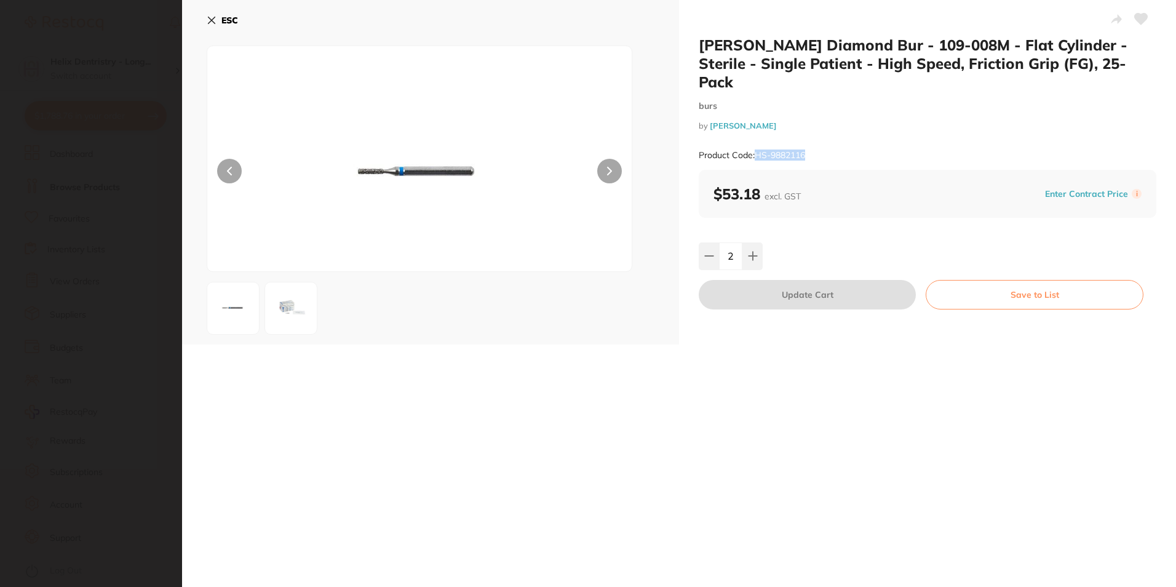
drag, startPoint x: 809, startPoint y: 136, endPoint x: 754, endPoint y: 137, distance: 54.7
click at [754, 140] on div "Product Code: HS-9882116" at bounding box center [927, 155] width 457 height 30
copy small "HS-9882116"
click at [210, 18] on icon at bounding box center [211, 20] width 7 height 7
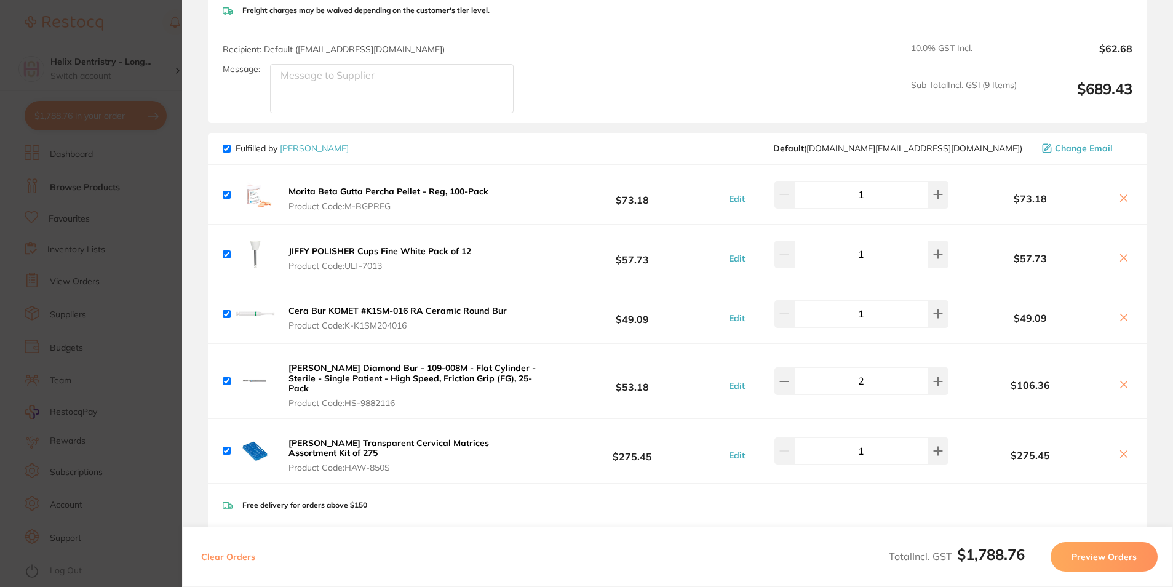
click at [1122, 387] on icon at bounding box center [1124, 384] width 10 height 10
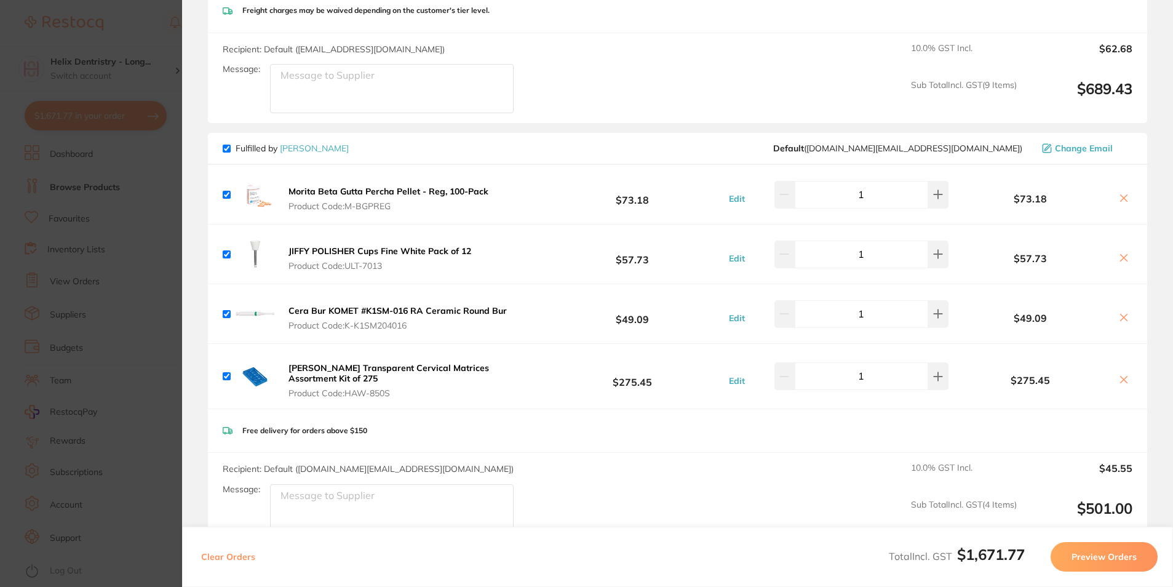
click at [419, 312] on b "Cera Bur KOMET #K1SM-016 RA Ceramic Round Bur" at bounding box center [397, 310] width 218 height 11
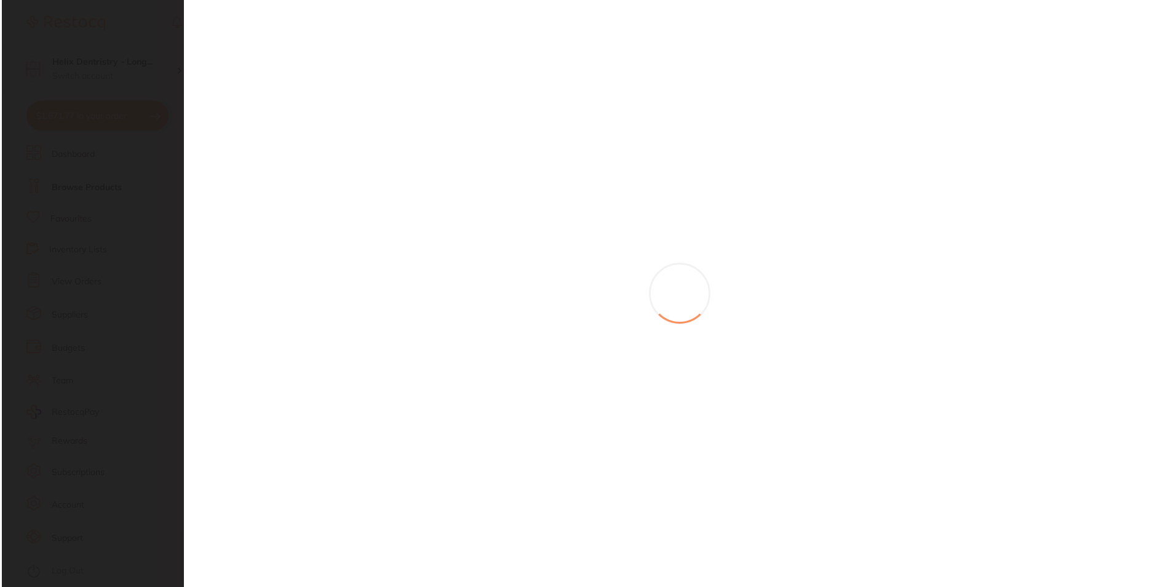
scroll to position [0, 0]
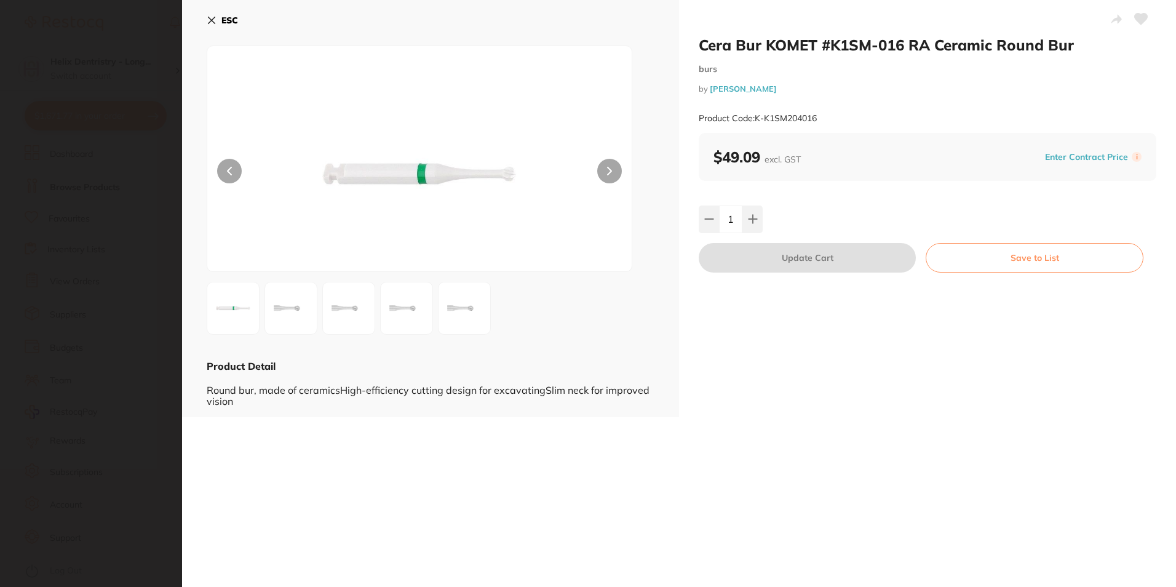
checkbox input "true"
drag, startPoint x: 823, startPoint y: 116, endPoint x: 754, endPoint y: 117, distance: 69.5
click at [754, 117] on div "Product Code: K-K1SM204016" at bounding box center [927, 118] width 457 height 30
copy small "K-K1SM204016"
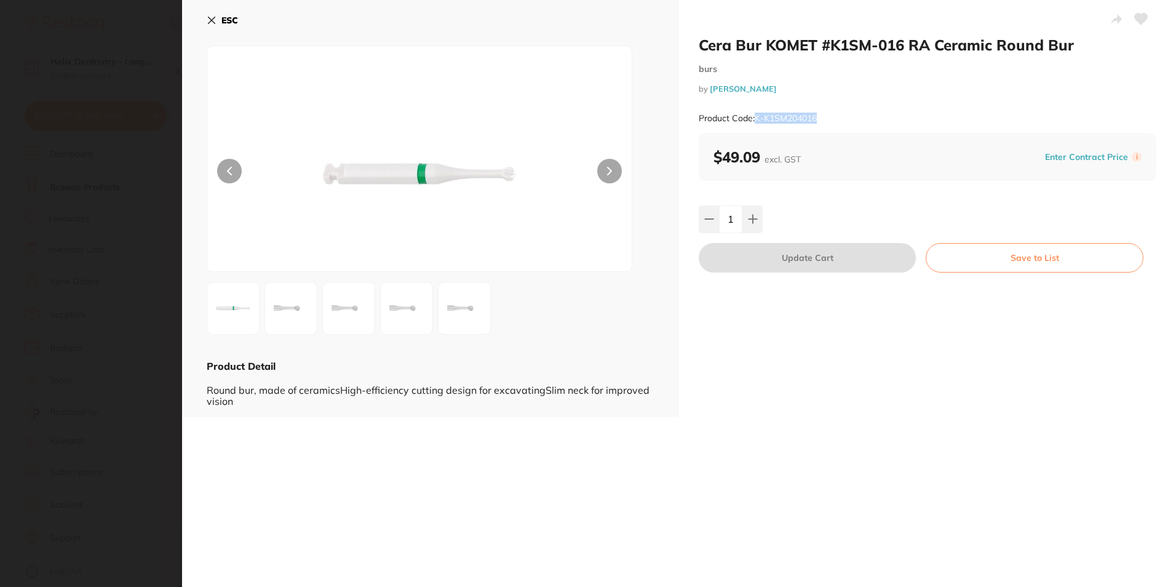
click at [214, 13] on button "ESC" at bounding box center [222, 20] width 31 height 21
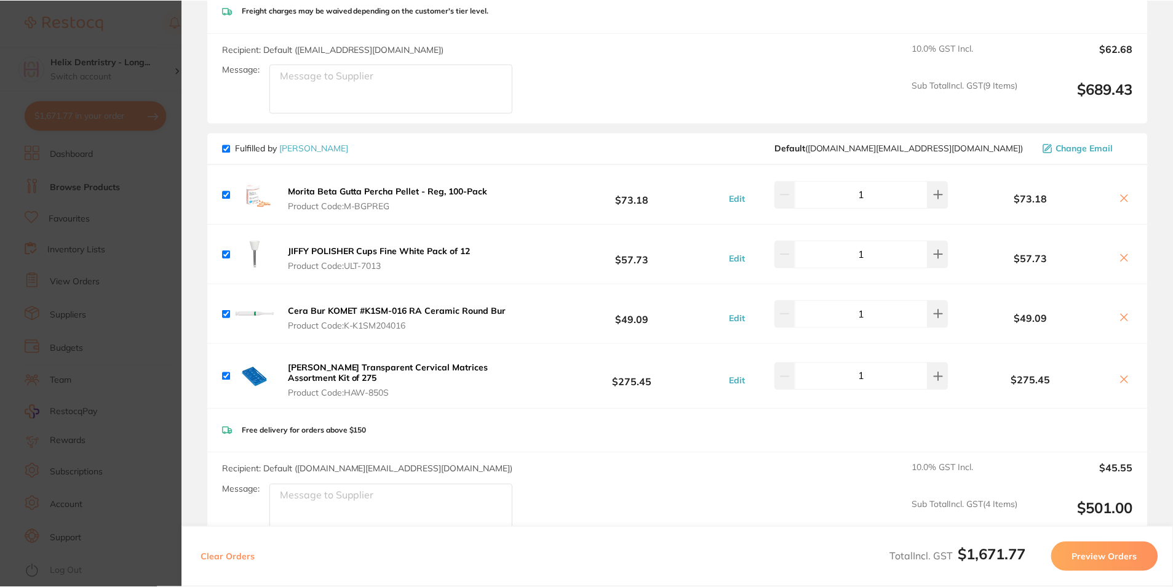
scroll to position [1, 0]
click at [358, 250] on b "JIFFY POLISHER Cups Fine White Pack of 12" at bounding box center [379, 250] width 183 height 11
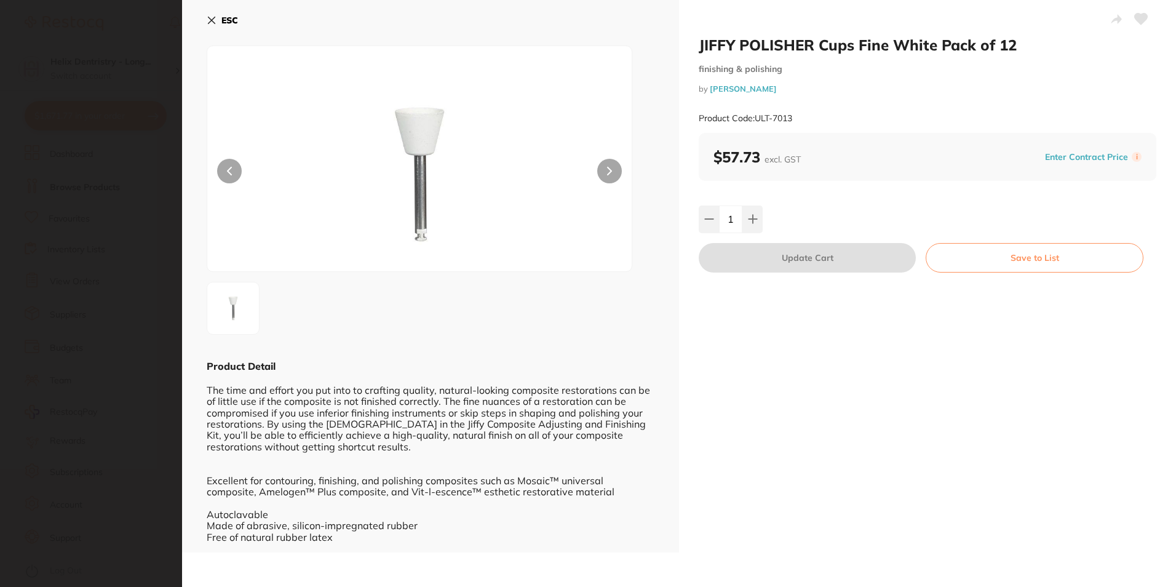
scroll to position [0, 0]
drag, startPoint x: 776, startPoint y: 117, endPoint x: 755, endPoint y: 114, distance: 21.1
click at [755, 114] on div "Product Code: ULT-7013" at bounding box center [927, 118] width 457 height 30
copy small "ULT-7013"
drag, startPoint x: 215, startPoint y: 22, endPoint x: 571, endPoint y: 146, distance: 377.5
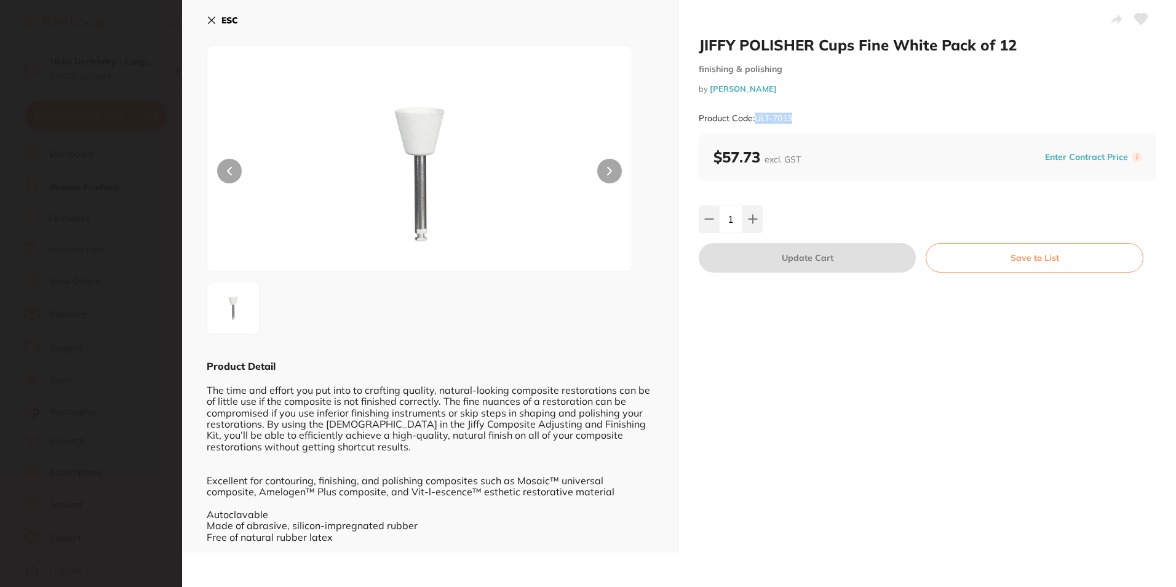
click at [215, 22] on icon at bounding box center [212, 20] width 10 height 10
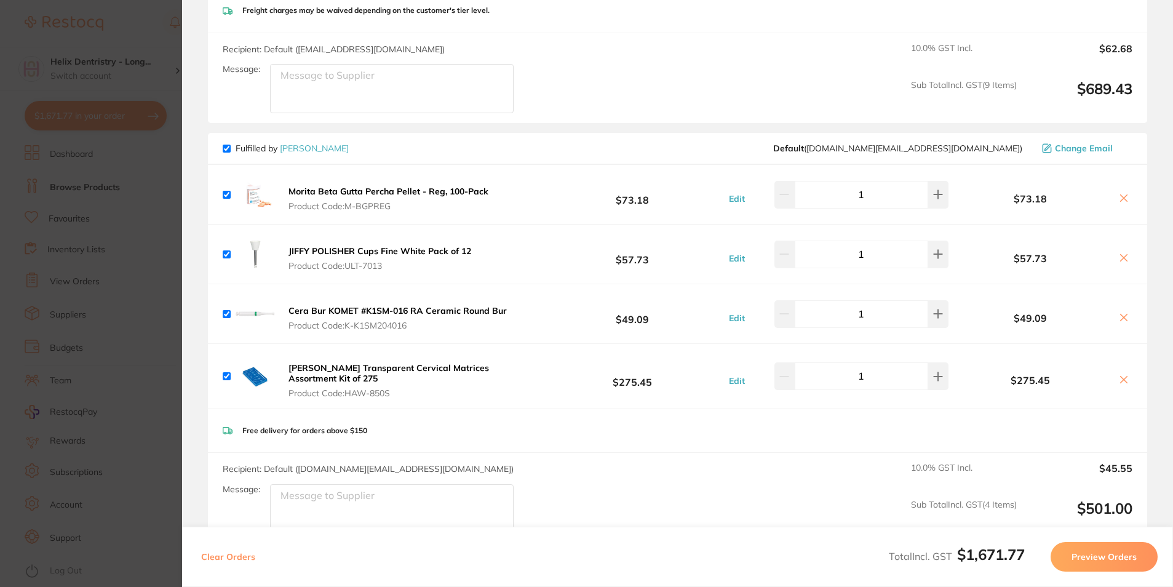
click at [353, 192] on b "Morita Beta Gutta Percha Pellet - Reg, 100-Pack" at bounding box center [388, 191] width 200 height 11
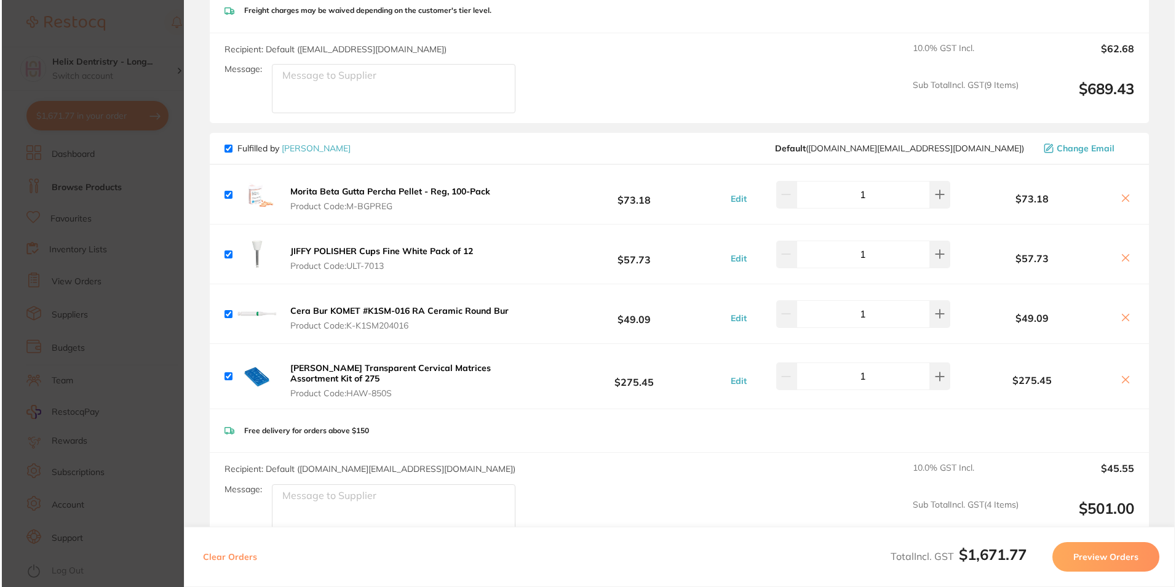
scroll to position [0, 0]
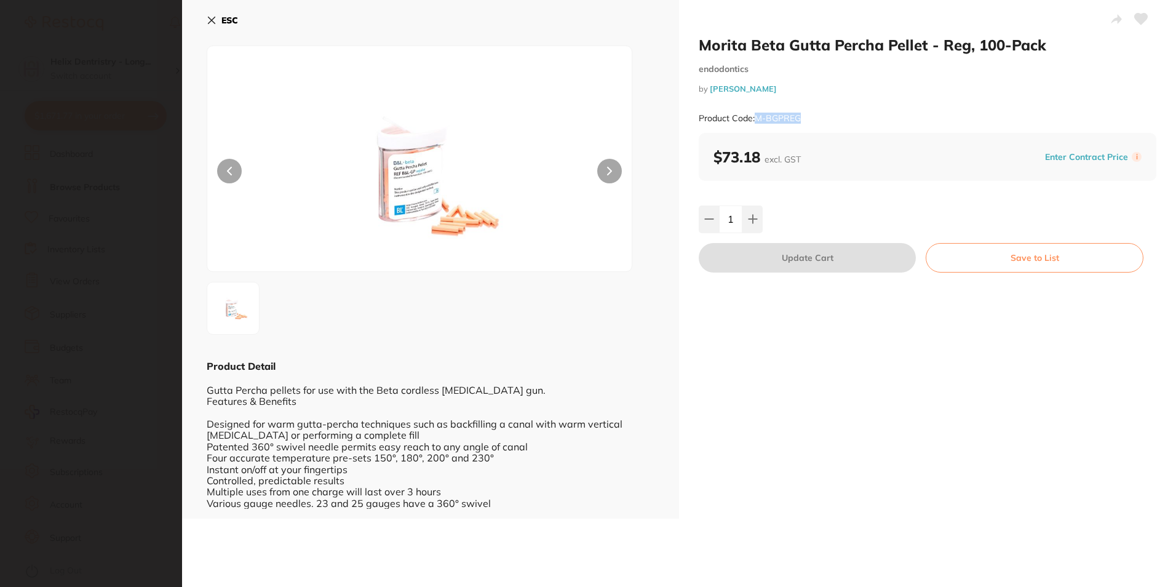
drag, startPoint x: 811, startPoint y: 121, endPoint x: 755, endPoint y: 115, distance: 56.8
click at [755, 115] on div "Product Code: M-BGPREG" at bounding box center [927, 118] width 457 height 30
copy small "M-BGPREG"
click at [231, 16] on b "ESC" at bounding box center [229, 20] width 17 height 11
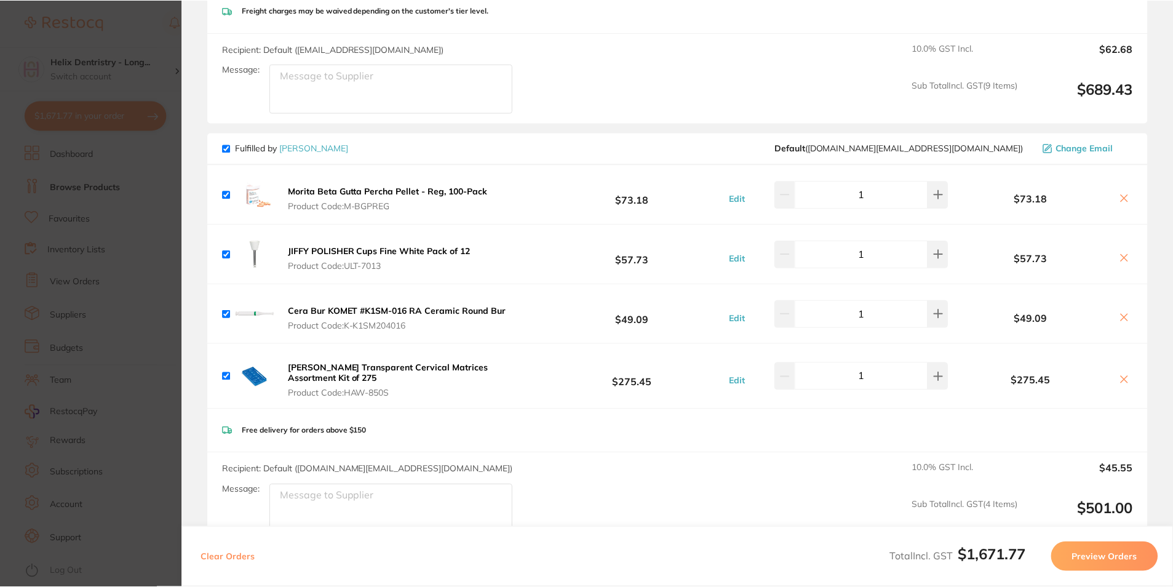
scroll to position [1, 0]
click at [1121, 199] on icon at bounding box center [1123, 198] width 7 height 7
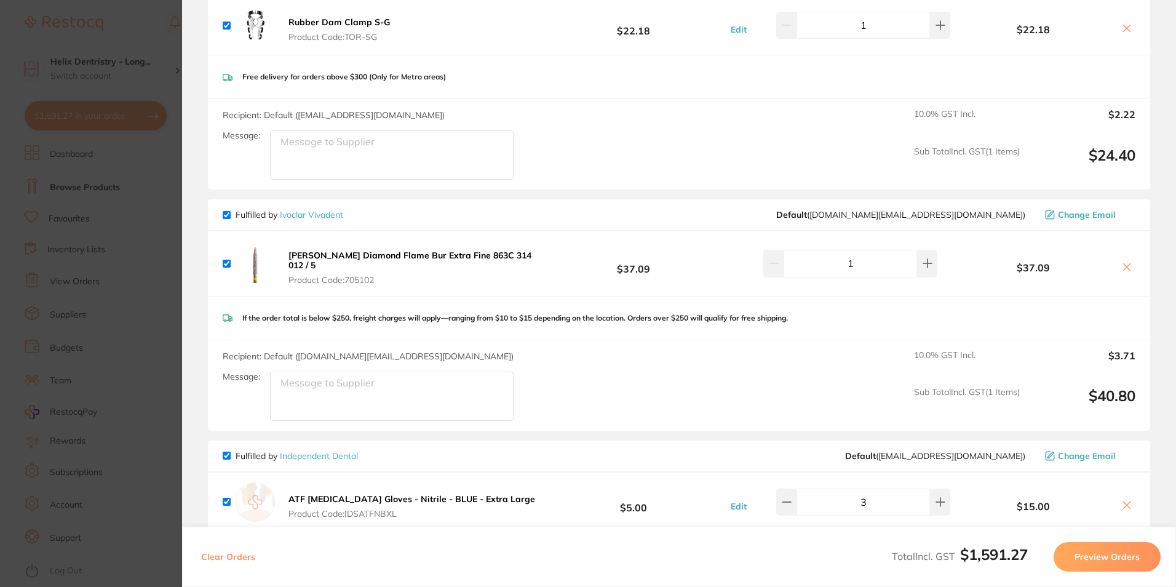
scroll to position [739, 0]
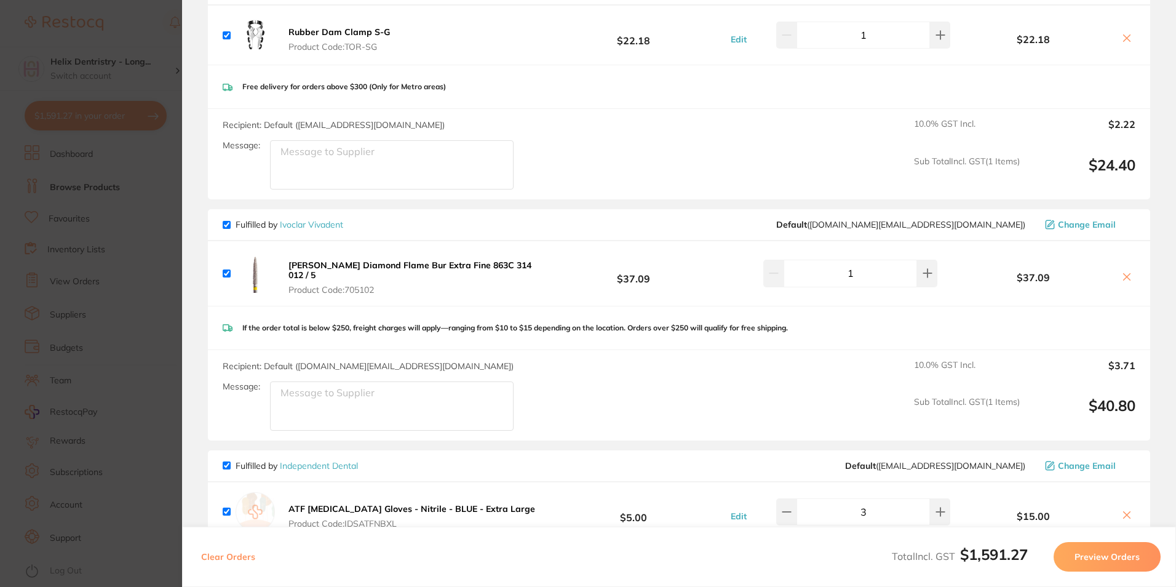
click at [334, 267] on b "Meisinger Diamond Flame Bur Extra Fine 863C 314 012 / 5" at bounding box center [409, 269] width 243 height 21
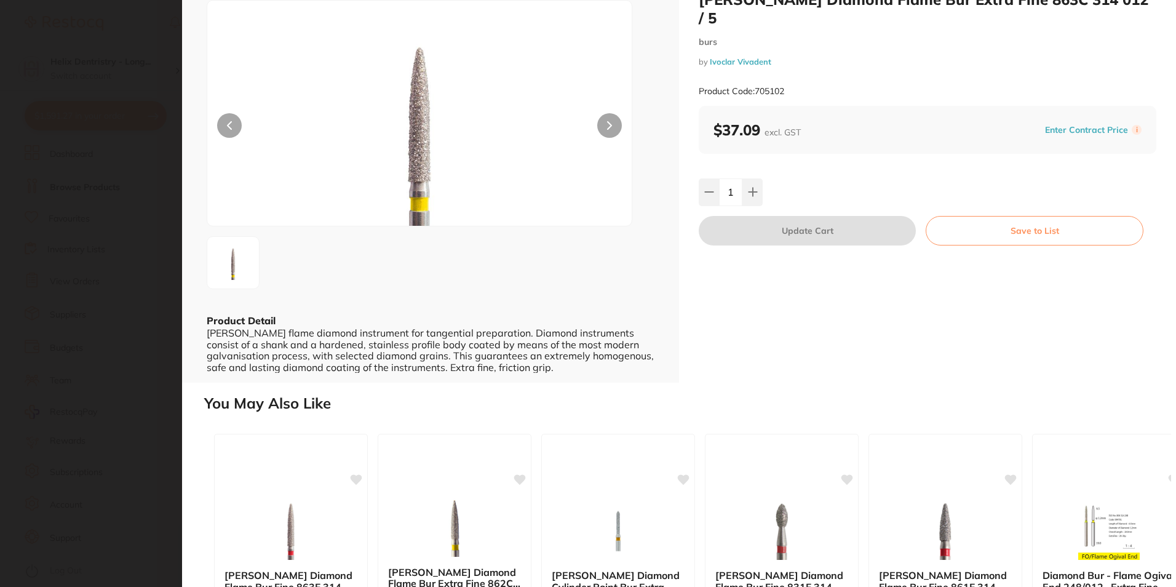
scroll to position [0, 0]
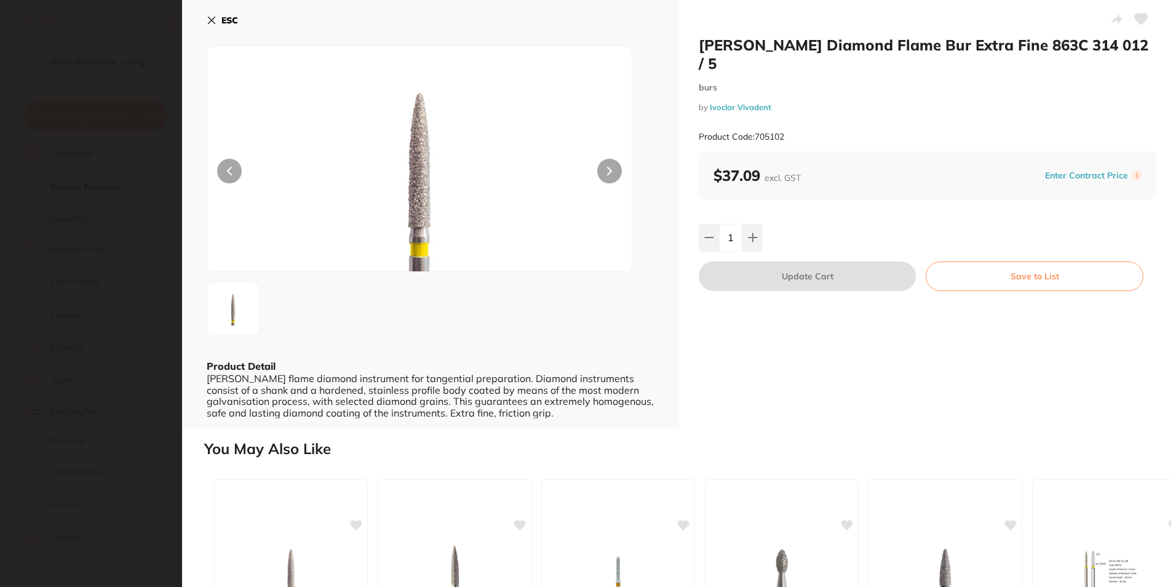
click at [228, 20] on b "ESC" at bounding box center [229, 20] width 17 height 11
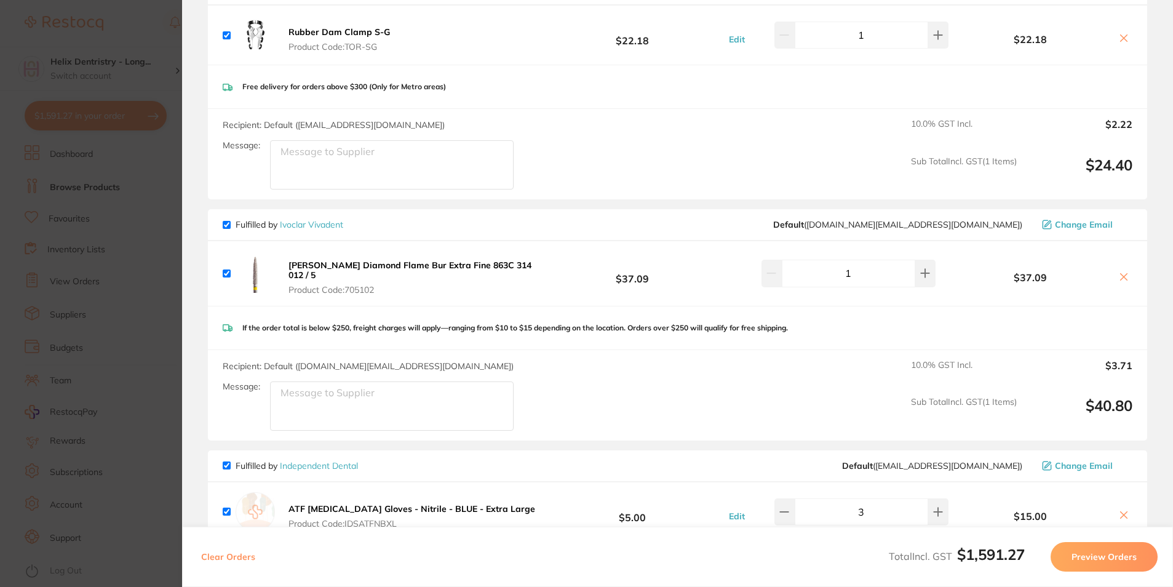
click at [1115, 271] on button at bounding box center [1123, 277] width 17 height 13
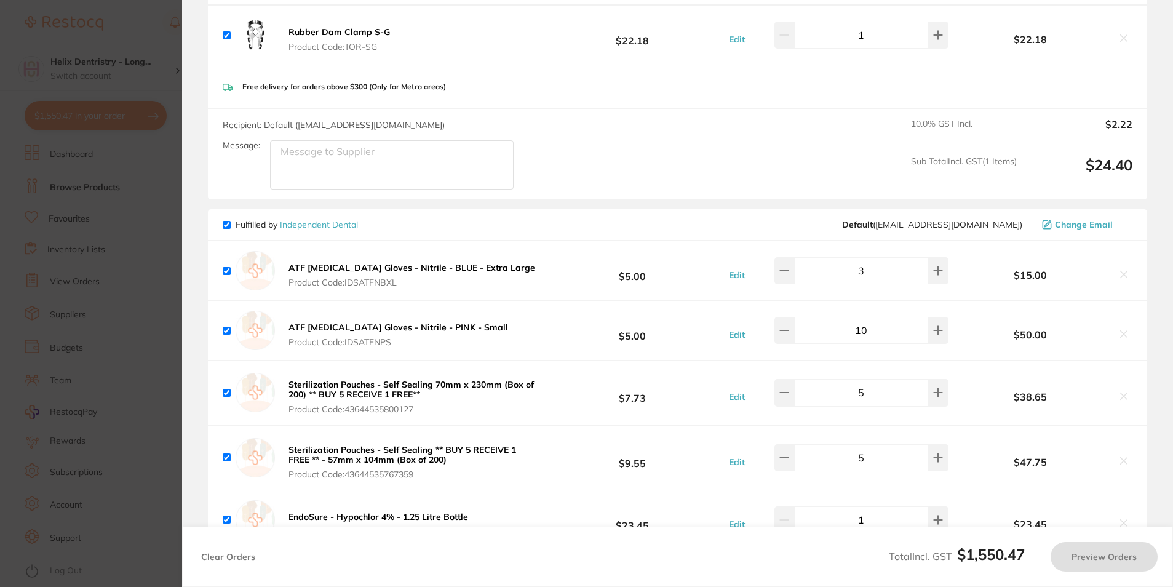
checkbox input "true"
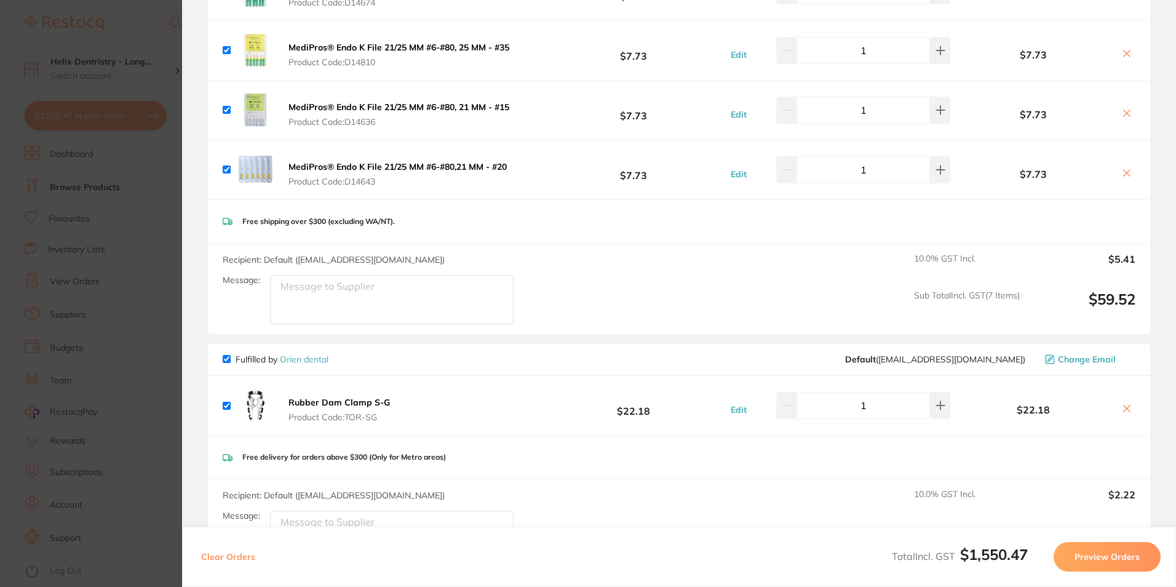
scroll to position [430, 0]
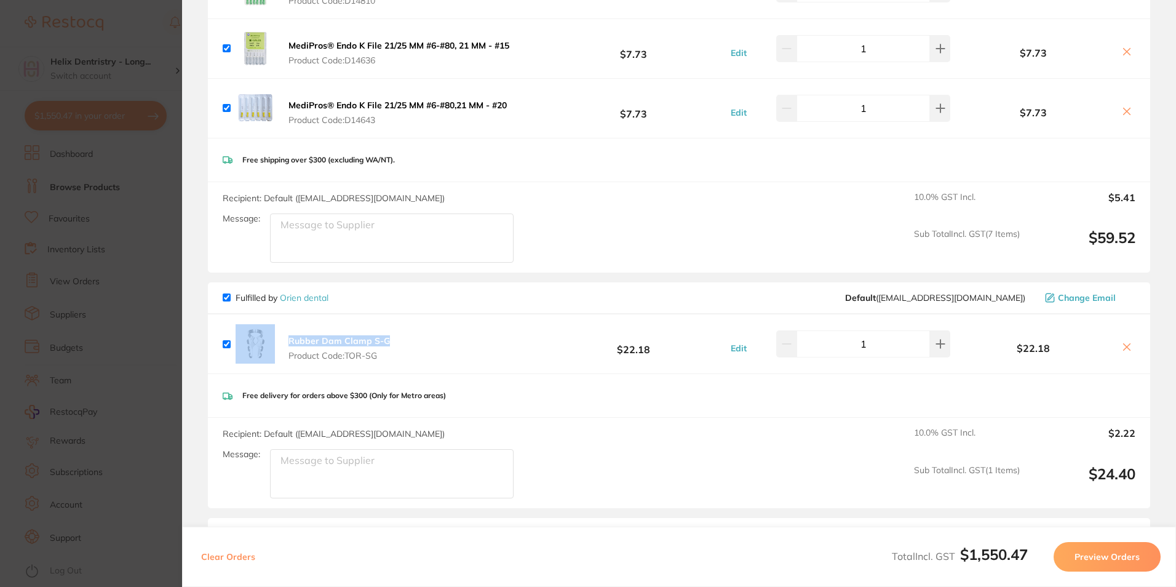
drag, startPoint x: 406, startPoint y: 345, endPoint x: 278, endPoint y: 332, distance: 128.6
click at [278, 332] on div "Rubber Dam Clamp S-G Product Code: TOR-SG $22.18 Edit 1 $22.18" at bounding box center [679, 343] width 942 height 59
drag, startPoint x: 278, startPoint y: 332, endPoint x: 317, endPoint y: 345, distance: 41.4
copy div "Rubber Dam Clamp S-G"
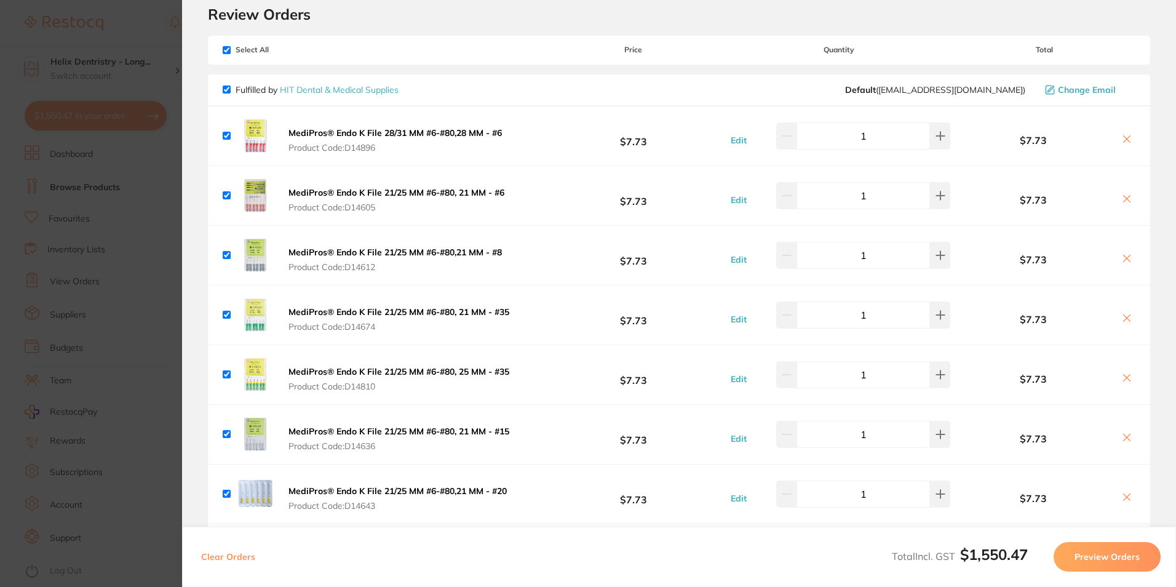
scroll to position [0, 0]
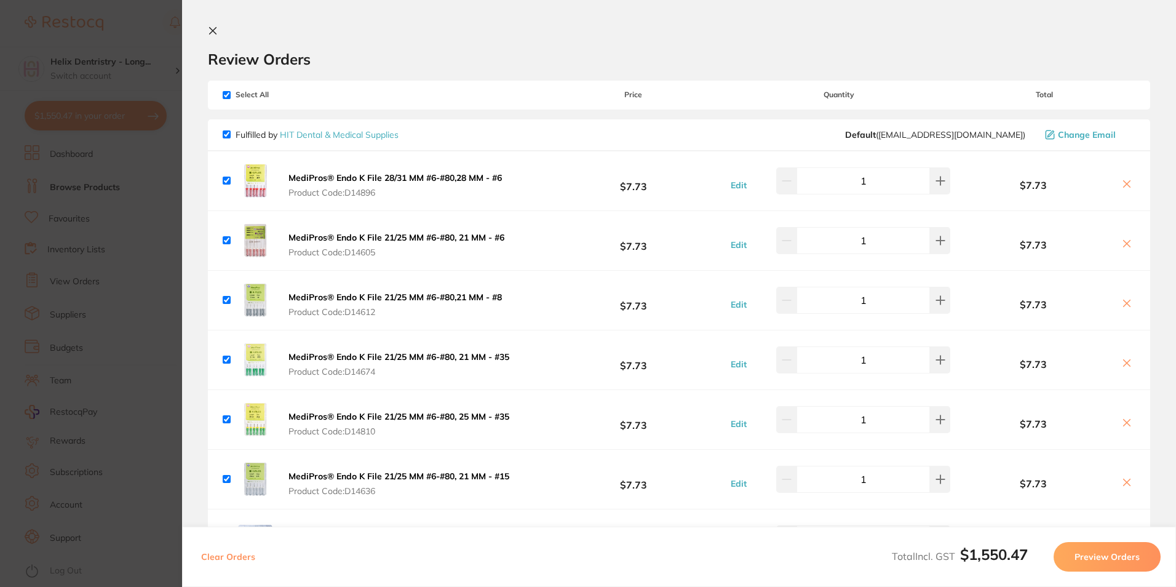
click at [220, 34] on button at bounding box center [215, 32] width 15 height 12
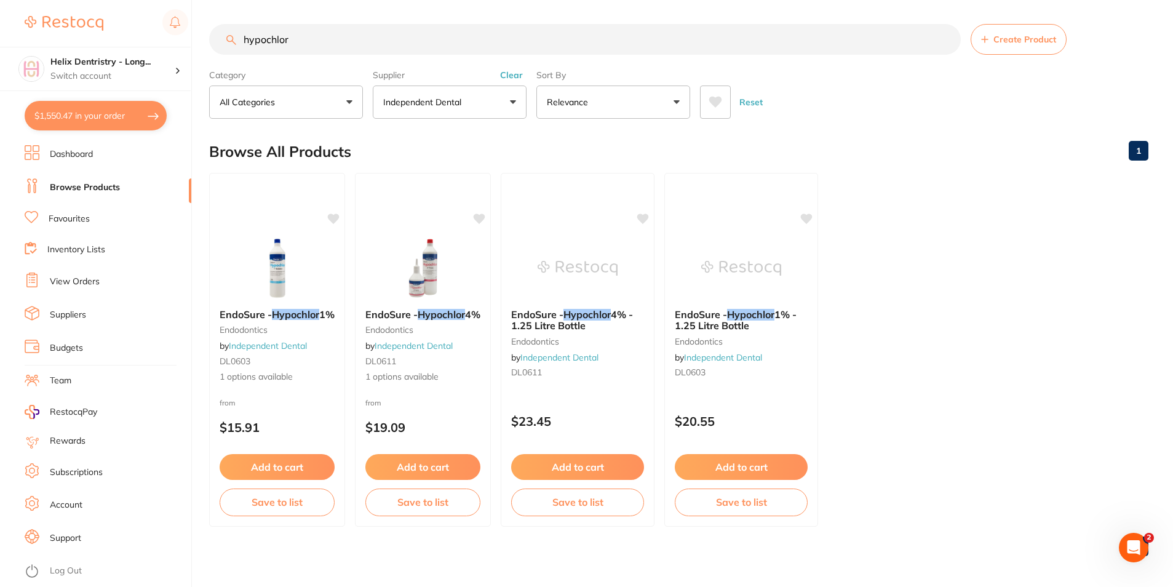
drag, startPoint x: 412, startPoint y: 38, endPoint x: 303, endPoint y: 47, distance: 109.8
click at [237, 33] on input "hypochlor" at bounding box center [584, 39] width 751 height 31
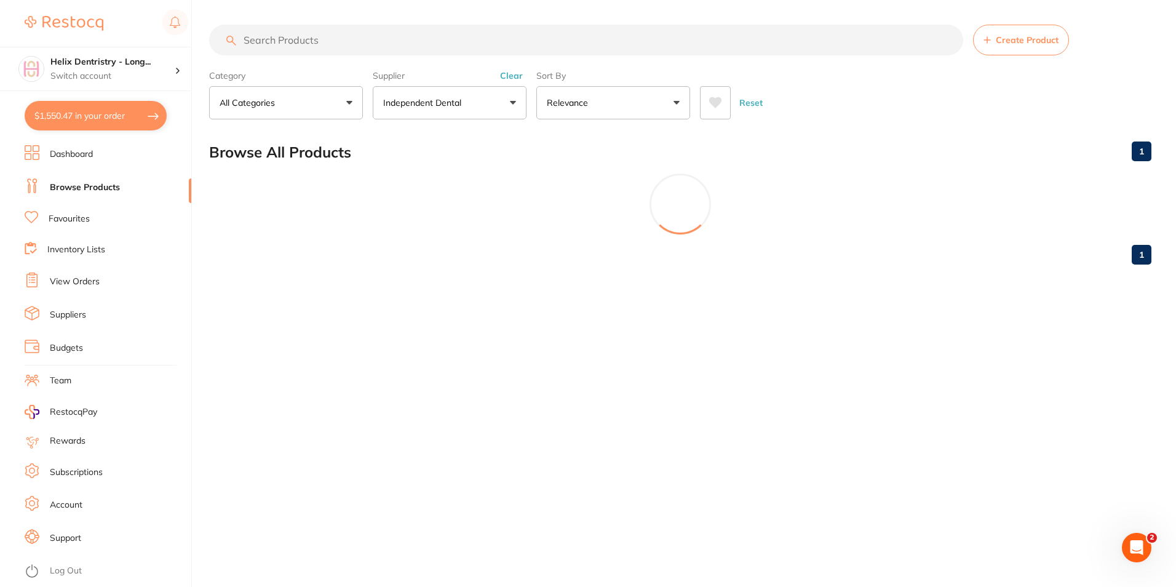
paste input "Rubber Dam Clamp S-G"
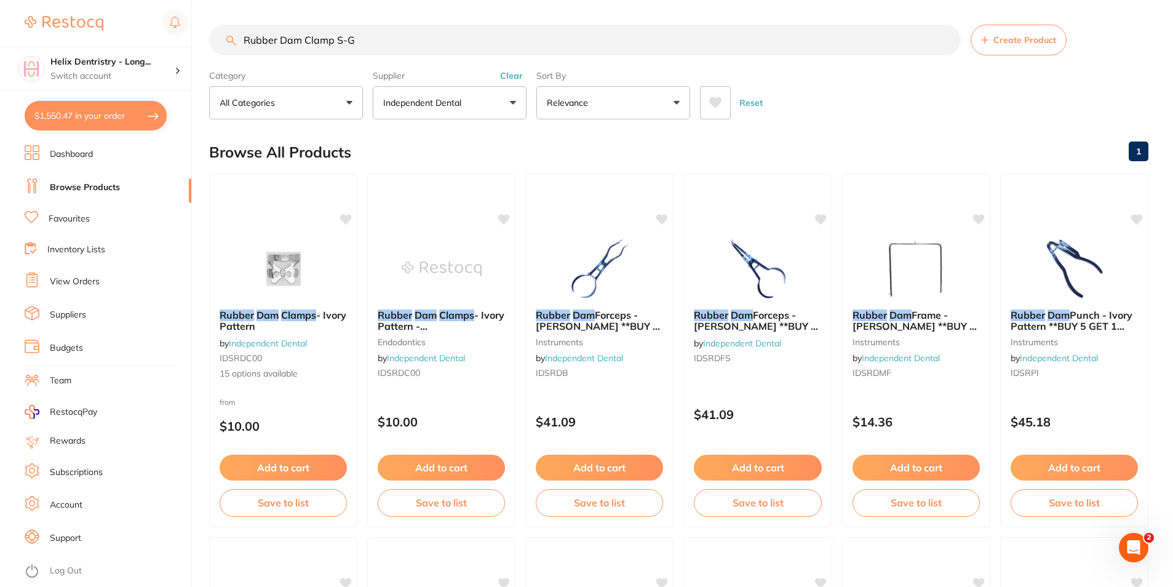
drag, startPoint x: 362, startPoint y: 40, endPoint x: 338, endPoint y: 41, distance: 23.4
click at [338, 41] on input "Rubber Dam Clamp S-G" at bounding box center [584, 40] width 751 height 31
type input "Rubber Dam Clamp"
click at [435, 317] on em "Dam" at bounding box center [425, 314] width 22 height 12
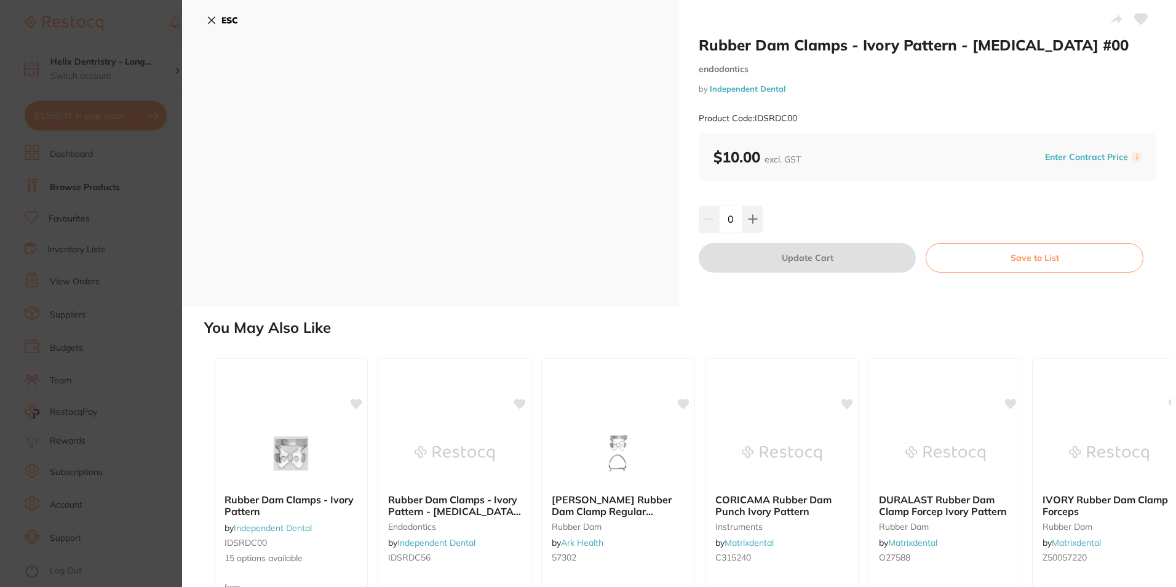
click at [223, 15] on b "ESC" at bounding box center [229, 20] width 17 height 11
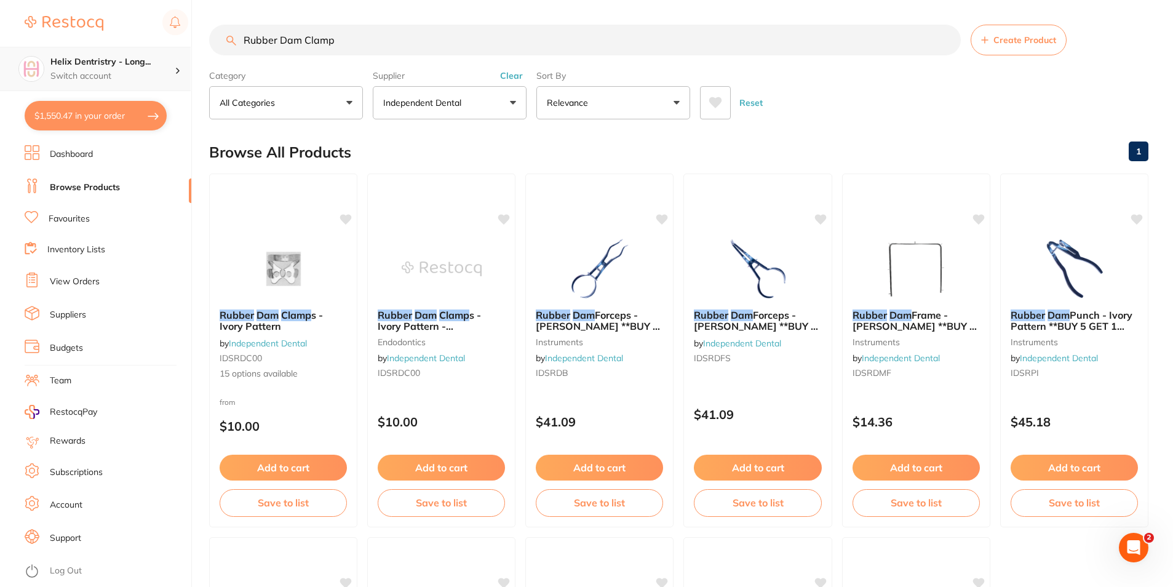
click at [101, 74] on p "Switch account" at bounding box center [112, 76] width 124 height 12
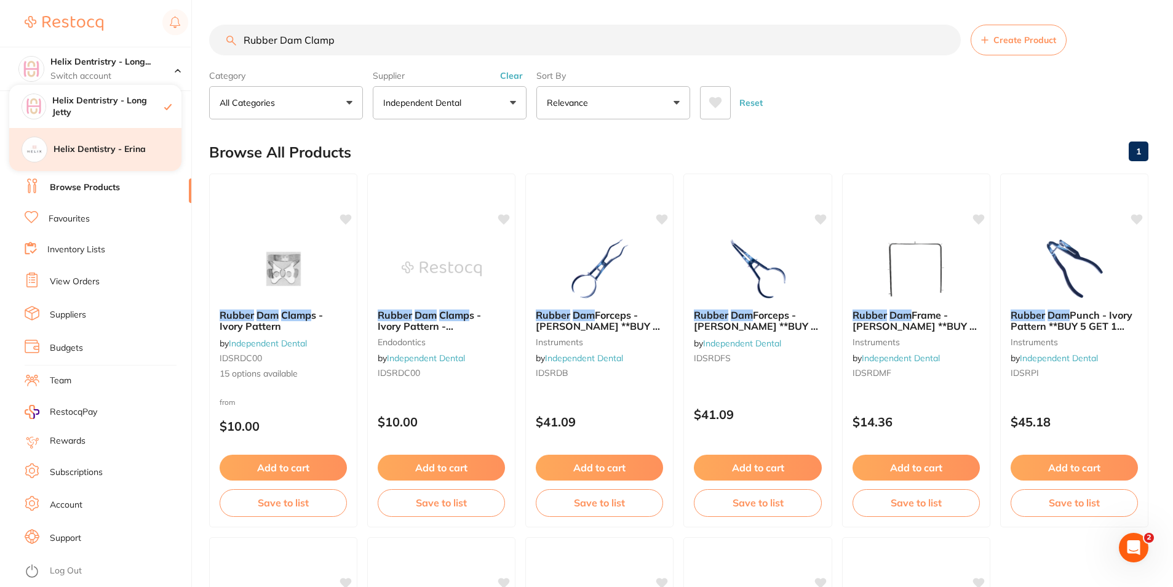
click at [75, 152] on h4 "Helix Dentistry - Erina" at bounding box center [117, 149] width 128 height 12
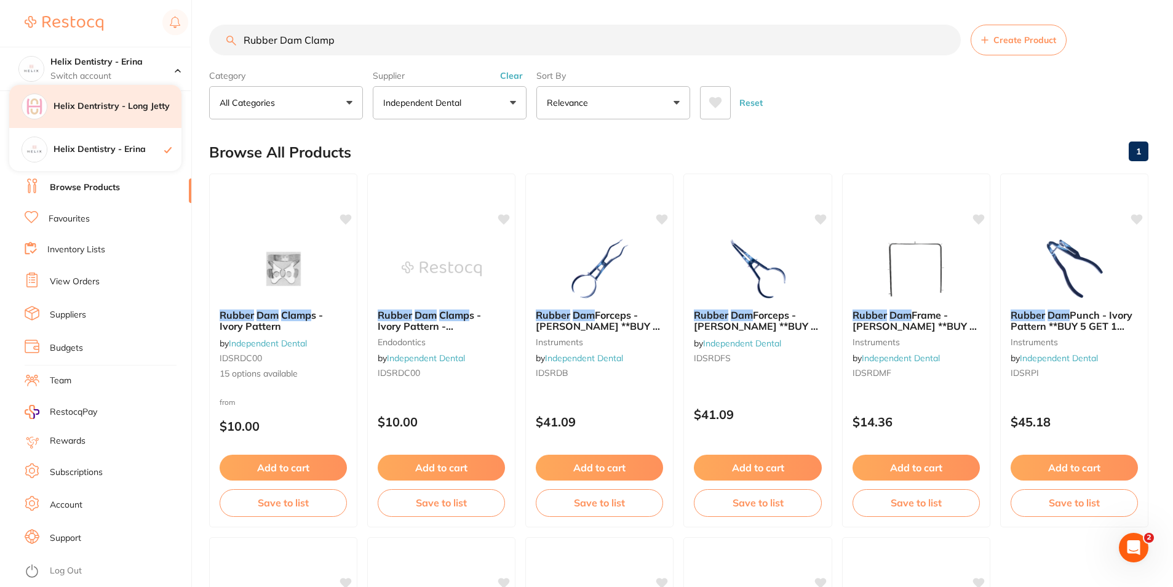
checkbox input "false"
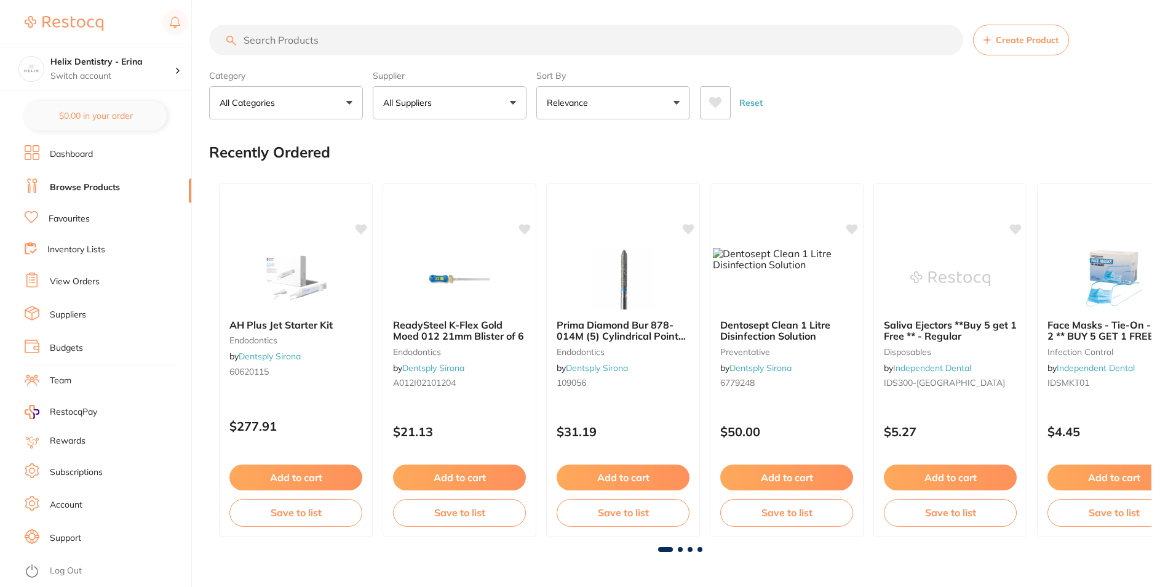
click at [122, 77] on p "Switch account" at bounding box center [112, 76] width 124 height 12
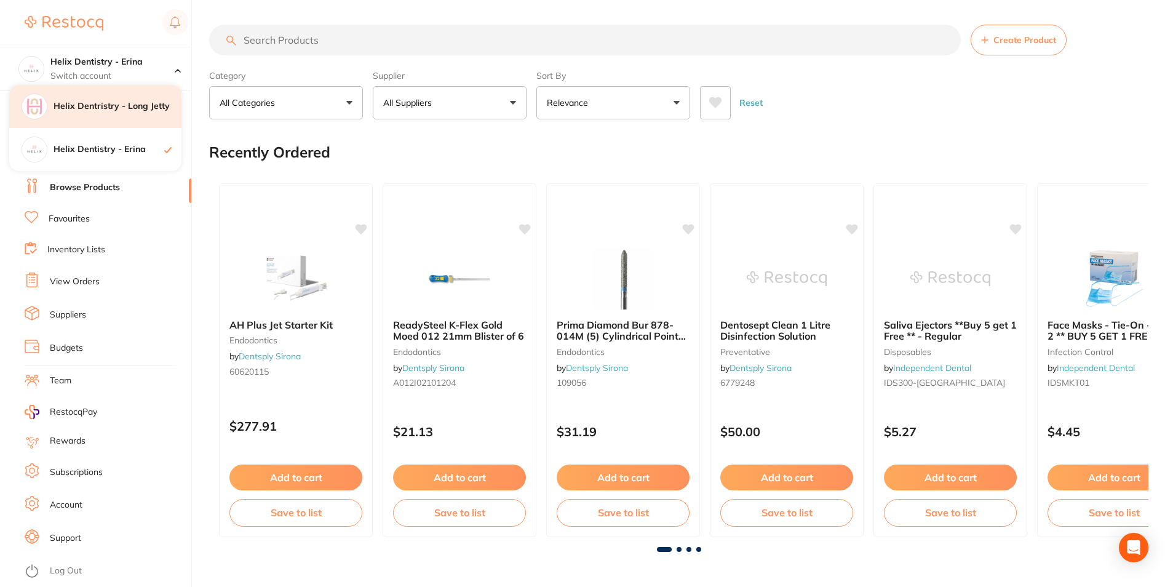
click at [125, 103] on h4 "Helix Dentristry - Long Jetty" at bounding box center [117, 106] width 128 height 12
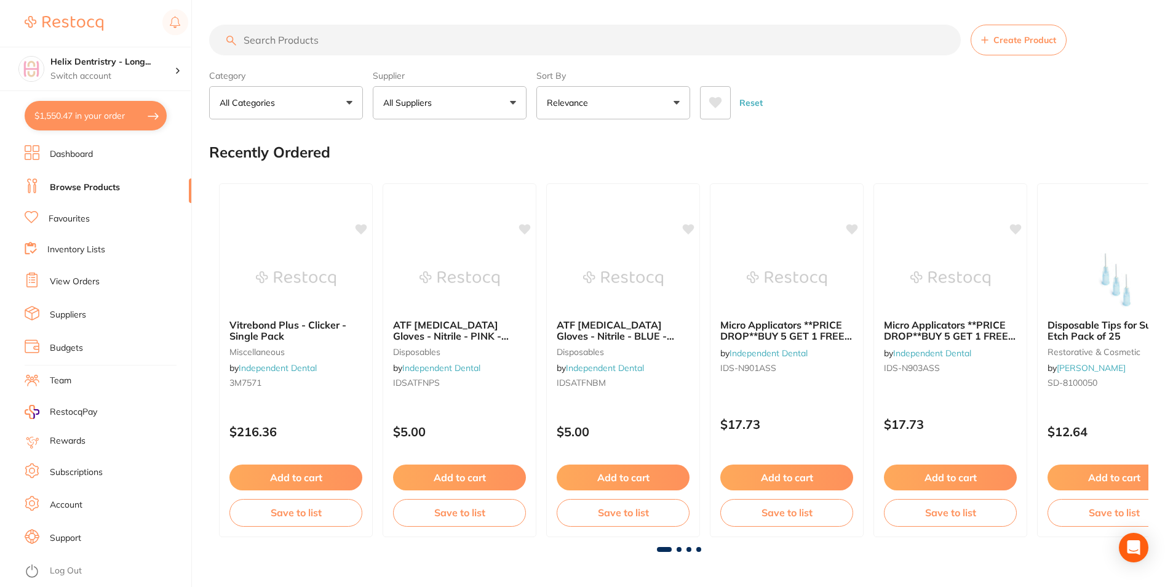
click at [85, 288] on link "View Orders" at bounding box center [75, 281] width 50 height 12
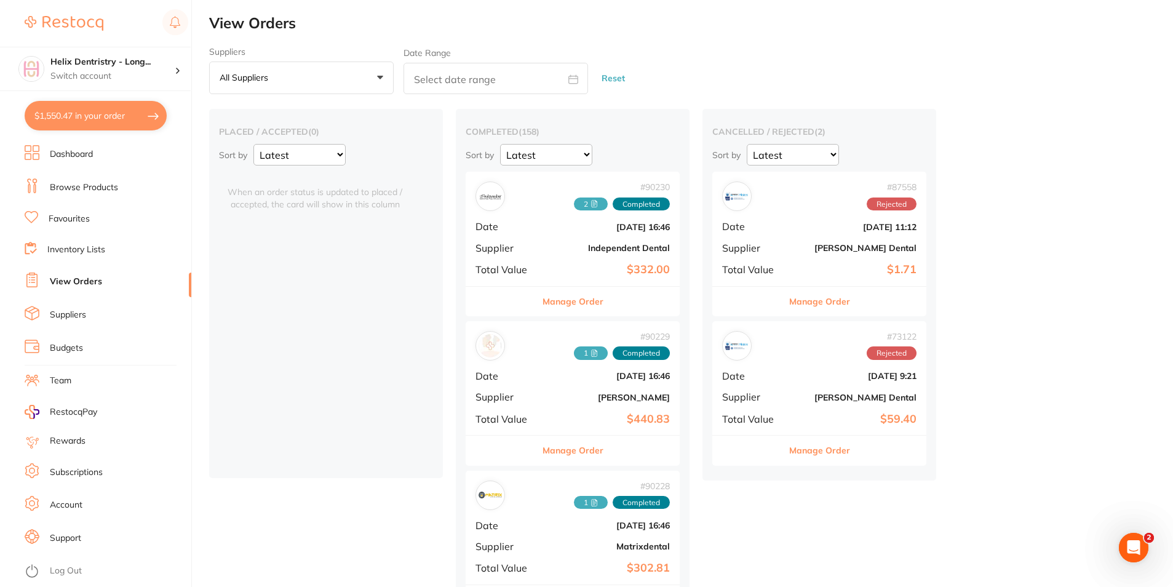
click at [84, 188] on link "Browse Products" at bounding box center [84, 187] width 68 height 12
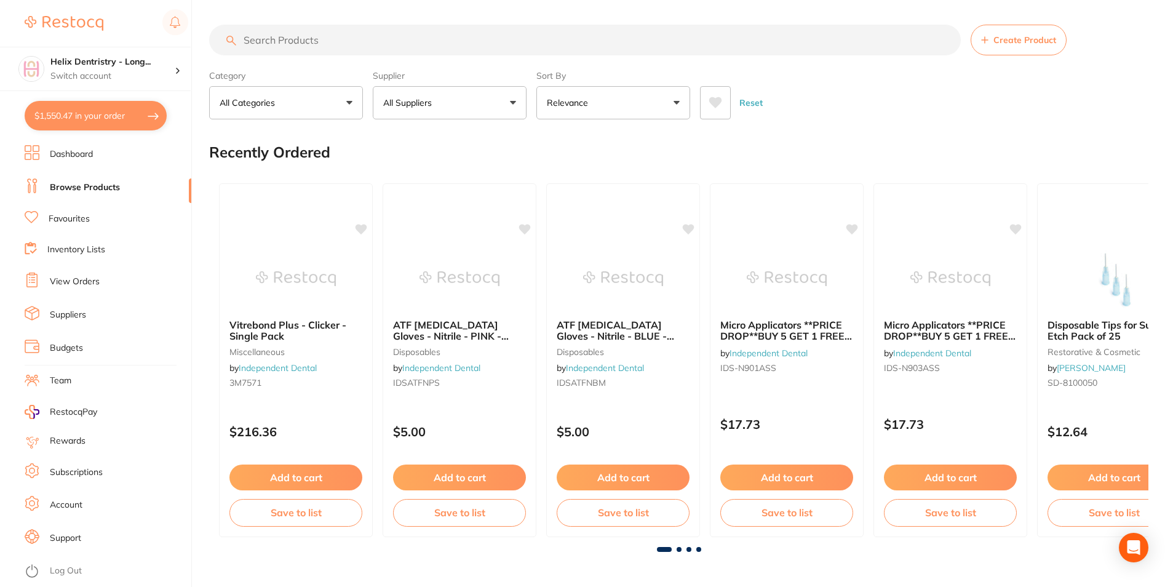
click at [95, 119] on button "$1,550.47 in your order" at bounding box center [96, 116] width 142 height 30
checkbox input "true"
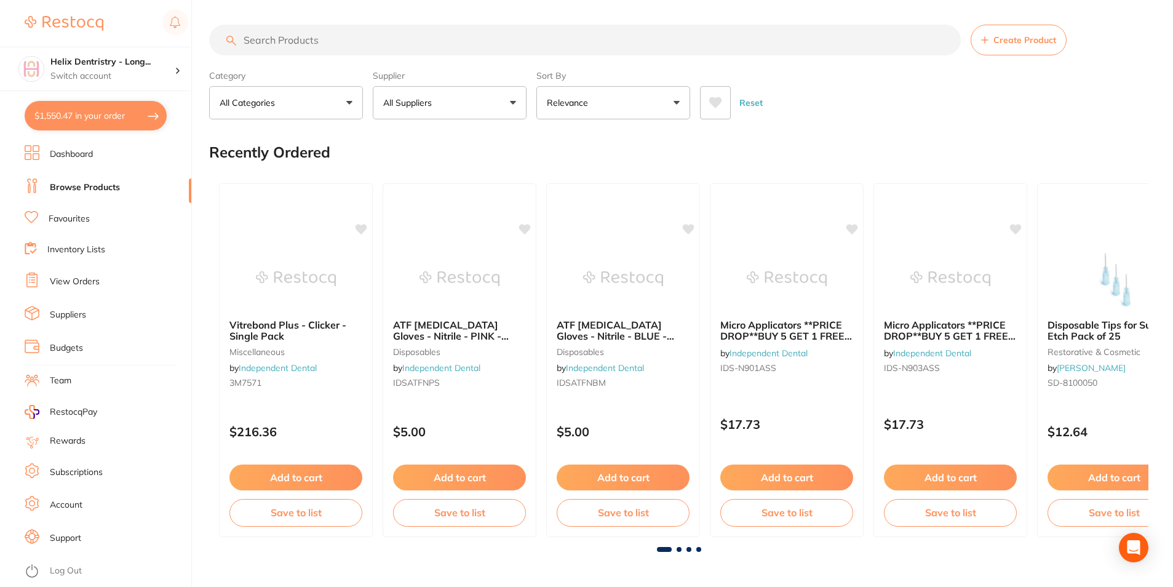
checkbox input "true"
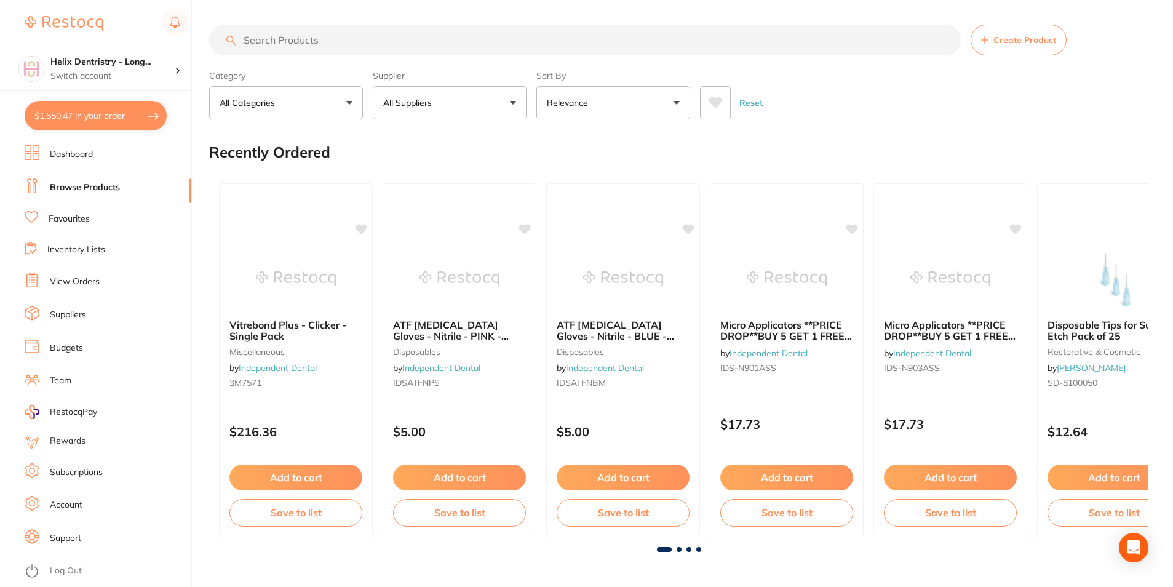
checkbox input "true"
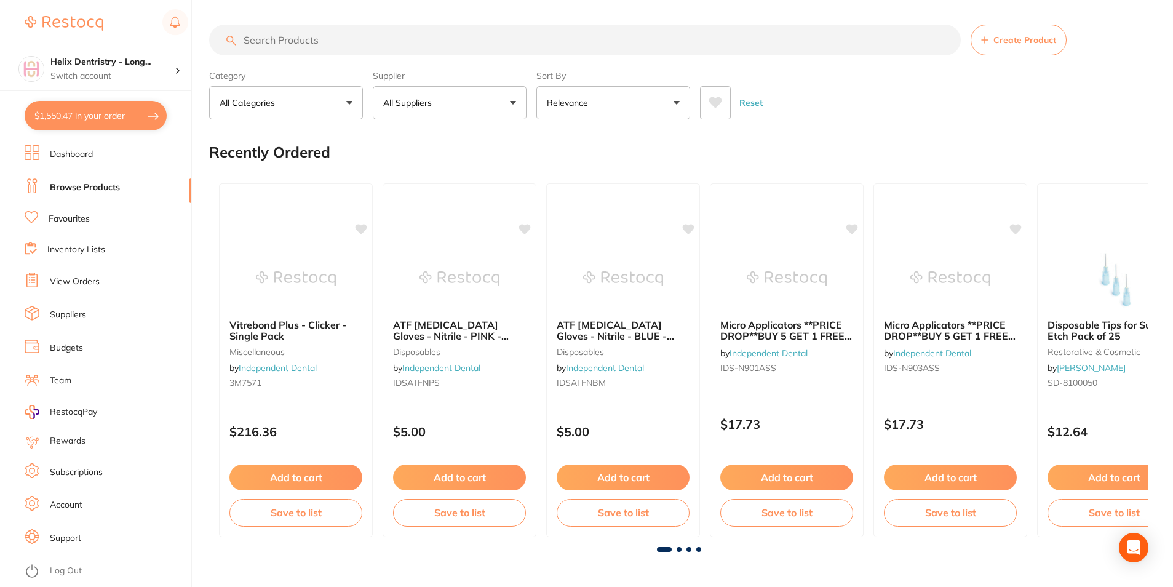
checkbox input "true"
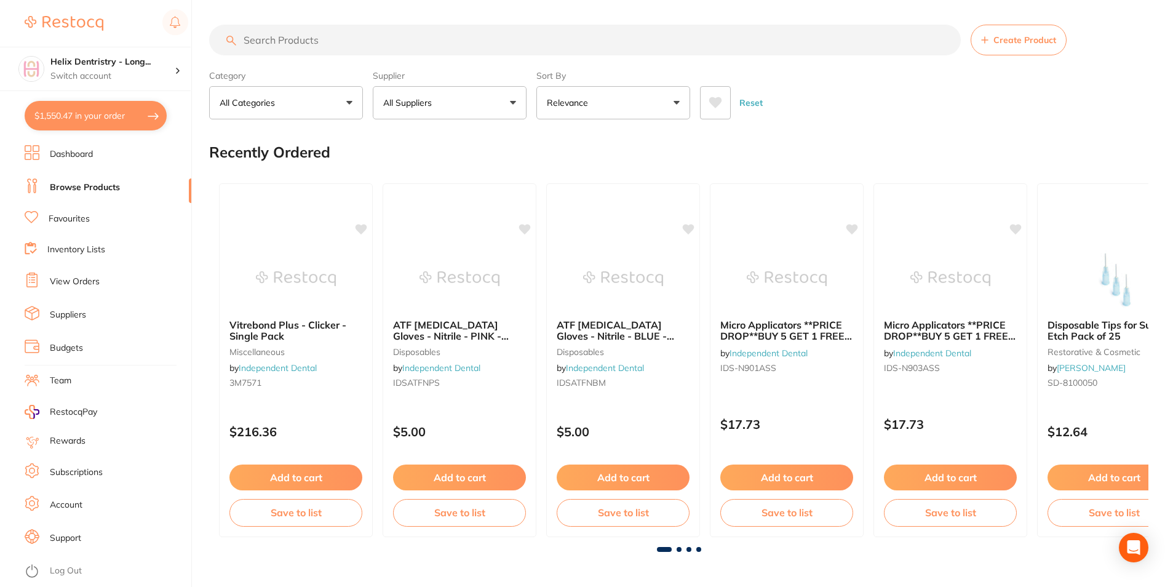
checkbox input "true"
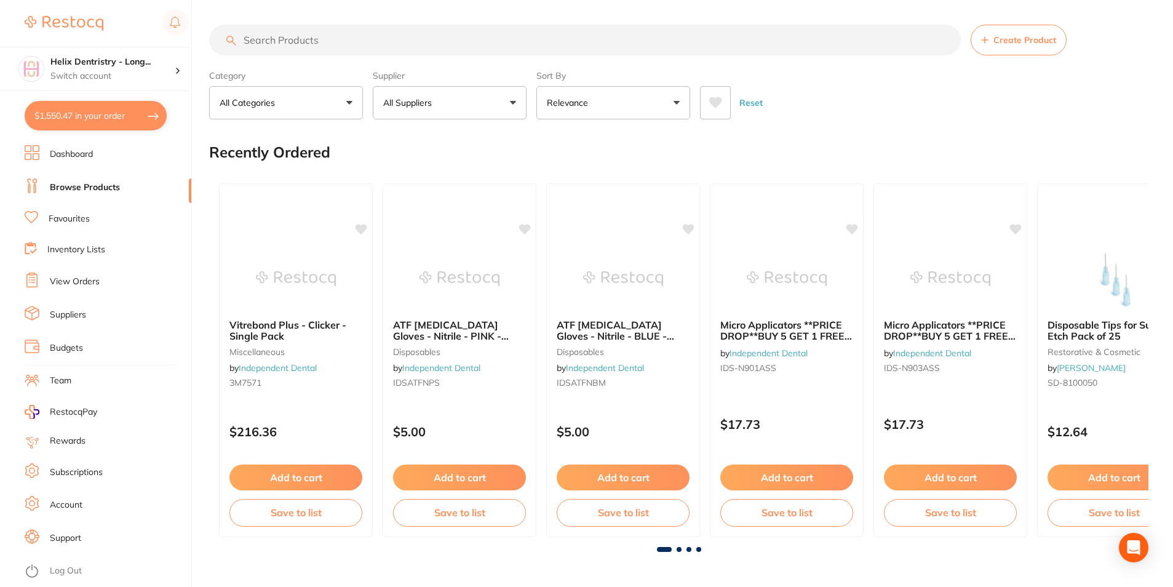
checkbox input "true"
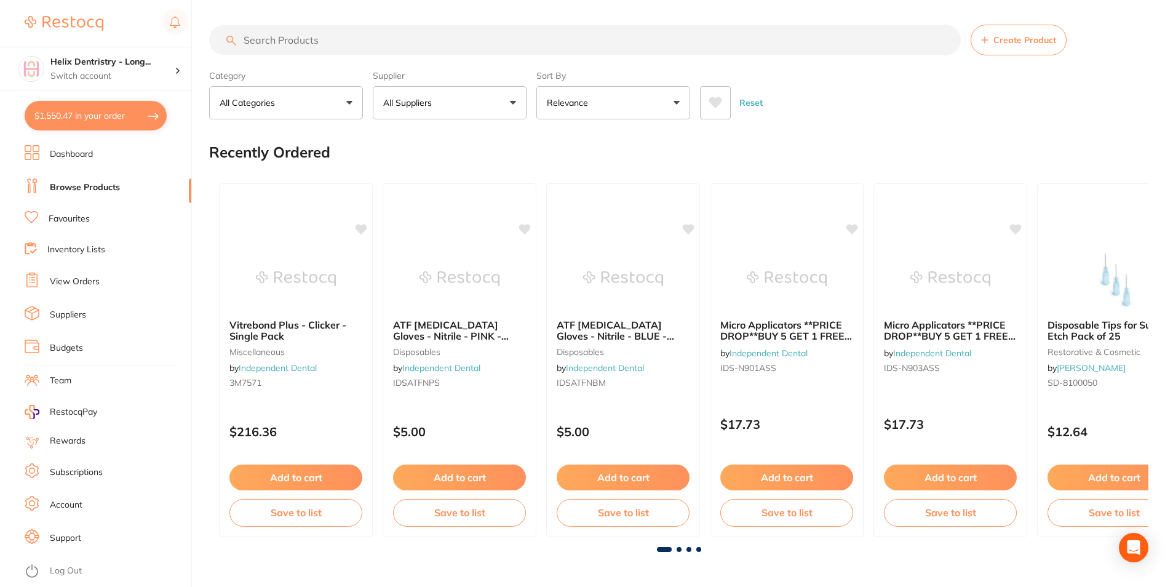
checkbox input "true"
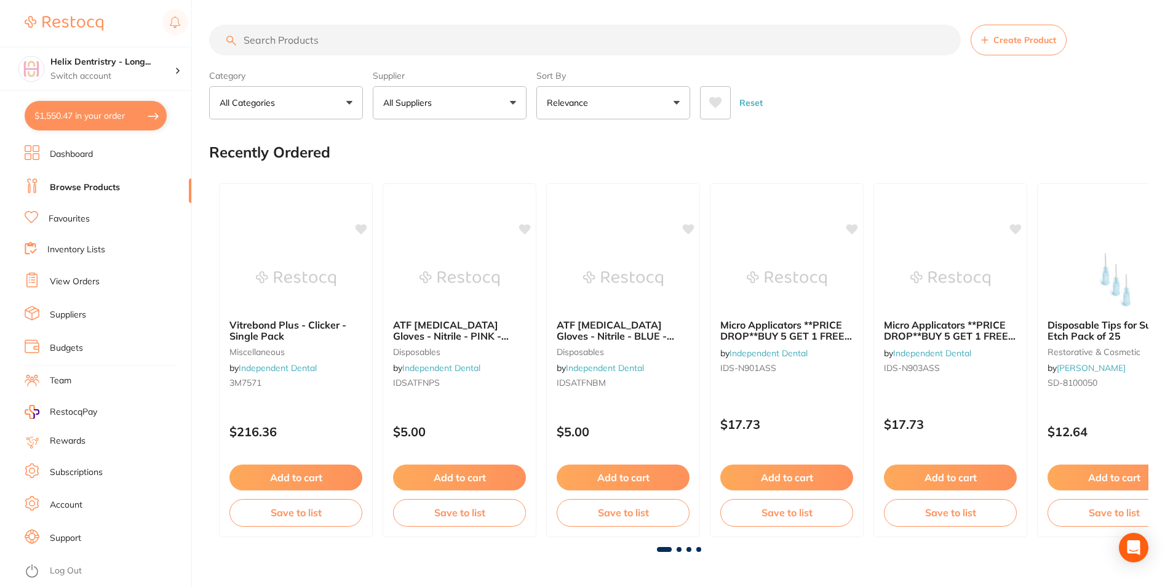
checkbox input "true"
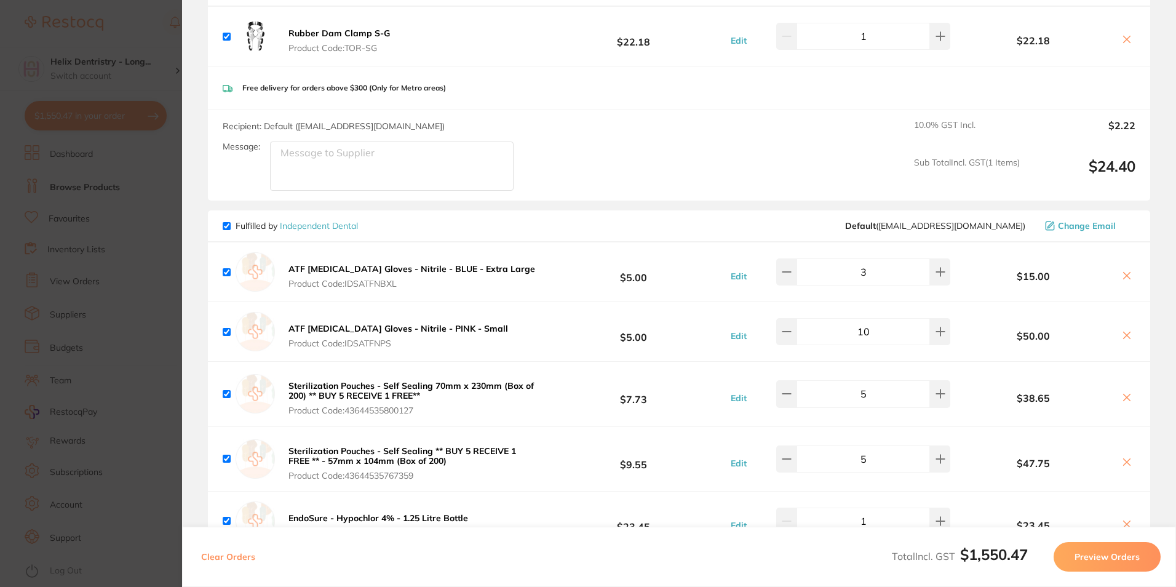
scroll to position [922, 0]
